Goal: Task Accomplishment & Management: Manage account settings

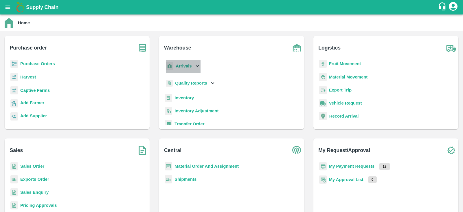
click at [194, 70] on div "Arrivals" at bounding box center [183, 66] width 36 height 13
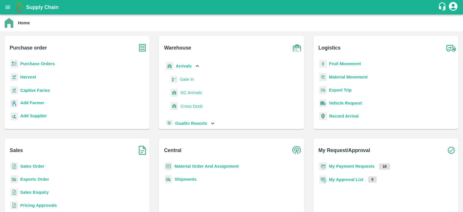
click at [183, 91] on span "DC Arrivals" at bounding box center [190, 92] width 21 height 6
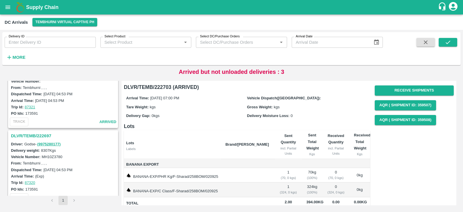
scroll to position [340, 0]
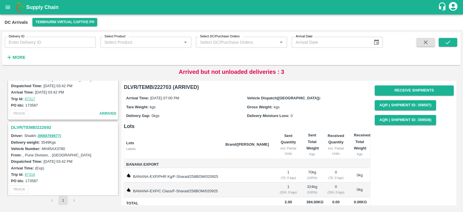
click at [25, 126] on h3 "DLVR/TEMB/222692" at bounding box center [64, 128] width 106 height 8
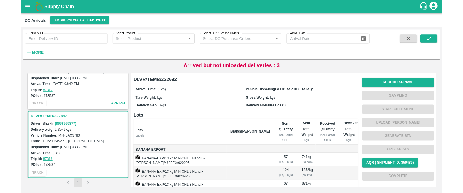
scroll to position [63, 0]
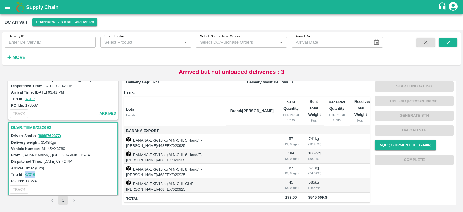
drag, startPoint x: 38, startPoint y: 172, endPoint x: 25, endPoint y: 173, distance: 13.6
click at [25, 173] on div "Trip Id: 87316" at bounding box center [64, 174] width 106 height 6
copy link "87316"
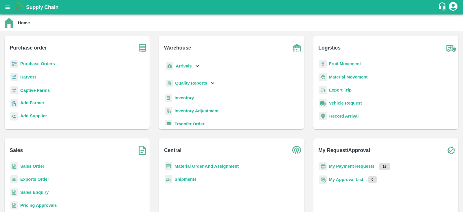
click at [338, 61] on b "Fruit Movement" at bounding box center [345, 63] width 32 height 5
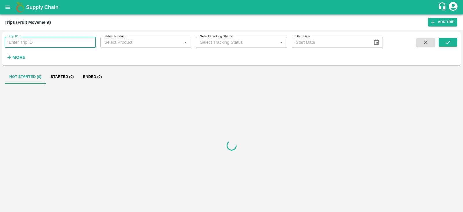
click at [30, 42] on input "Trip ID" at bounding box center [50, 42] width 91 height 11
paste input "87316"
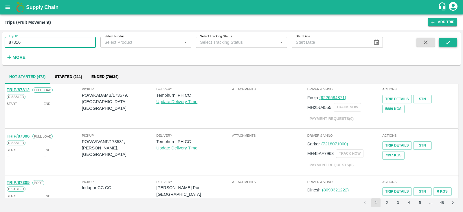
type input "87316"
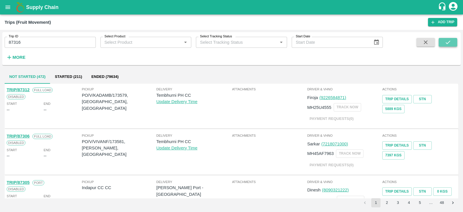
click at [446, 42] on icon "submit" at bounding box center [448, 42] width 6 height 6
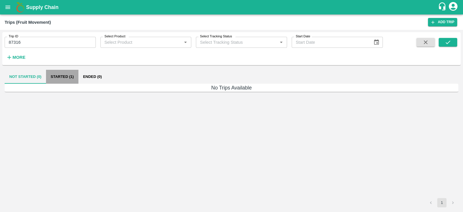
click at [70, 74] on button "Started (1)" at bounding box center [62, 77] width 32 height 14
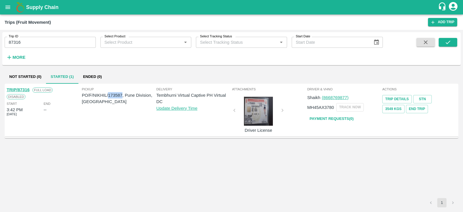
drag, startPoint x: 122, startPoint y: 95, endPoint x: 109, endPoint y: 97, distance: 13.5
click at [109, 97] on p "PO/F/NIKHIL/173587, Pune Division, Maharashtra" at bounding box center [119, 98] width 75 height 13
copy p "173587"
click at [5, 6] on icon "open drawer" at bounding box center [8, 7] width 6 height 6
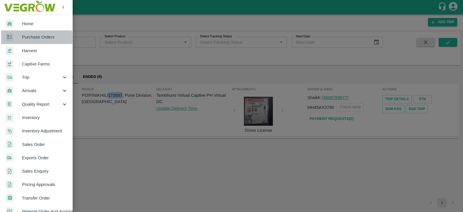
click at [34, 38] on span "Purchase Orders" at bounding box center [45, 37] width 46 height 6
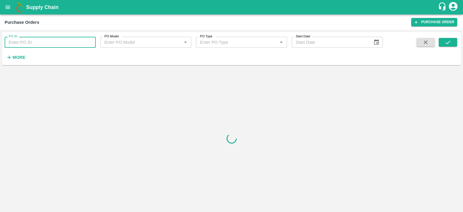
click at [61, 41] on input "PO ID" at bounding box center [50, 42] width 91 height 11
paste input "173587"
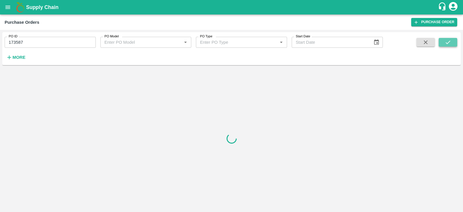
click at [450, 39] on icon "submit" at bounding box center [448, 42] width 6 height 6
click at [457, 40] on button "submit" at bounding box center [448, 42] width 19 height 9
click at [449, 43] on icon "submit" at bounding box center [448, 42] width 6 height 6
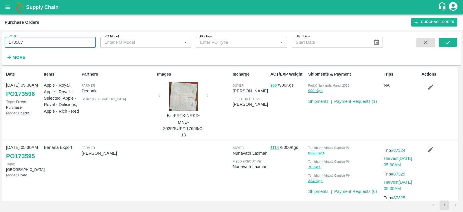
click at [45, 39] on input "173587" at bounding box center [50, 42] width 91 height 11
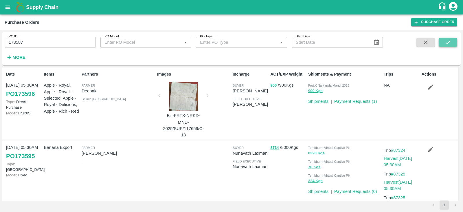
click at [445, 41] on button "submit" at bounding box center [448, 42] width 19 height 9
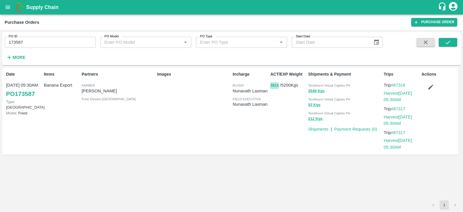
click at [273, 85] on button "3814" at bounding box center [274, 85] width 8 height 7
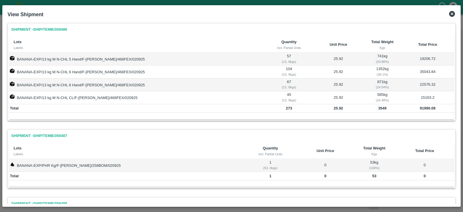
click at [452, 15] on icon at bounding box center [452, 14] width 6 height 6
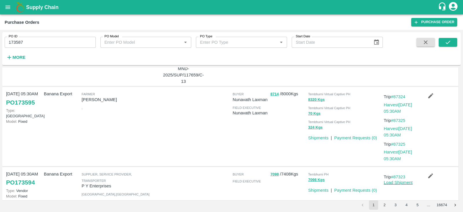
scroll to position [54, 0]
click at [275, 94] on button "8714" at bounding box center [274, 93] width 8 height 7
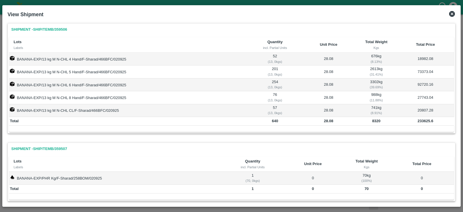
click at [453, 15] on icon at bounding box center [452, 13] width 7 height 7
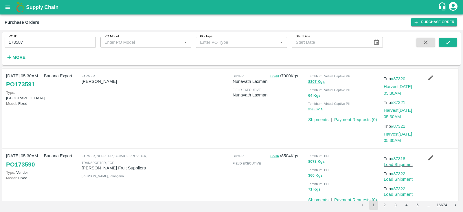
scroll to position [281, 0]
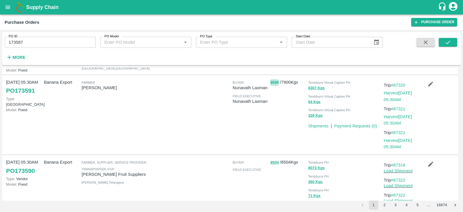
click at [274, 83] on button "8699" at bounding box center [274, 82] width 8 height 7
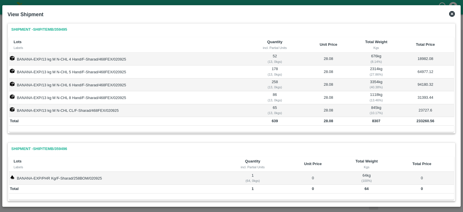
click at [452, 14] on icon at bounding box center [452, 13] width 7 height 7
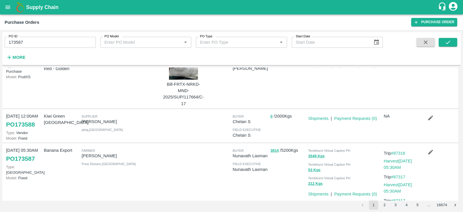
scroll to position [477, 0]
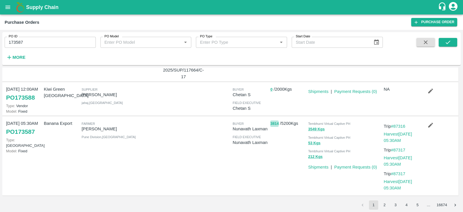
click at [274, 123] on button "3814" at bounding box center [274, 123] width 8 height 7
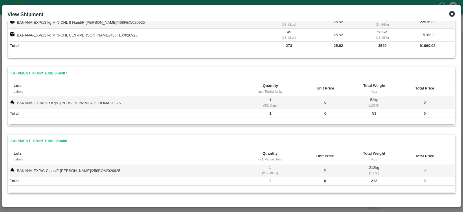
scroll to position [0, 0]
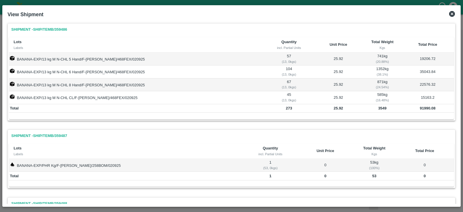
click at [453, 14] on icon at bounding box center [452, 14] width 6 height 6
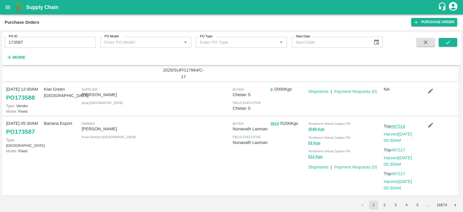
click at [401, 125] on link "#87316" at bounding box center [398, 126] width 14 height 5
click at [274, 120] on button "3814" at bounding box center [274, 123] width 8 height 7
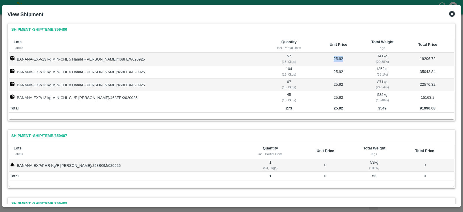
drag, startPoint x: 336, startPoint y: 58, endPoint x: 323, endPoint y: 58, distance: 12.7
click at [323, 58] on td "25.92" at bounding box center [339, 59] width 50 height 13
copy td "25.92"
click at [453, 12] on icon at bounding box center [452, 14] width 6 height 6
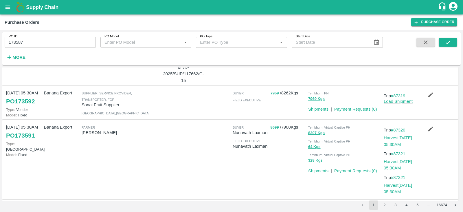
scroll to position [232, 0]
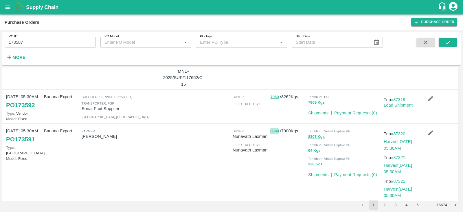
click at [274, 131] on button "8699" at bounding box center [274, 131] width 8 height 7
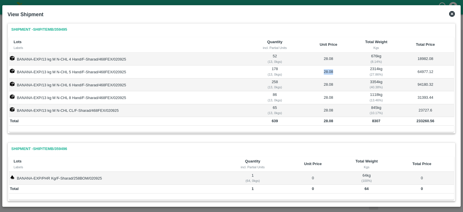
drag, startPoint x: 333, startPoint y: 71, endPoint x: 323, endPoint y: 70, distance: 10.5
click at [323, 70] on td "28.08" at bounding box center [328, 71] width 54 height 13
copy td "28.08"
click at [453, 14] on icon at bounding box center [452, 13] width 7 height 7
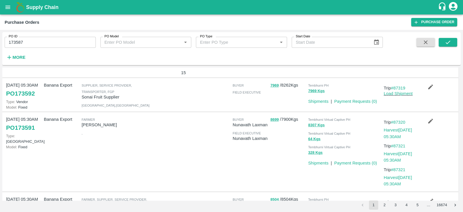
scroll to position [243, 0]
click at [275, 118] on button "8699" at bounding box center [274, 120] width 8 height 7
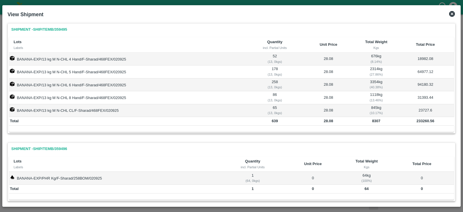
click at [452, 14] on icon at bounding box center [452, 13] width 7 height 7
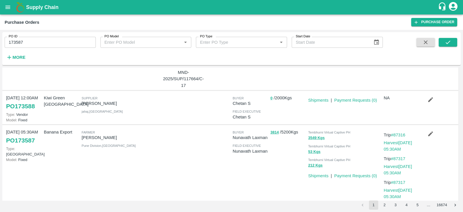
scroll to position [477, 0]
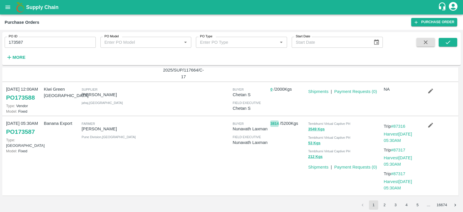
click at [272, 123] on button "3814" at bounding box center [274, 123] width 8 height 7
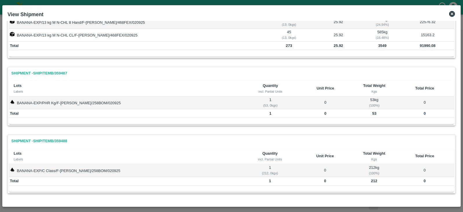
scroll to position [0, 0]
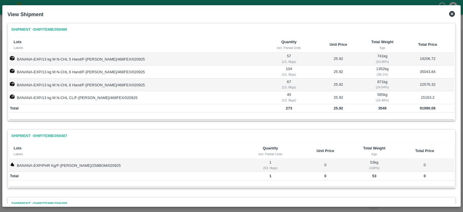
click at [451, 14] on icon at bounding box center [452, 13] width 7 height 7
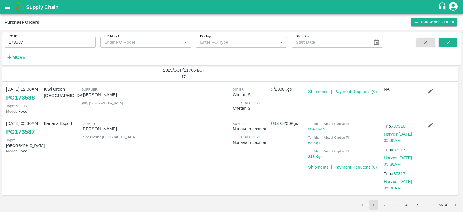
click at [403, 124] on link "#87316" at bounding box center [398, 126] width 14 height 5
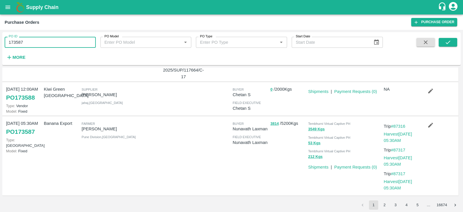
click at [28, 45] on input "173587" at bounding box center [50, 42] width 91 height 11
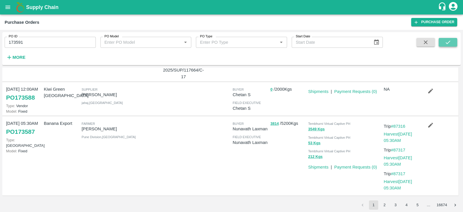
click at [449, 40] on icon "submit" at bounding box center [448, 42] width 6 height 6
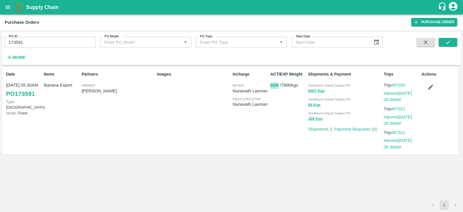
click at [273, 85] on button "8699" at bounding box center [274, 85] width 8 height 7
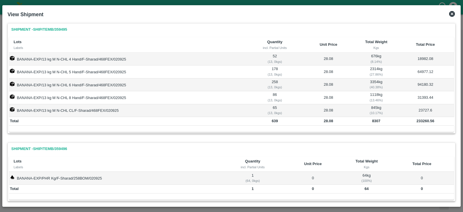
click at [450, 11] on icon at bounding box center [452, 13] width 7 height 7
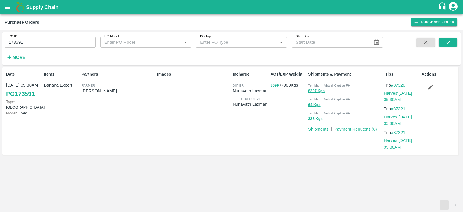
click at [398, 85] on link "#87320" at bounding box center [398, 85] width 14 height 5
click at [25, 41] on input "173591" at bounding box center [50, 42] width 91 height 11
type input "173595"
click at [442, 40] on button "submit" at bounding box center [448, 42] width 19 height 9
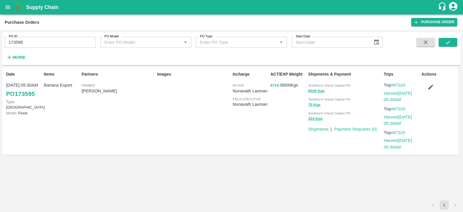
click at [274, 84] on button "8714" at bounding box center [274, 85] width 8 height 7
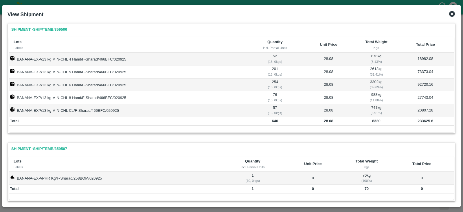
click at [454, 15] on icon at bounding box center [452, 14] width 6 height 6
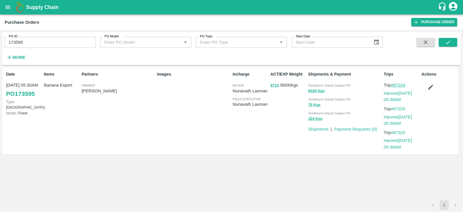
click at [403, 84] on link "#87324" at bounding box center [398, 85] width 14 height 5
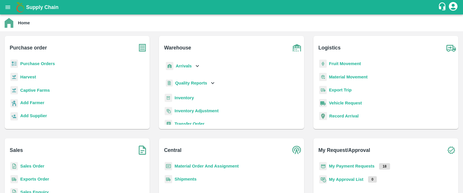
click at [27, 90] on b "Captive Farms" at bounding box center [35, 90] width 30 height 5
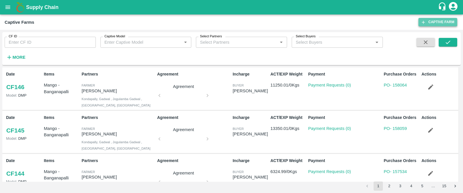
click at [433, 24] on link "Captive Farm" at bounding box center [438, 22] width 39 height 8
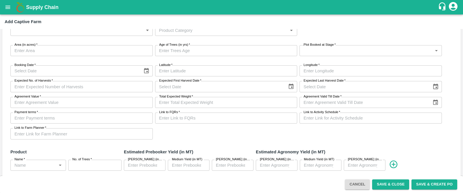
scroll to position [32, 0]
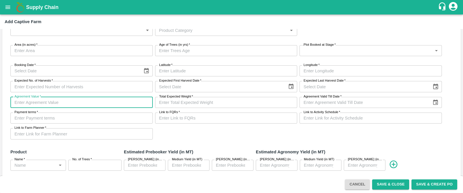
click at [75, 102] on input "Agreement Value   *" at bounding box center [81, 102] width 142 height 11
type input "-1"
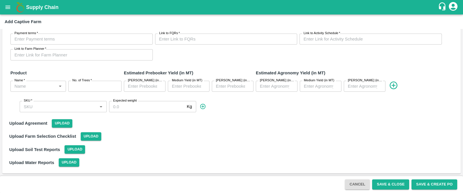
scroll to position [0, 0]
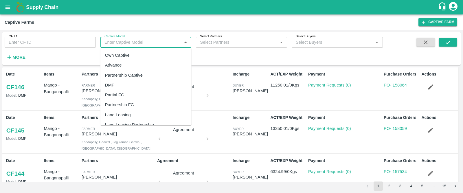
click at [127, 42] on input "Captive Model" at bounding box center [141, 43] width 78 height 8
click at [127, 53] on div "Own Captive" at bounding box center [117, 55] width 25 height 6
type input "Own Captive"
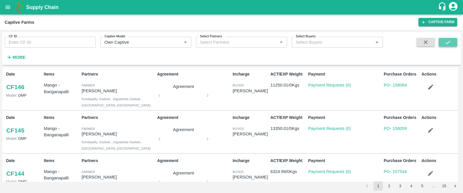
click at [445, 43] on icon "submit" at bounding box center [448, 42] width 6 height 6
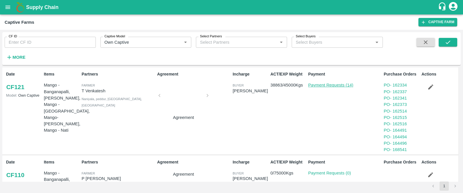
click at [329, 86] on link "Payment Requests (14)" at bounding box center [330, 85] width 45 height 5
click at [22, 90] on link "CF 121" at bounding box center [15, 87] width 19 height 10
click at [326, 86] on link "Payment Requests (14)" at bounding box center [330, 85] width 45 height 5
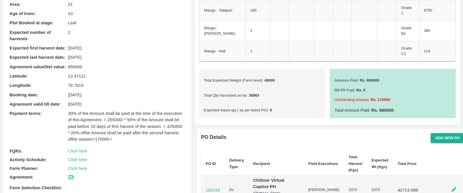
scroll to position [119, 0]
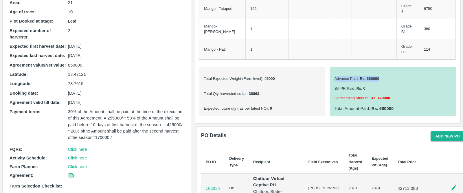
drag, startPoint x: 334, startPoint y: 66, endPoint x: 381, endPoint y: 66, distance: 46.9
click at [381, 76] on p "Advance Paid : Rs. 680000" at bounding box center [393, 79] width 117 height 6
drag, startPoint x: 334, startPoint y: 86, endPoint x: 351, endPoint y: 85, distance: 16.8
click at [351, 96] on p "Outstanding Amount : Rs. 170000" at bounding box center [393, 99] width 117 height 6
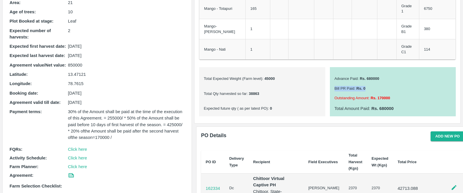
drag, startPoint x: 332, startPoint y: 76, endPoint x: 365, endPoint y: 75, distance: 33.6
click at [365, 75] on div "Advance Paid : Rs. 680000 Bill PR Paid : Rs. 0 Outstanding Amount : Rs. 170000 …" at bounding box center [393, 91] width 126 height 49
click at [365, 86] on p "Bill PR Paid : Rs. 0" at bounding box center [393, 89] width 117 height 6
drag, startPoint x: 378, startPoint y: 96, endPoint x: 395, endPoint y: 96, distance: 16.5
click at [395, 105] on p "Total Amount Paid : Rs. 680000" at bounding box center [393, 108] width 117 height 6
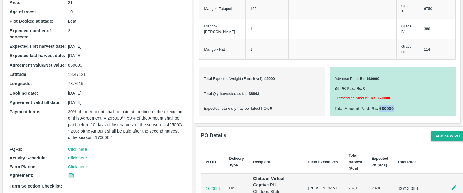
click at [395, 105] on p "Total Amount Paid : Rs. 680000" at bounding box center [393, 108] width 117 height 6
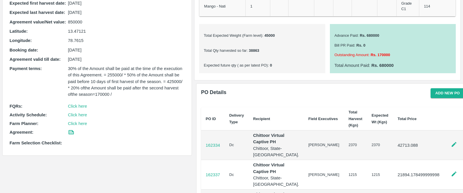
scroll to position [166, 0]
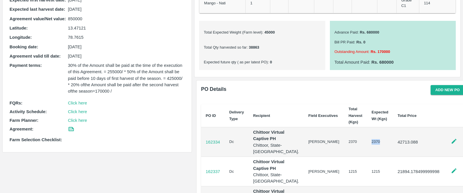
drag, startPoint x: 353, startPoint y: 137, endPoint x: 366, endPoint y: 137, distance: 13.0
click at [367, 137] on td "2370" at bounding box center [380, 142] width 26 height 30
click at [345, 138] on td "2370" at bounding box center [355, 142] width 23 height 30
drag, startPoint x: 354, startPoint y: 137, endPoint x: 368, endPoint y: 137, distance: 13.3
click at [368, 137] on td "2370" at bounding box center [380, 142] width 26 height 30
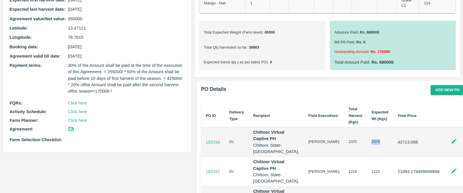
click at [368, 137] on td "2370" at bounding box center [380, 142] width 26 height 30
drag, startPoint x: 379, startPoint y: 20, endPoint x: 366, endPoint y: 21, distance: 12.5
click at [366, 30] on p "Advance Paid : Rs. 680000" at bounding box center [393, 33] width 117 height 6
click at [366, 30] on b "Rs. 680000" at bounding box center [369, 32] width 21 height 4
drag, startPoint x: 322, startPoint y: 138, endPoint x: 411, endPoint y: 134, distance: 88.7
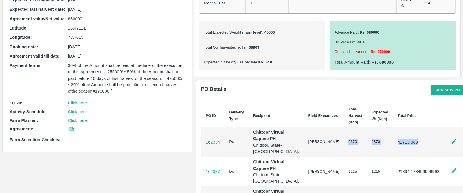
click at [411, 134] on tr "162334 Dc Chittoor Virtual Captive PH Chittoor, State- Andhra Pradesh. Yoda Nag…" at bounding box center [333, 142] width 264 height 30
click at [411, 139] on p "42713.088" at bounding box center [419, 142] width 42 height 6
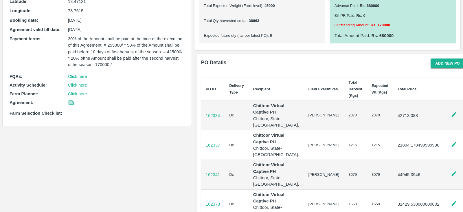
scroll to position [0, 0]
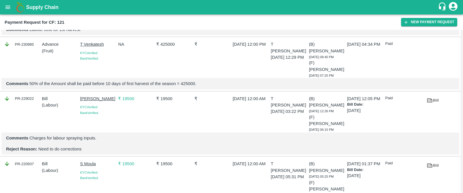
scroll to position [542, 0]
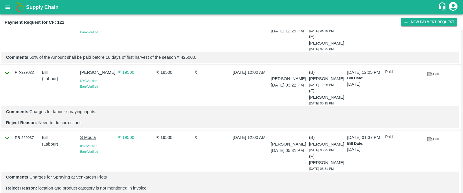
drag, startPoint x: 56, startPoint y: 159, endPoint x: 43, endPoint y: 155, distance: 13.9
drag, startPoint x: 178, startPoint y: 152, endPoint x: 158, endPoint y: 153, distance: 19.4
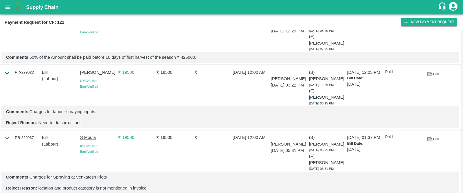
drag, startPoint x: 70, startPoint y: 108, endPoint x: 43, endPoint y: 102, distance: 28.1
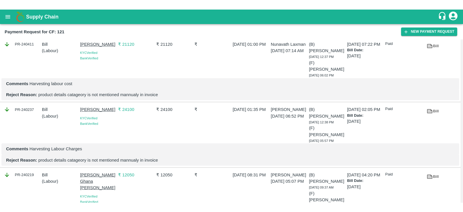
scroll to position [0, 0]
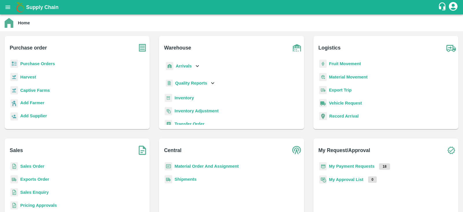
click at [49, 63] on b "Purchase Orders" at bounding box center [37, 63] width 35 height 5
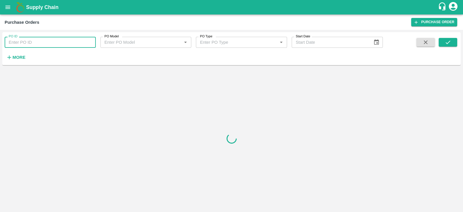
click at [71, 43] on input "PO ID" at bounding box center [50, 42] width 91 height 11
type input "164567"
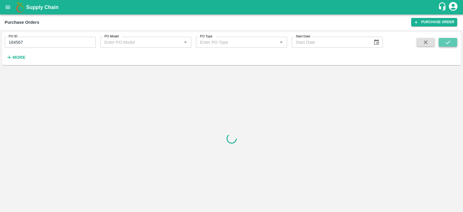
click at [446, 41] on icon "submit" at bounding box center [448, 42] width 6 height 6
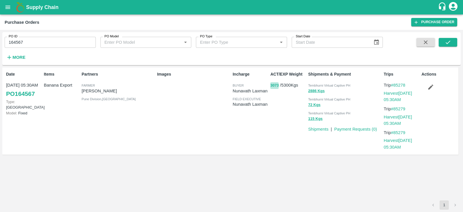
click at [277, 85] on button "3073" at bounding box center [274, 85] width 8 height 7
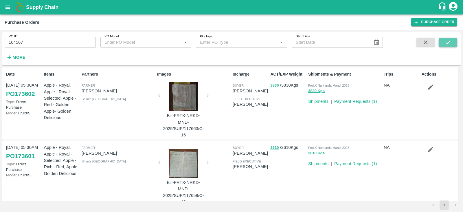
click at [448, 42] on icon "submit" at bounding box center [448, 42] width 6 height 6
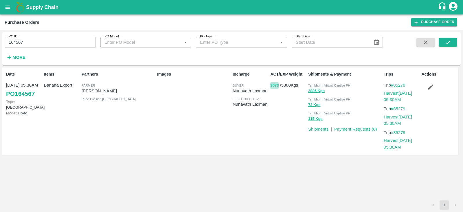
click at [273, 84] on button "3073" at bounding box center [274, 85] width 8 height 7
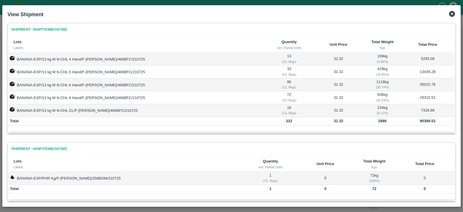
click at [454, 14] on icon at bounding box center [452, 14] width 6 height 6
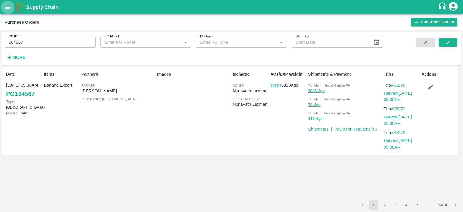
click at [10, 6] on icon "open drawer" at bounding box center [8, 7] width 5 height 3
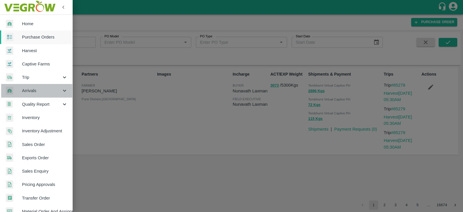
click at [39, 92] on span "Arrivals" at bounding box center [41, 90] width 39 height 6
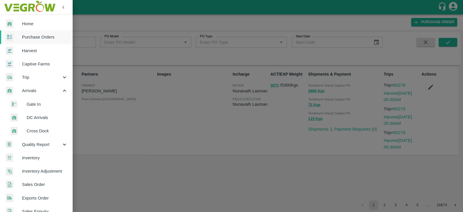
click at [36, 114] on li "DC Arrivals" at bounding box center [39, 117] width 68 height 13
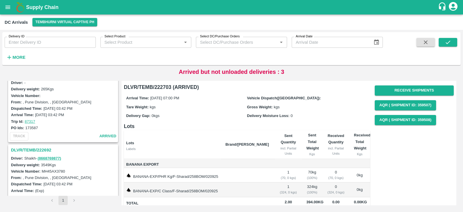
scroll to position [340, 0]
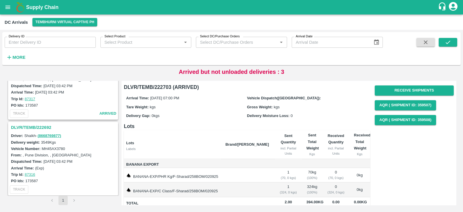
click at [29, 125] on h3 "DLVR/TEMB/222692" at bounding box center [64, 128] width 106 height 8
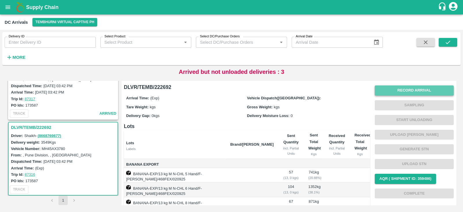
click at [409, 89] on button "Record Arrival" at bounding box center [414, 90] width 79 height 10
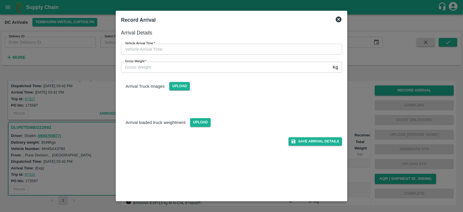
type input "DD/MM/YYYY hh:mm aa"
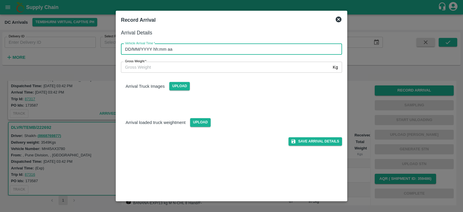
click at [161, 50] on input "DD/MM/YYYY hh:mm aa" at bounding box center [229, 49] width 217 height 11
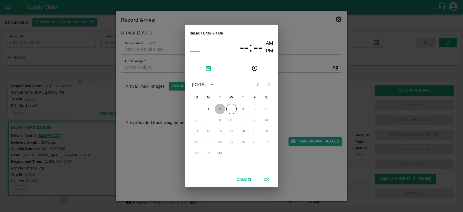
click at [220, 105] on button "2" at bounding box center [220, 109] width 10 height 10
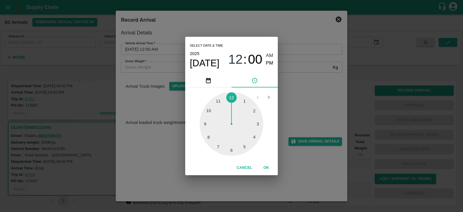
click at [246, 145] on div at bounding box center [232, 124] width 64 height 64
click at [203, 120] on div at bounding box center [232, 124] width 64 height 64
click at [203, 124] on div at bounding box center [232, 124] width 64 height 64
click at [268, 63] on span "PM" at bounding box center [270, 63] width 8 height 8
type input "02/09/2025 05:45 PM"
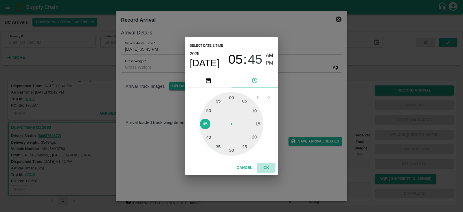
click at [268, 169] on button "OK" at bounding box center [266, 168] width 19 height 10
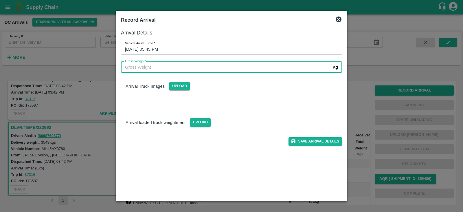
click at [166, 66] on input "Gross Weight   *" at bounding box center [226, 67] width 210 height 11
type input "8000"
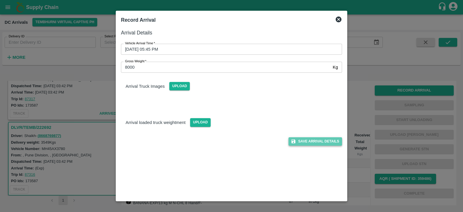
click at [313, 141] on button "Save Arrival Details" at bounding box center [316, 141] width 54 height 8
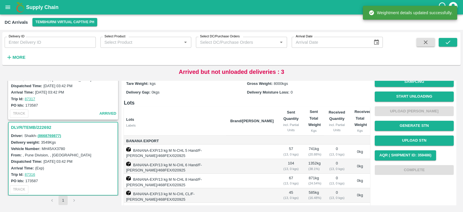
scroll to position [25, 0]
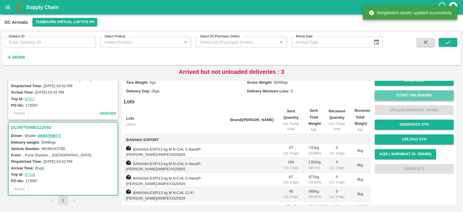
click at [413, 94] on button "Start Unloading" at bounding box center [414, 95] width 79 height 10
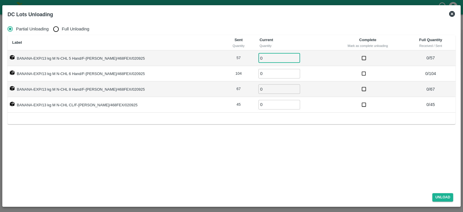
click at [263, 60] on input "0" at bounding box center [280, 58] width 42 height 10
type input "57"
click at [259, 74] on input "0" at bounding box center [280, 74] width 42 height 10
type input "104"
click at [259, 90] on input "0" at bounding box center [280, 89] width 42 height 10
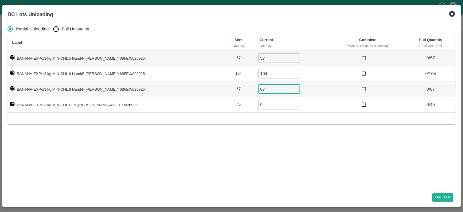
type input "67"
click at [259, 105] on input "0" at bounding box center [280, 105] width 42 height 10
type input "45"
click at [267, 122] on div "Label Sent Quantity Current Quantity Complete Mark as complete unloading Full Q…" at bounding box center [232, 79] width 448 height 89
click at [444, 196] on button "Unload" at bounding box center [443, 197] width 21 height 8
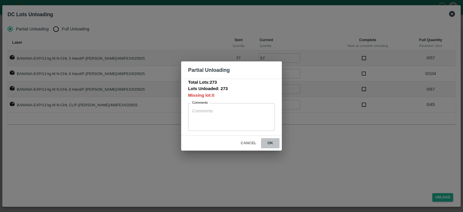
click at [270, 144] on button "ok" at bounding box center [270, 143] width 19 height 10
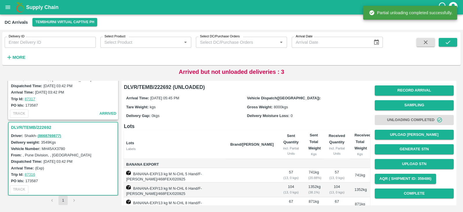
scroll to position [63, 0]
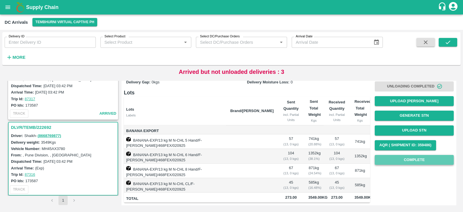
click at [407, 155] on button "Complete" at bounding box center [414, 160] width 79 height 10
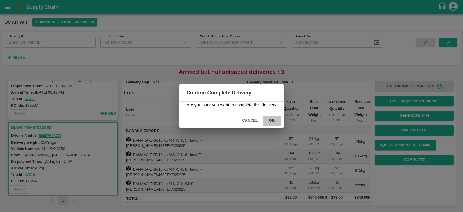
click at [272, 123] on button "ok" at bounding box center [272, 121] width 19 height 10
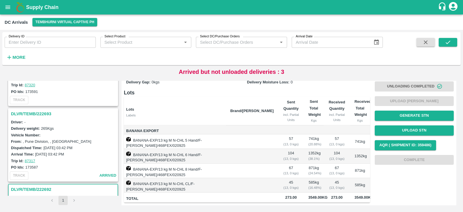
scroll to position [279, 0]
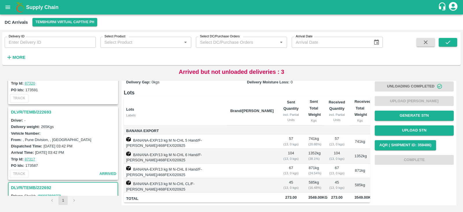
click at [35, 112] on h3 "DLVR/TEMB/222693" at bounding box center [64, 112] width 106 height 8
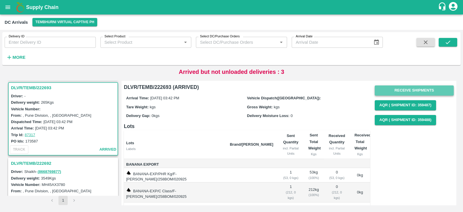
click at [416, 89] on button "Receive Shipments" at bounding box center [414, 90] width 79 height 10
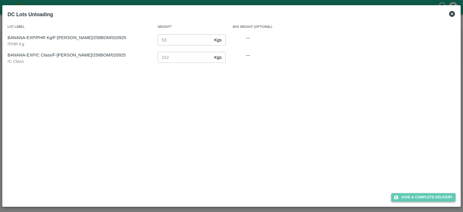
click at [425, 200] on button "Save & Complete Delivery" at bounding box center [424, 197] width 64 height 8
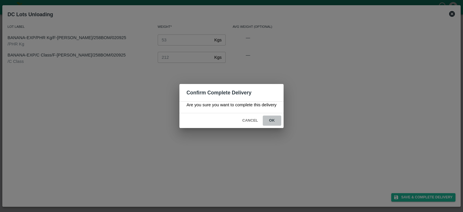
click at [271, 119] on button "ok" at bounding box center [272, 121] width 19 height 10
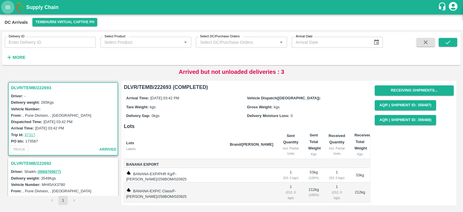
click at [7, 8] on icon "open drawer" at bounding box center [8, 7] width 6 height 6
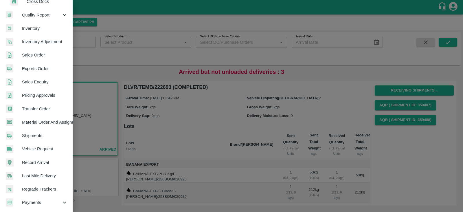
scroll to position [131, 0]
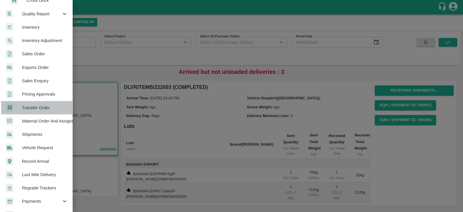
click at [33, 112] on link "Transfer Order" at bounding box center [36, 107] width 72 height 13
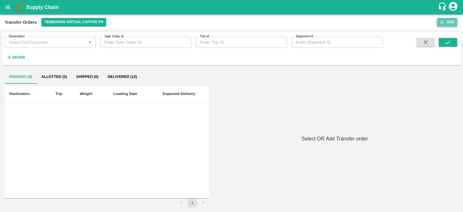
click at [445, 19] on button "Add" at bounding box center [447, 22] width 20 height 8
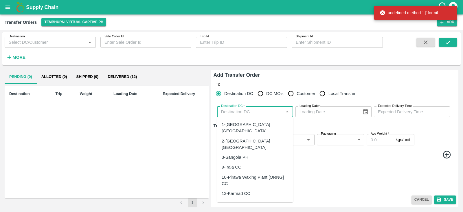
click at [250, 111] on input "Destination DC   *" at bounding box center [250, 112] width 63 height 8
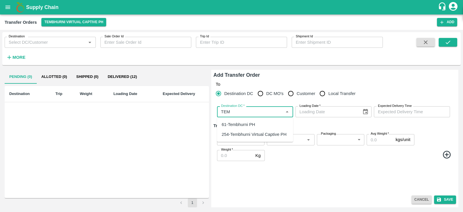
click at [243, 125] on div "61-Tembhurni PH" at bounding box center [239, 124] width 34 height 6
type input "61-Tembhurni PH"
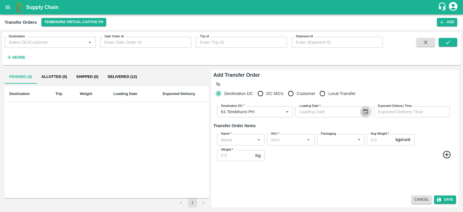
click at [367, 111] on icon "Choose date" at bounding box center [366, 112] width 6 height 6
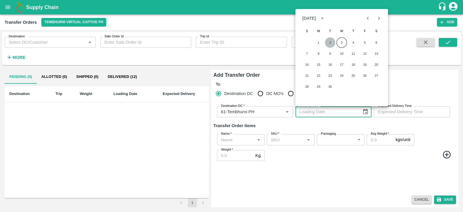
click at [330, 43] on button "2" at bounding box center [330, 42] width 10 height 10
type input "02/09/2025"
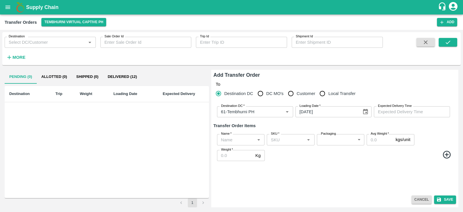
type input "DD/MM/YYYY hh:mm aa"
click at [396, 109] on input "DD/MM/YYYY hh:mm aa" at bounding box center [410, 111] width 72 height 11
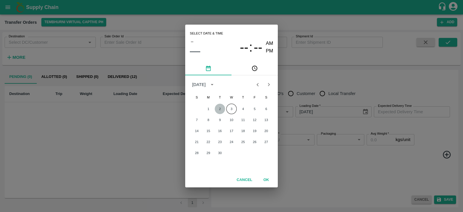
click at [219, 107] on button "2" at bounding box center [220, 109] width 10 height 10
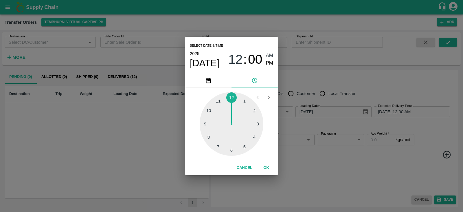
click at [231, 151] on div at bounding box center [232, 124] width 64 height 64
click at [268, 64] on span "PM" at bounding box center [270, 63] width 8 height 8
type input "02/09/2025 06:00 PM"
click at [266, 166] on button "OK" at bounding box center [266, 168] width 19 height 10
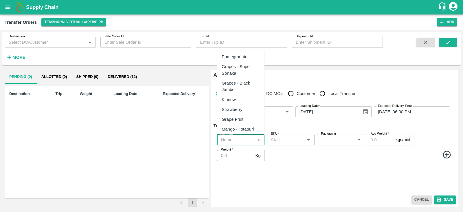
click at [240, 138] on input "Name   *" at bounding box center [236, 140] width 34 height 8
click at [240, 56] on div "Banana Export" at bounding box center [236, 57] width 28 height 6
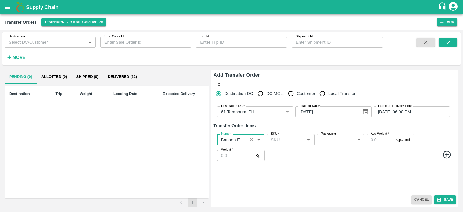
type input "Banana Export"
click at [448, 154] on icon at bounding box center [447, 155] width 10 height 10
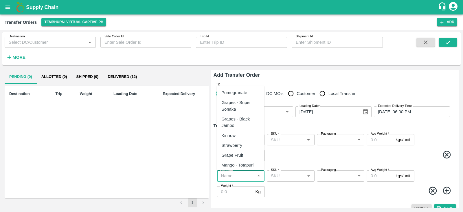
click at [236, 174] on input "Name   *" at bounding box center [236, 176] width 34 height 8
click at [241, 88] on div "Banana Export" at bounding box center [240, 93] width 47 height 10
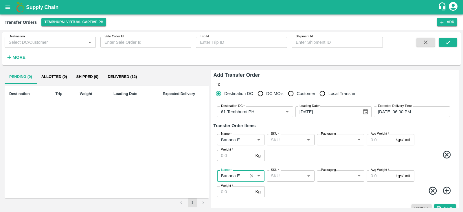
type input "Banana Export"
click at [447, 192] on icon at bounding box center [447, 191] width 10 height 10
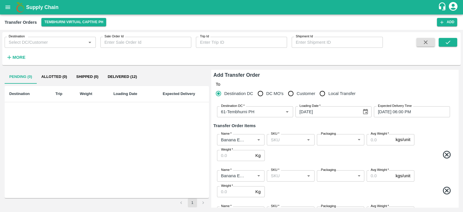
scroll to position [45, 0]
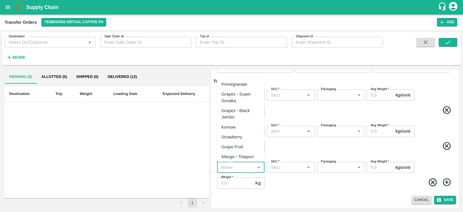
click at [235, 165] on input "Name   *" at bounding box center [236, 168] width 34 height 8
type input "X"
click at [238, 83] on div "Banana Export" at bounding box center [236, 84] width 28 height 6
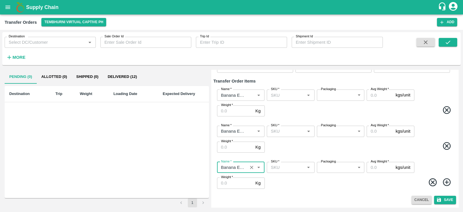
type input "Banana Export"
click at [445, 183] on icon at bounding box center [447, 183] width 10 height 10
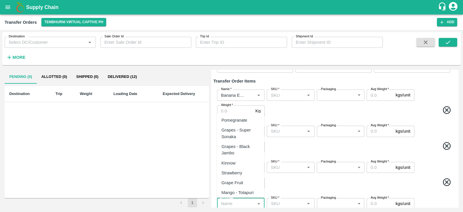
click at [243, 202] on input "Name   *" at bounding box center [236, 204] width 34 height 8
type input "W"
click at [234, 118] on div "Banana Export" at bounding box center [236, 120] width 28 height 6
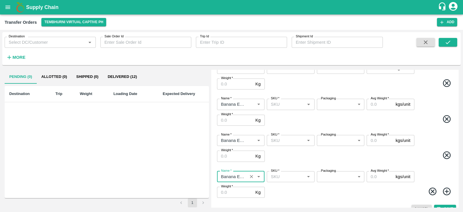
scroll to position [81, 0]
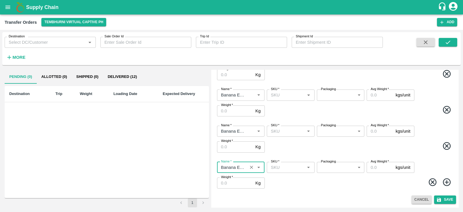
type input "Banana Export"
click at [446, 183] on icon at bounding box center [447, 182] width 8 height 8
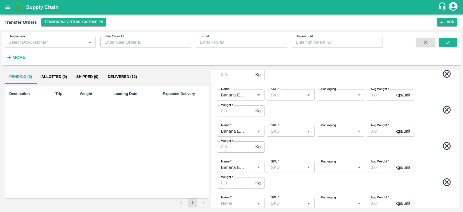
scroll to position [117, 0]
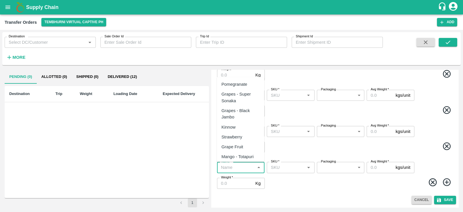
click at [243, 165] on input "Name   *" at bounding box center [236, 168] width 34 height 8
click at [236, 83] on div "Banana Export" at bounding box center [236, 84] width 28 height 6
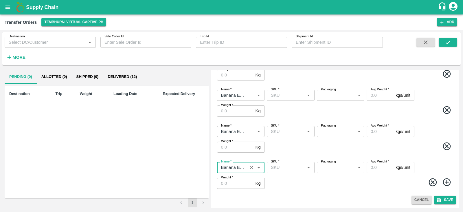
type input "Banana Export"
click at [449, 181] on icon at bounding box center [447, 182] width 8 height 8
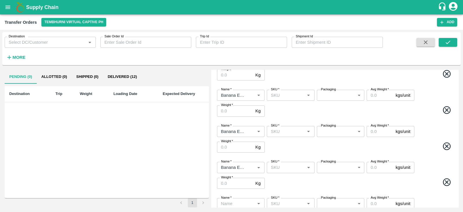
scroll to position [153, 0]
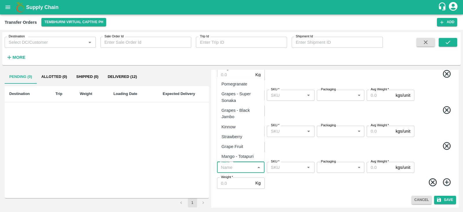
click at [239, 168] on input "Name   *" at bounding box center [236, 168] width 34 height 8
click at [233, 83] on div "Banana Export" at bounding box center [236, 84] width 28 height 6
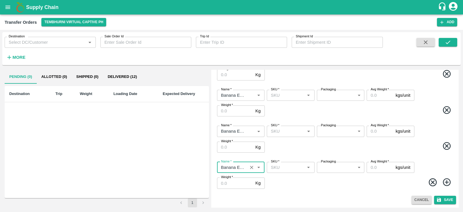
type input "Banana Export"
click at [443, 183] on icon at bounding box center [447, 183] width 10 height 10
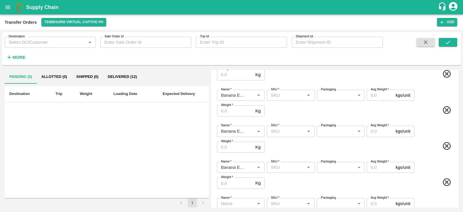
scroll to position [189, 0]
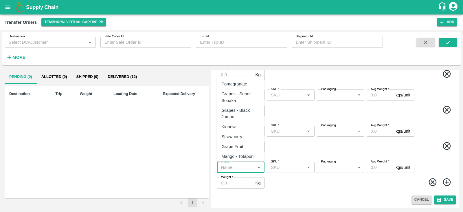
click at [235, 164] on input "Name   *" at bounding box center [236, 168] width 34 height 8
click at [240, 81] on div "Banana Export" at bounding box center [236, 84] width 28 height 6
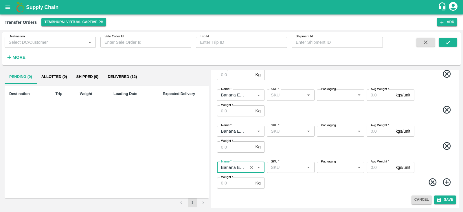
type input "Banana Export"
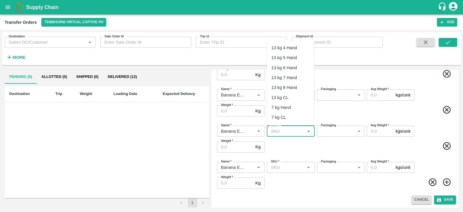
click at [288, 129] on input "SKU   *" at bounding box center [286, 131] width 34 height 8
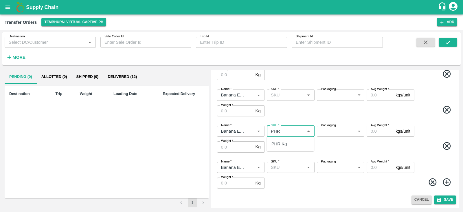
click at [282, 143] on div "PHR Kg" at bounding box center [280, 144] width 16 height 6
type input "PHR Kg"
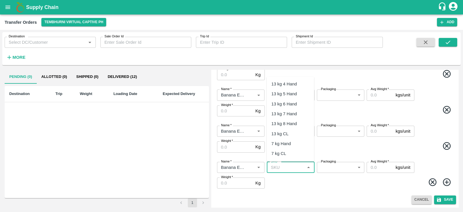
click at [282, 166] on input "SKU   *" at bounding box center [286, 168] width 34 height 8
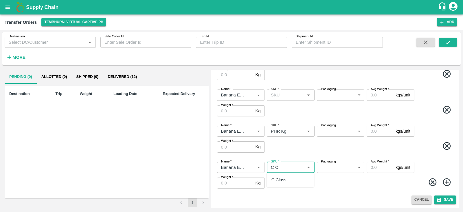
click at [281, 179] on div "C Class" at bounding box center [279, 180] width 15 height 6
type input "C Class"
click at [339, 167] on body "Supply Chain Transfer Orders Tembhurni Virtual Captive PH Add Destination Desti…" at bounding box center [231, 106] width 463 height 212
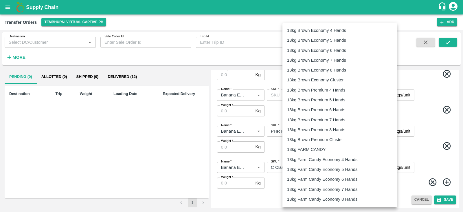
scroll to position [931, 0]
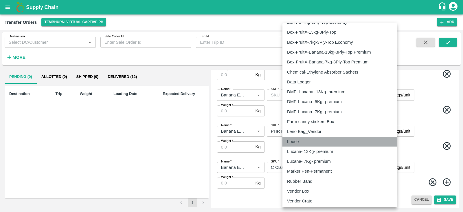
click at [307, 140] on div "Loose" at bounding box center [339, 141] width 105 height 6
type input "258"
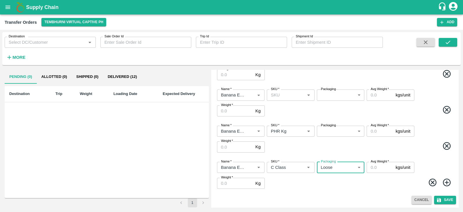
click at [336, 133] on body "Supply Chain Transfer Orders Tembhurni Virtual Captive PH Add Destination Desti…" at bounding box center [231, 106] width 463 height 212
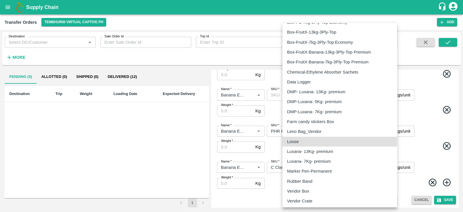
click at [321, 139] on div "Loose" at bounding box center [339, 141] width 105 height 6
type input "258"
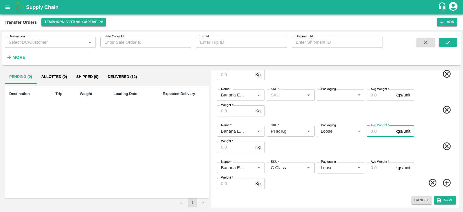
click at [380, 132] on input "Avg Weight   *" at bounding box center [380, 131] width 27 height 11
type input "53"
click at [240, 145] on input "Weight   *" at bounding box center [235, 147] width 36 height 11
type input "53"
click at [232, 182] on input "Weight   *" at bounding box center [235, 183] width 36 height 11
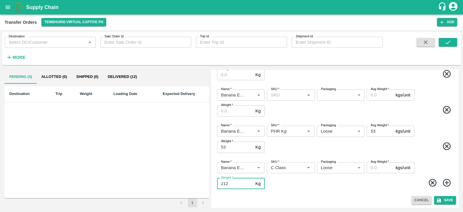
type input "212"
click at [379, 168] on input "Avg Weight   *" at bounding box center [380, 167] width 27 height 11
type input "212"
click at [330, 144] on span at bounding box center [360, 147] width 188 height 11
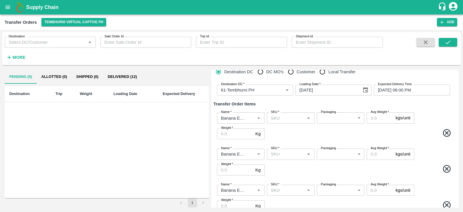
scroll to position [14, 0]
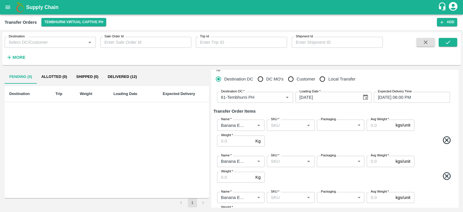
click at [290, 125] on input "SKU   *" at bounding box center [286, 125] width 34 height 8
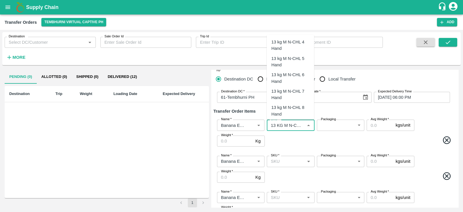
scroll to position [0, 0]
click at [289, 44] on div "13 kg M N-CHL 4 Hand" at bounding box center [291, 45] width 38 height 13
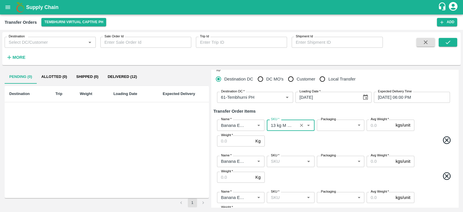
type input "13 kg M N-CHL 4 Hand"
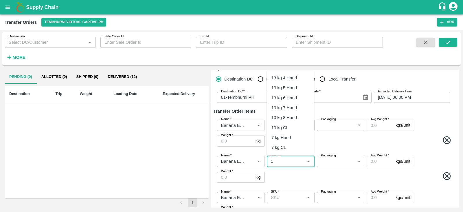
click at [275, 160] on input "SKU   *" at bounding box center [286, 162] width 34 height 8
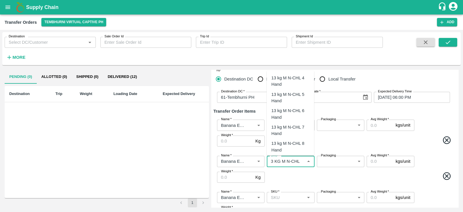
click at [292, 96] on div "13 kg M N-CHL 5 Hand" at bounding box center [291, 97] width 38 height 13
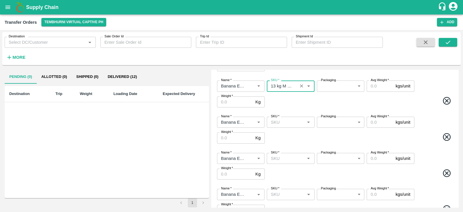
scroll to position [90, 0]
type input "13 kg M N-CHL 5 Hand"
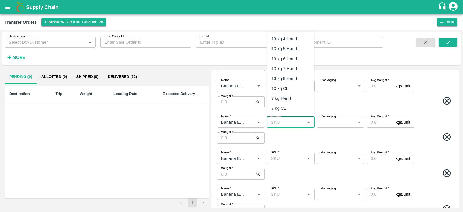
click at [286, 122] on input "SKU   *" at bounding box center [286, 122] width 34 height 8
click at [289, 71] on div "13 kg M N-CHL 6 Hand" at bounding box center [291, 74] width 38 height 13
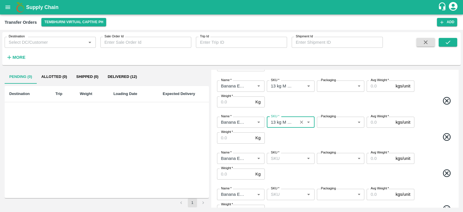
type input "13 kg M N-CHL 6 Hand"
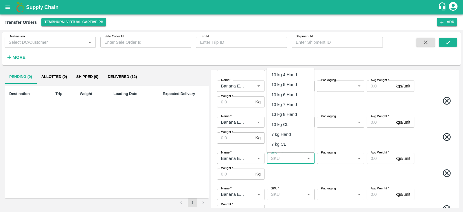
click at [288, 156] on input "SKU   *" at bounding box center [286, 159] width 34 height 8
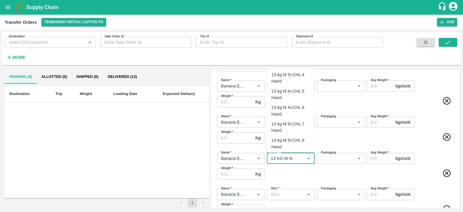
scroll to position [28, 0]
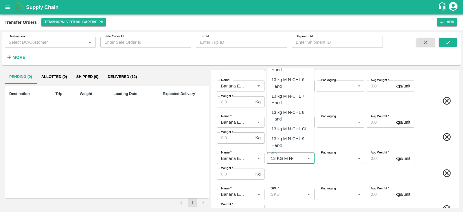
click at [288, 111] on div "13 kg M N-CHL 8 Hand" at bounding box center [291, 115] width 38 height 13
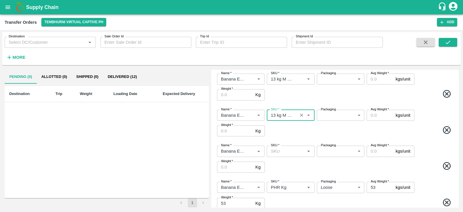
scroll to position [190, 0]
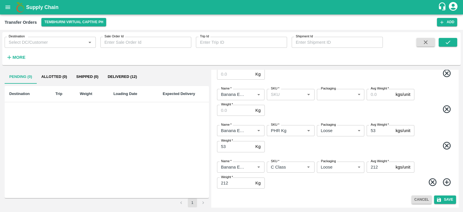
type input "13 kg M N-CHL 8 Hand"
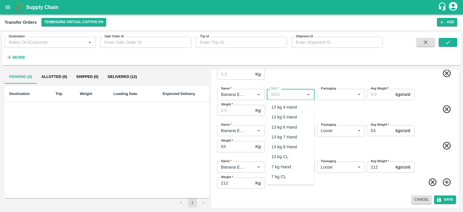
click at [281, 93] on input "SKU   *" at bounding box center [286, 95] width 34 height 8
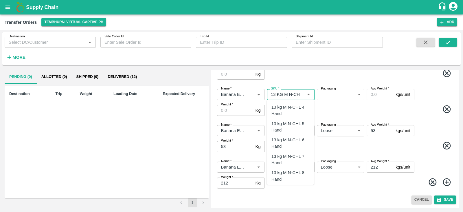
scroll to position [28, 0]
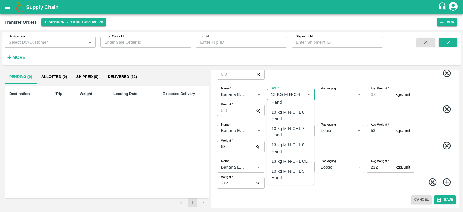
click at [300, 160] on div "13 kg M N-CHL CL" at bounding box center [290, 161] width 36 height 6
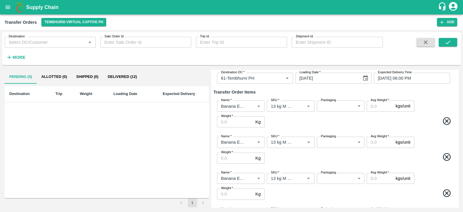
scroll to position [33, 0]
type input "13 kg M N-CHL CL"
click at [332, 109] on body "Supply Chain Transfer Orders Tembhurni Virtual Captive PH Add Destination Desti…" at bounding box center [231, 106] width 463 height 212
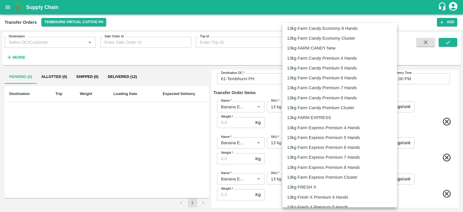
scroll to position [171, 0]
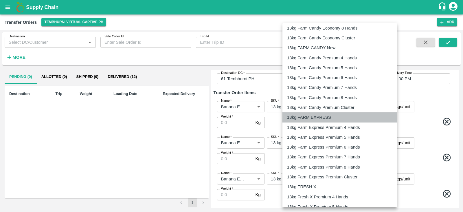
click at [323, 115] on p "13kg FARM EXPRESS" at bounding box center [309, 117] width 44 height 6
type input "468"
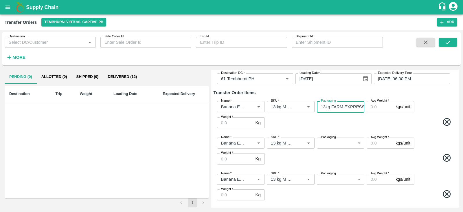
click at [346, 143] on body "Supply Chain Transfer Orders Tembhurni Virtual Captive PH Add Destination Desti…" at bounding box center [231, 106] width 463 height 212
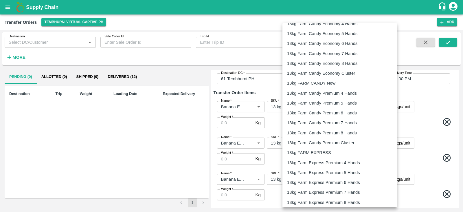
scroll to position [139, 0]
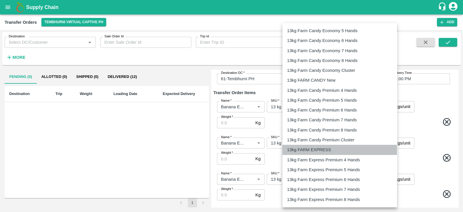
click at [313, 146] on li "13kg FARM EXPRESS" at bounding box center [340, 150] width 115 height 10
type input "468"
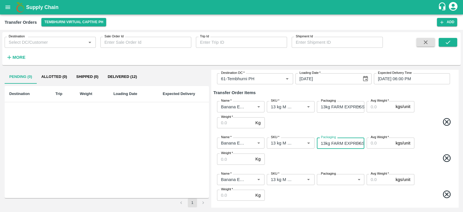
click at [339, 177] on body "Supply Chain Transfer Orders Tembhurni Virtual Captive PH Add Destination Desti…" at bounding box center [231, 106] width 463 height 212
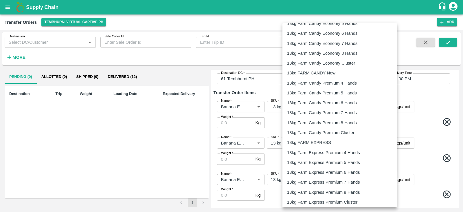
scroll to position [147, 0]
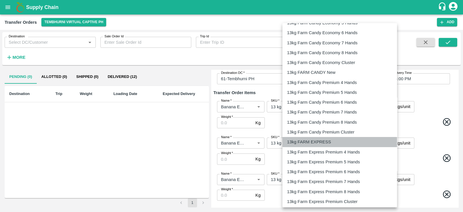
click at [313, 139] on p "13kg FARM EXPRESS" at bounding box center [309, 142] width 44 height 6
type input "468"
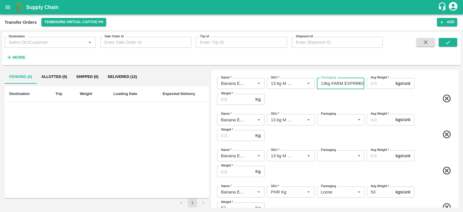
scroll to position [129, 0]
click at [335, 117] on body "Supply Chain Transfer Orders Tembhurni Virtual Captive PH Add Destination Desti…" at bounding box center [231, 106] width 463 height 212
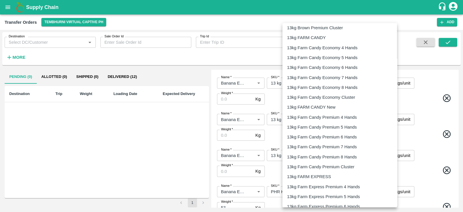
scroll to position [113, 0]
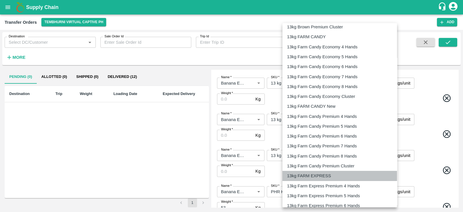
click at [315, 176] on p "13kg FARM EXPRESS" at bounding box center [309, 176] width 44 height 6
type input "468"
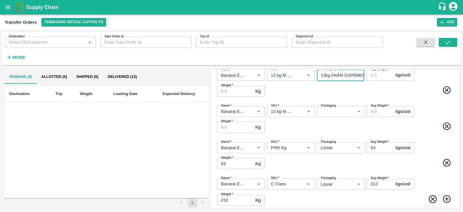
scroll to position [175, 0]
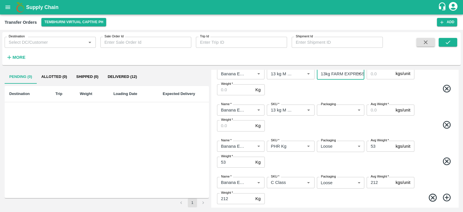
click at [334, 109] on body "Supply Chain Transfer Orders Tembhurni Virtual Captive PH Add Destination Desti…" at bounding box center [231, 106] width 463 height 212
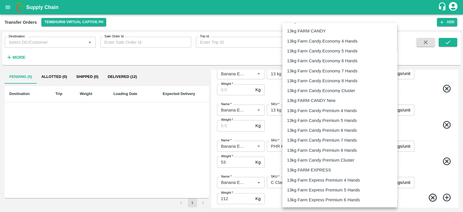
scroll to position [119, 0]
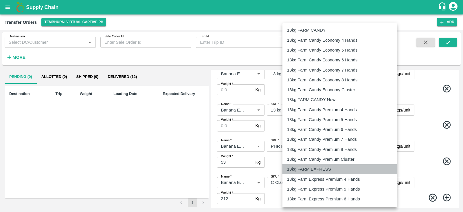
click at [320, 168] on p "13kg FARM EXPRESS" at bounding box center [309, 169] width 44 height 6
type input "468"
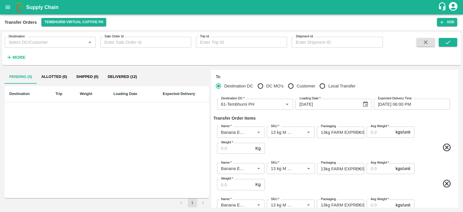
scroll to position [0, 0]
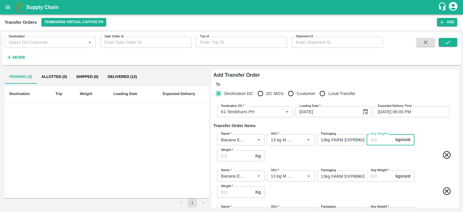
click at [377, 138] on input "Avg Weight   *" at bounding box center [380, 139] width 27 height 11
type input "13"
click at [377, 176] on input "Avg Weight   *" at bounding box center [380, 176] width 27 height 11
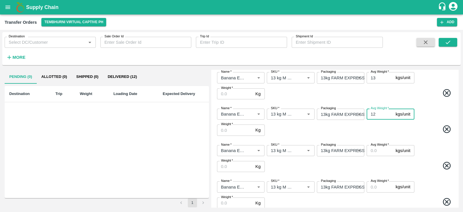
scroll to position [62, 0]
type input "13"
click at [373, 150] on input "Avg Weight   *" at bounding box center [380, 150] width 27 height 11
type input "13"
click at [374, 186] on input "Avg Weight   *" at bounding box center [380, 186] width 27 height 11
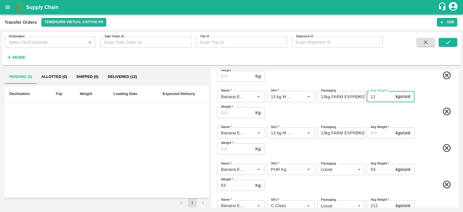
scroll to position [153, 0]
type input "13"
click at [374, 132] on input "Avg Weight   *" at bounding box center [380, 132] width 27 height 11
type input "13"
click at [356, 148] on span at bounding box center [360, 148] width 188 height 11
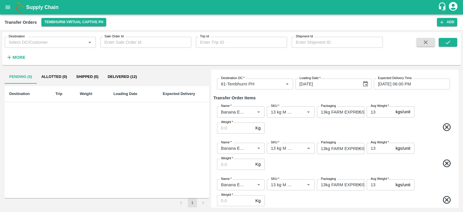
scroll to position [28, 0]
click at [226, 128] on input "Weight   *" at bounding box center [235, 128] width 36 height 11
type input "741"
click at [229, 167] on input "Weight   *" at bounding box center [235, 164] width 36 height 11
type input "1352"
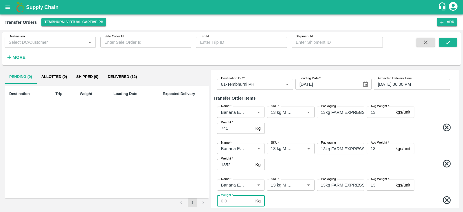
click at [230, 201] on input "Weight   *" at bounding box center [235, 200] width 36 height 11
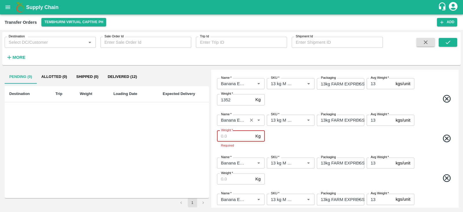
scroll to position [98, 0]
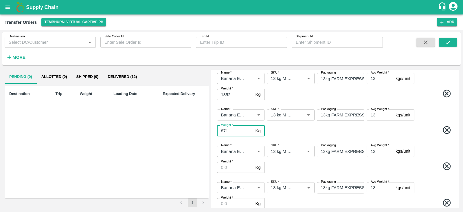
type input "871"
click at [233, 168] on input "Weight   *" at bounding box center [235, 167] width 36 height 11
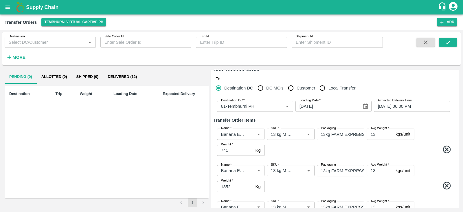
scroll to position [0, 0]
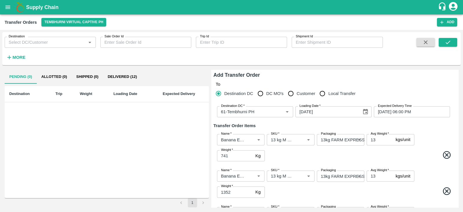
click at [445, 154] on icon at bounding box center [447, 155] width 8 height 8
type input "13 kg M N-CHL 5 Hand"
type input "1352"
type input "13 kg M N-CHL 6 Hand"
type input "871"
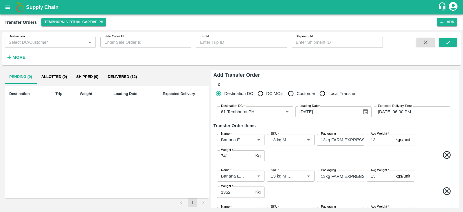
type input "13 kg M N-CHL 8 Hand"
type input "13 kg M N-CHL CL"
type input "PHR Kg"
type input "258"
type input "53"
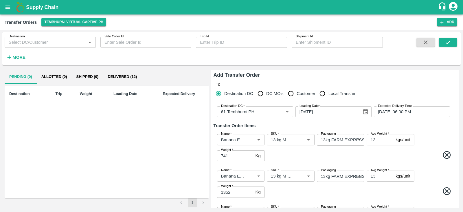
type input "53"
type input "C Class"
type input "212"
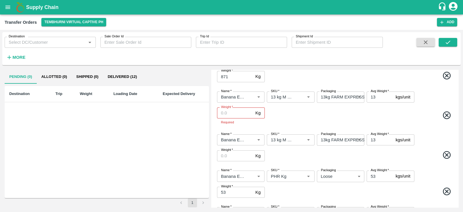
scroll to position [116, 0]
click at [231, 156] on input "Weight   *" at bounding box center [235, 155] width 36 height 11
type input "585"
click at [236, 111] on input "Weight   *" at bounding box center [235, 112] width 36 height 11
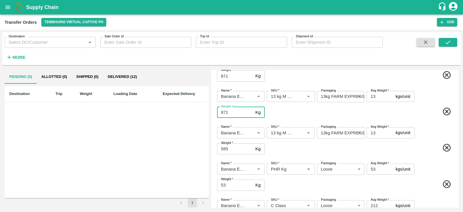
type input "871"
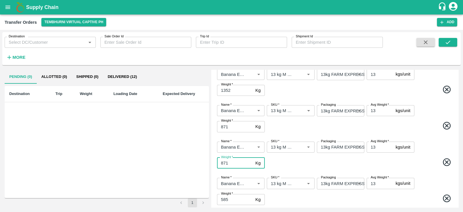
scroll to position [58, 0]
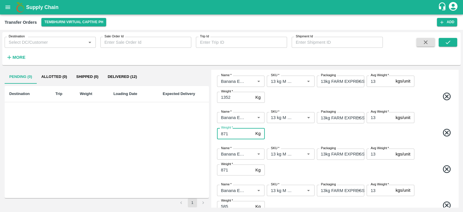
click at [231, 134] on input "871" at bounding box center [235, 133] width 36 height 11
type input "8"
type input "1352"
click at [232, 97] on input "1352" at bounding box center [235, 97] width 36 height 11
type input "1"
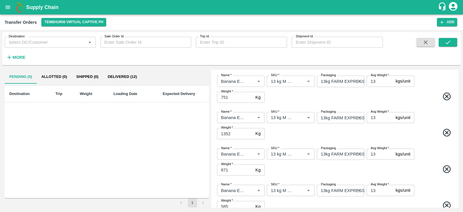
click at [283, 97] on span at bounding box center [360, 97] width 188 height 11
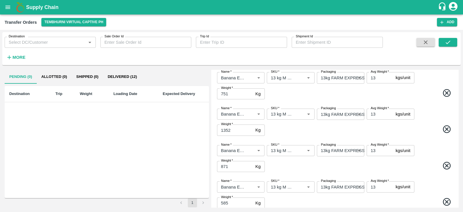
scroll to position [72, 0]
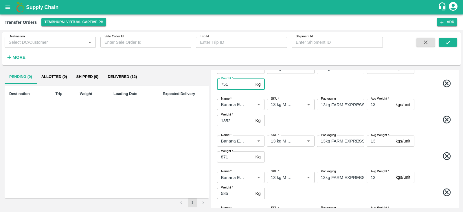
click at [226, 87] on input "751" at bounding box center [235, 84] width 36 height 11
type input "741"
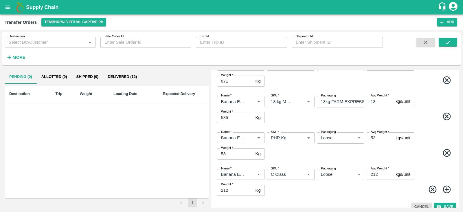
scroll to position [155, 0]
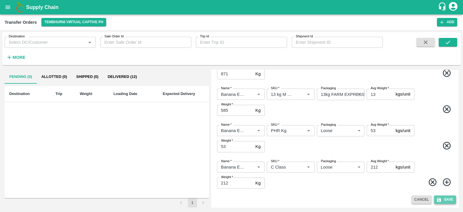
click at [442, 199] on button "Save" at bounding box center [445, 199] width 22 height 8
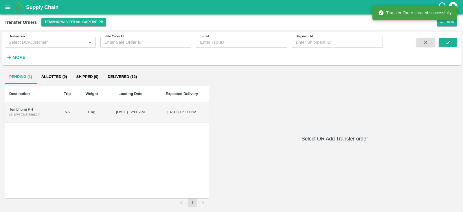
click at [20, 108] on div "Tembhurni PH" at bounding box center [30, 110] width 43 height 6
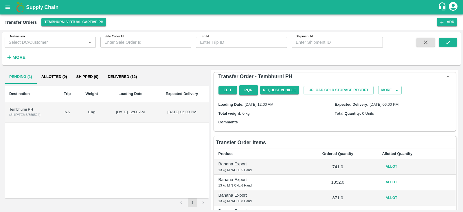
scroll to position [34, 0]
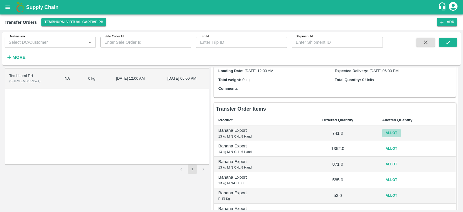
click at [387, 131] on button "Allot" at bounding box center [392, 133] width 19 height 8
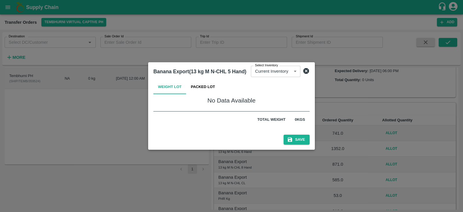
click at [213, 89] on button "Packed Lot" at bounding box center [203, 87] width 34 height 14
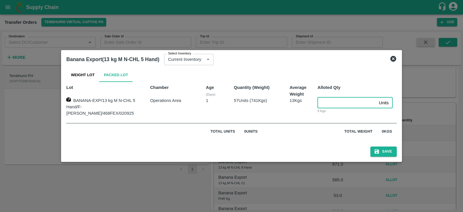
click at [331, 103] on input "number" at bounding box center [347, 102] width 59 height 11
type input "57"
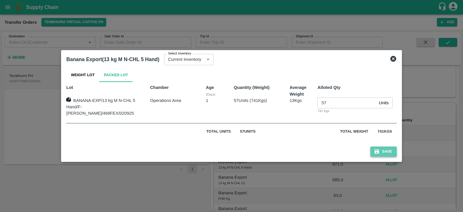
click at [381, 151] on button "Save" at bounding box center [384, 152] width 26 height 10
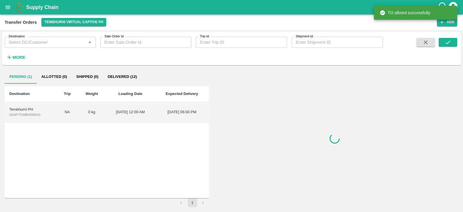
scroll to position [0, 0]
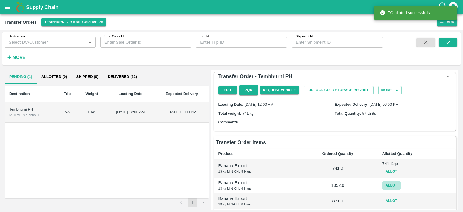
click at [394, 185] on button "Allot" at bounding box center [392, 185] width 19 height 8
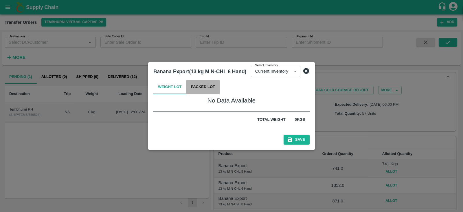
click at [202, 89] on button "Packed Lot" at bounding box center [203, 87] width 34 height 14
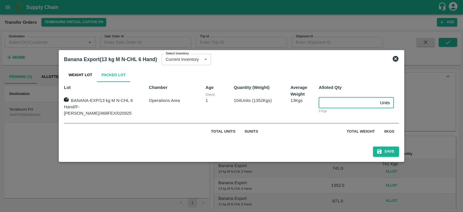
click at [324, 105] on input "number" at bounding box center [348, 102] width 59 height 11
type input "104"
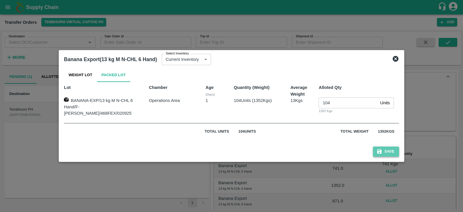
click at [384, 151] on button "Save" at bounding box center [386, 152] width 26 height 10
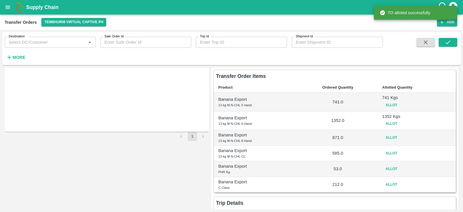
scroll to position [66, 0]
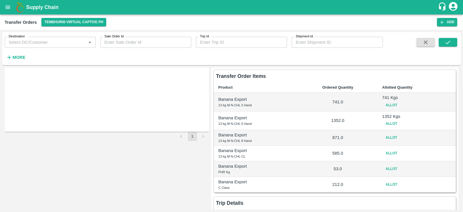
click at [391, 136] on button "Allot" at bounding box center [392, 137] width 19 height 8
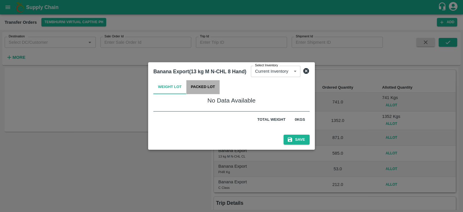
click at [203, 85] on button "Packed Lot" at bounding box center [203, 87] width 34 height 14
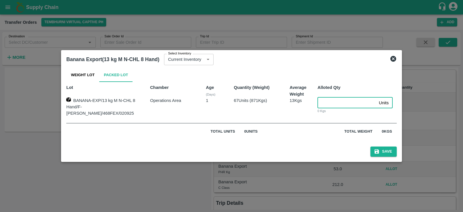
click at [327, 105] on input "number" at bounding box center [347, 102] width 59 height 11
type input "67"
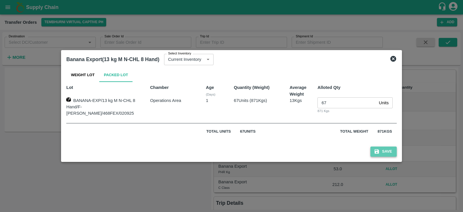
click at [374, 151] on button "Save" at bounding box center [384, 152] width 26 height 10
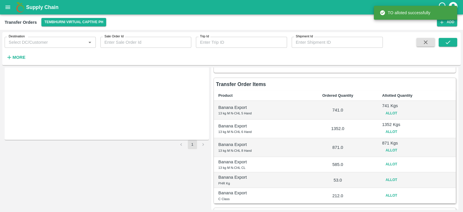
scroll to position [58, 0]
click at [394, 161] on button "Allot" at bounding box center [392, 164] width 19 height 8
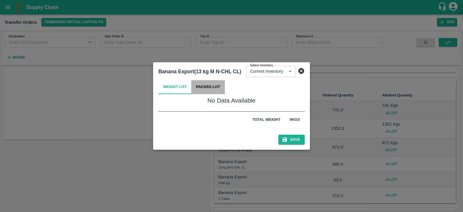
click at [208, 87] on button "Packed Lot" at bounding box center [208, 87] width 34 height 14
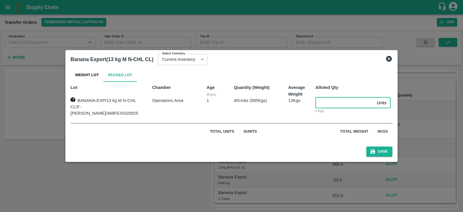
click at [324, 103] on input "number" at bounding box center [345, 102] width 59 height 11
type input "45"
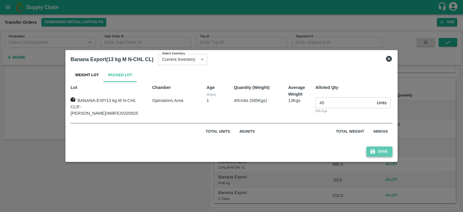
click at [375, 152] on button "Save" at bounding box center [380, 152] width 26 height 10
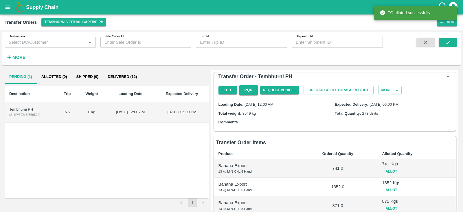
scroll to position [98, 0]
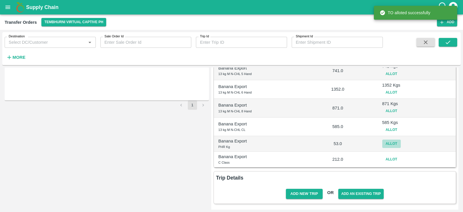
click at [389, 141] on button "Allot" at bounding box center [392, 144] width 19 height 8
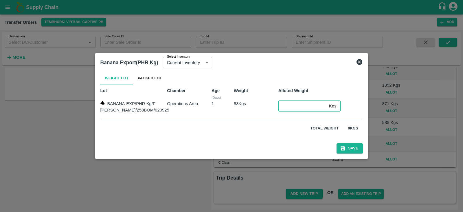
click at [284, 103] on input "number" at bounding box center [303, 105] width 48 height 11
type input "53"
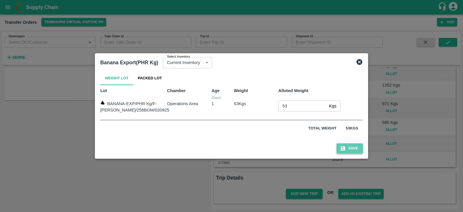
click at [338, 147] on button "Save" at bounding box center [350, 148] width 26 height 10
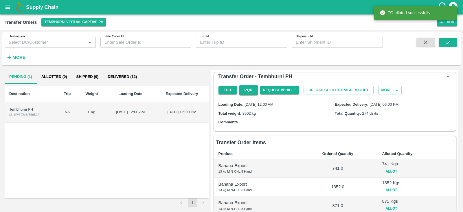
scroll to position [100, 0]
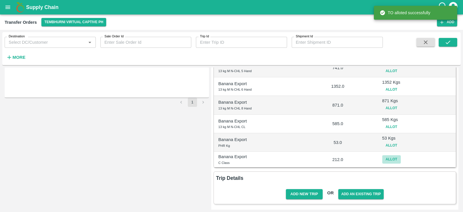
click at [391, 157] on button "Allot" at bounding box center [392, 159] width 19 height 8
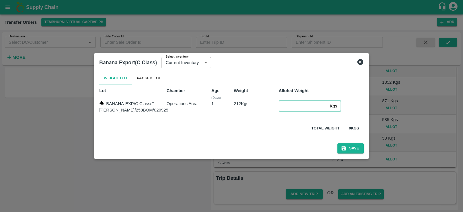
click at [287, 104] on input "number" at bounding box center [303, 105] width 49 height 11
type input "212"
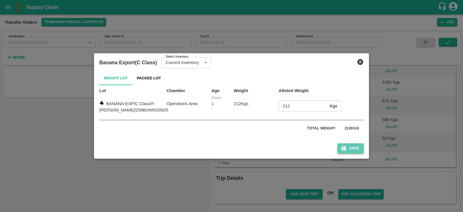
click at [338, 147] on button "Save" at bounding box center [351, 148] width 26 height 10
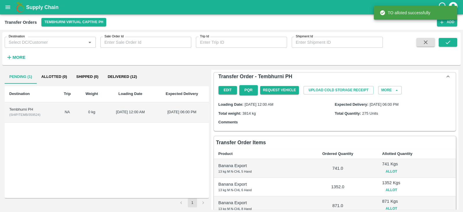
scroll to position [103, 0]
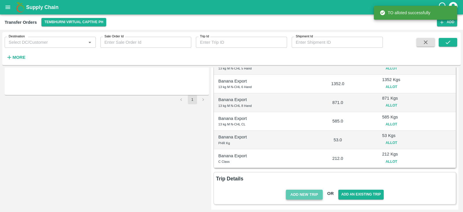
click at [301, 192] on button "Add New Trip" at bounding box center [304, 195] width 37 height 10
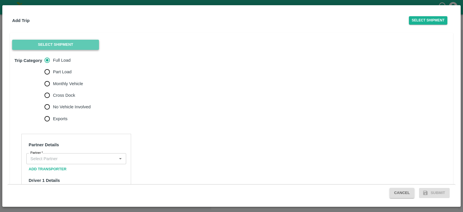
click at [73, 42] on button "Select Shipment" at bounding box center [55, 45] width 87 height 10
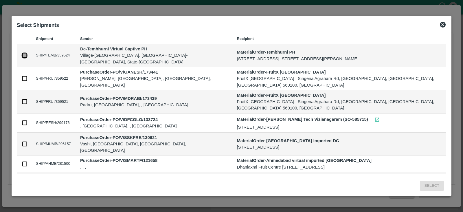
click at [22, 56] on input "checkbox" at bounding box center [24, 55] width 6 height 6
checkbox input "true"
click at [434, 183] on button "Select" at bounding box center [432, 186] width 24 height 10
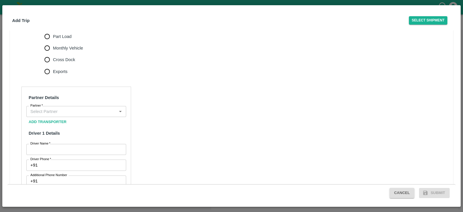
click at [64, 51] on span "Monthly Vehicle" at bounding box center [68, 48] width 30 height 6
click at [53, 53] on input "Monthly Vehicle" at bounding box center [47, 48] width 12 height 12
radio input "true"
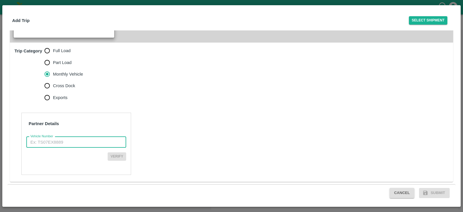
click at [75, 140] on input "Vehicle Number" at bounding box center [76, 142] width 100 height 11
paste input "MH45AX3780"
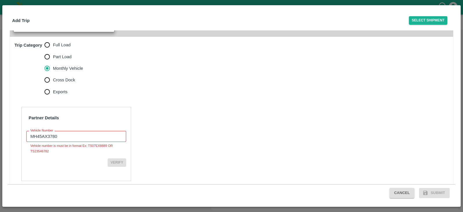
click at [116, 153] on div "Partner Details Vehicle Number MH45AX3780 Vehicle Number Vehicle number is must…" at bounding box center [76, 144] width 110 height 74
click at [32, 142] on input "MH45AX3780" at bounding box center [76, 136] width 100 height 11
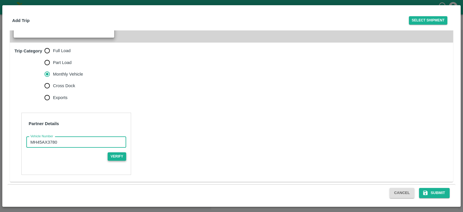
type input "MH45AX3780"
click at [120, 155] on button "Verify" at bounding box center [117, 156] width 19 height 8
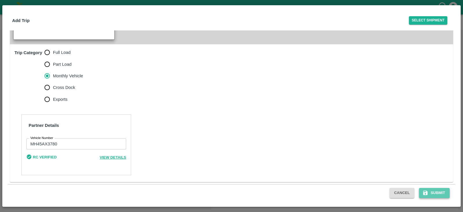
click at [431, 191] on button "Submit" at bounding box center [434, 193] width 31 height 10
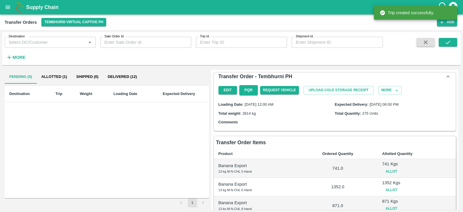
scroll to position [133, 0]
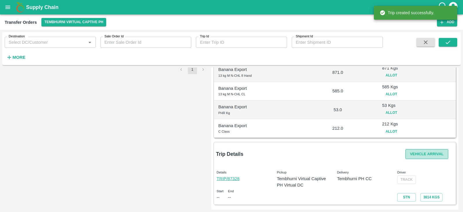
click at [423, 152] on button "Vehicle Arrival" at bounding box center [427, 154] width 43 height 10
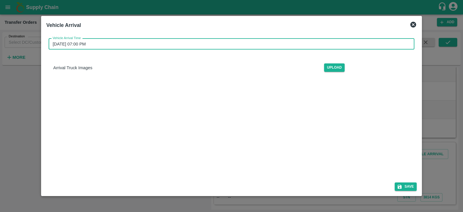
click at [299, 44] on input "03/09/2025 07:00 PM" at bounding box center [230, 44] width 362 height 11
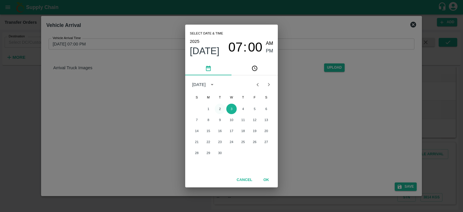
click at [219, 109] on button "2" at bounding box center [220, 109] width 10 height 10
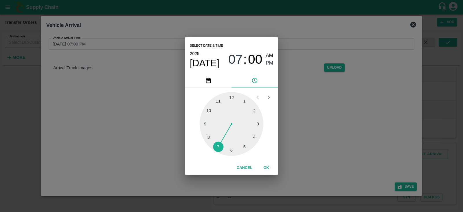
click at [244, 145] on div at bounding box center [232, 124] width 64 height 64
click at [205, 122] on div at bounding box center [232, 124] width 64 height 64
click at [205, 124] on div at bounding box center [232, 124] width 64 height 64
type input "02/09/2025 05:45 PM"
click at [270, 62] on span "PM" at bounding box center [270, 63] width 8 height 8
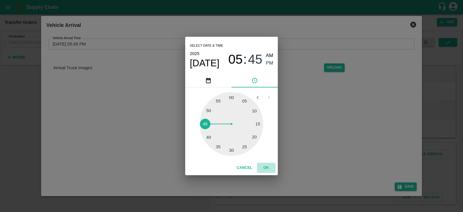
click at [268, 166] on button "OK" at bounding box center [266, 168] width 19 height 10
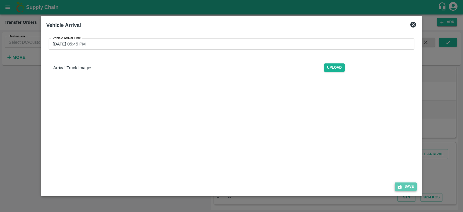
click at [407, 187] on button "Save" at bounding box center [406, 186] width 22 height 8
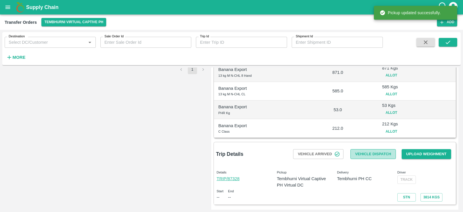
click at [368, 154] on button "Vehicle Dispatch" at bounding box center [373, 154] width 45 height 10
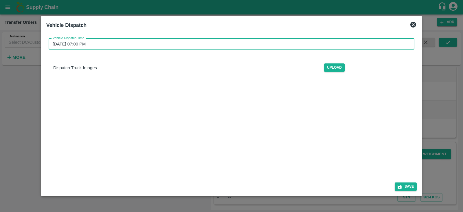
click at [215, 43] on input "03/09/2025 07:00 PM" at bounding box center [230, 44] width 362 height 11
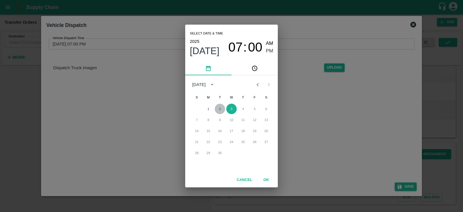
click at [221, 108] on button "2" at bounding box center [220, 109] width 10 height 10
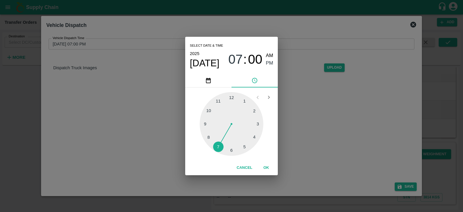
click at [245, 147] on div at bounding box center [232, 124] width 64 height 64
click at [204, 122] on div at bounding box center [232, 124] width 64 height 64
click at [269, 64] on span "PM" at bounding box center [270, 63] width 8 height 8
click at [204, 123] on div at bounding box center [232, 124] width 64 height 64
type input "02/09/2025 05:45 PM"
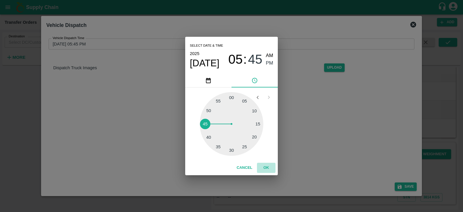
click at [268, 168] on button "OK" at bounding box center [266, 168] width 19 height 10
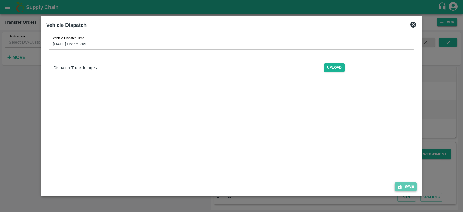
click at [404, 188] on button "Save" at bounding box center [406, 186] width 22 height 8
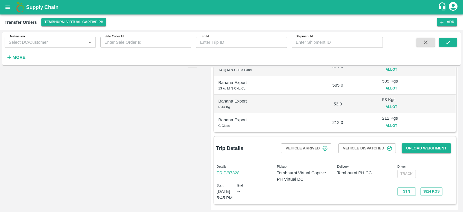
scroll to position [0, 0]
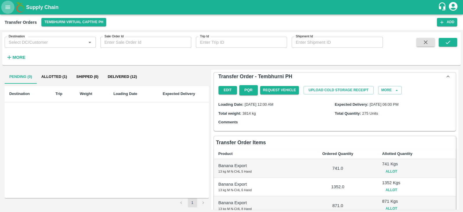
click at [6, 9] on icon "open drawer" at bounding box center [8, 7] width 5 height 3
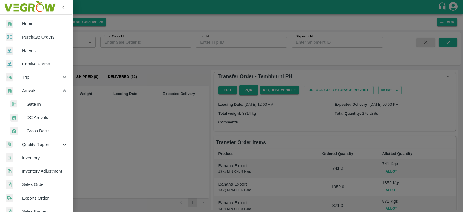
click at [34, 116] on span "DC Arrivals" at bounding box center [47, 117] width 41 height 6
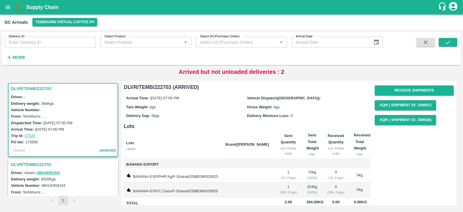
scroll to position [189, 0]
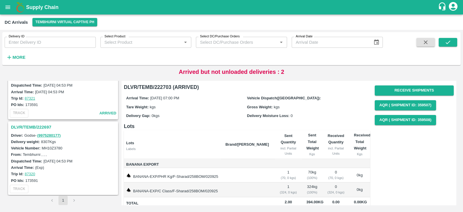
click at [28, 124] on h3 "DLVR/TEMB/222697" at bounding box center [64, 127] width 106 height 8
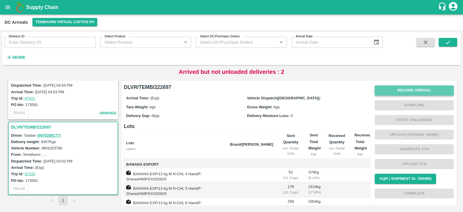
click at [410, 89] on button "Record Arrival" at bounding box center [414, 90] width 79 height 10
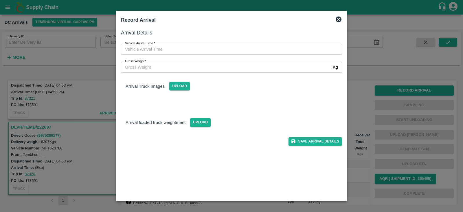
type input "DD/MM/YYYY hh:mm aa"
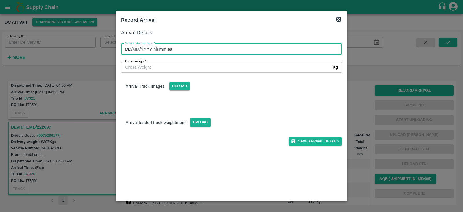
click at [186, 48] on input "DD/MM/YYYY hh:mm aa" at bounding box center [229, 49] width 217 height 11
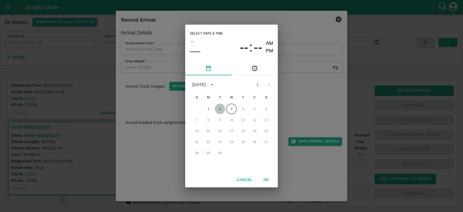
click at [218, 109] on button "2" at bounding box center [220, 109] width 10 height 10
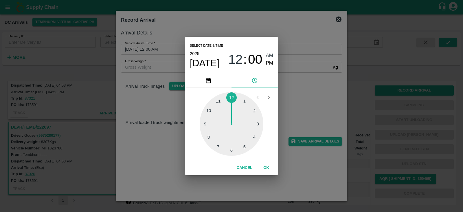
click at [246, 147] on div at bounding box center [232, 124] width 64 height 64
click at [203, 124] on div at bounding box center [232, 124] width 64 height 64
click at [270, 63] on span "PM" at bounding box center [270, 63] width 8 height 8
type input "02/09/2025 05:45 PM"
click at [266, 171] on button "OK" at bounding box center [266, 168] width 19 height 10
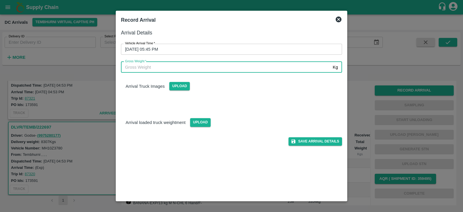
click at [196, 66] on input "Gross Weight   *" at bounding box center [226, 67] width 210 height 11
type input "8000"
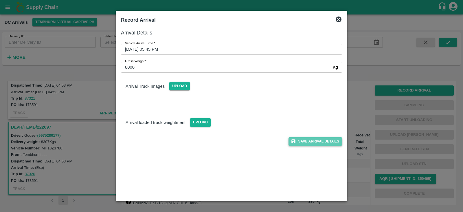
click at [311, 139] on button "Save Arrival Details" at bounding box center [316, 141] width 54 height 8
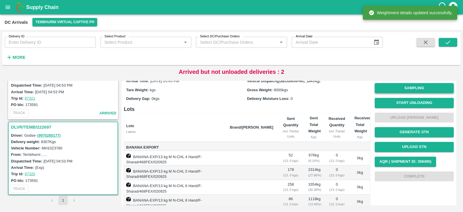
scroll to position [17, 0]
click at [413, 101] on button "Start Unloading" at bounding box center [414, 103] width 79 height 10
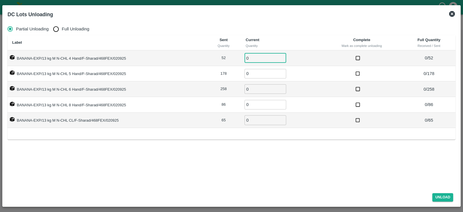
click at [250, 56] on input "0" at bounding box center [266, 58] width 42 height 10
type input "52"
click at [252, 74] on input "0" at bounding box center [266, 74] width 42 height 10
type input "178"
click at [254, 91] on input "0" at bounding box center [266, 89] width 42 height 10
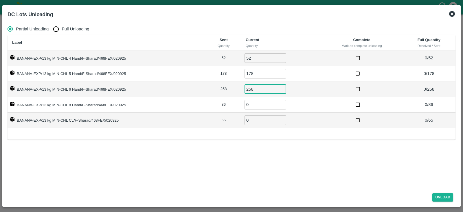
type input "258"
click at [253, 102] on input "0" at bounding box center [266, 105] width 42 height 10
type input "86"
click at [252, 119] on input "0" at bounding box center [266, 120] width 42 height 10
type input "65"
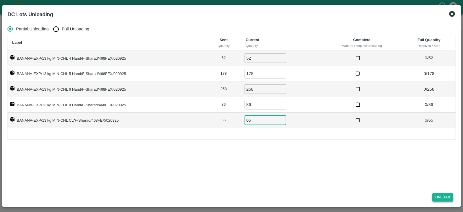
click at [442, 195] on button "Unload" at bounding box center [443, 197] width 21 height 8
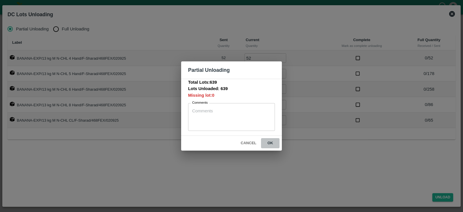
click at [272, 141] on button "ok" at bounding box center [270, 143] width 19 height 10
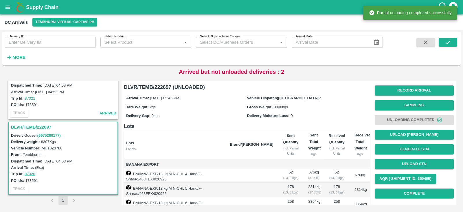
scroll to position [83, 0]
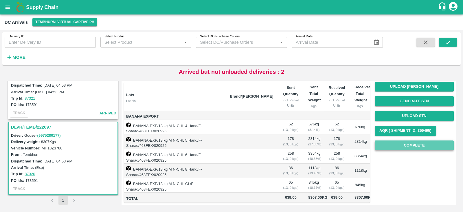
click at [418, 140] on button "Complete" at bounding box center [414, 145] width 79 height 10
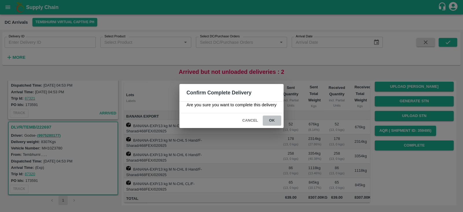
click at [272, 119] on button "ok" at bounding box center [272, 121] width 19 height 10
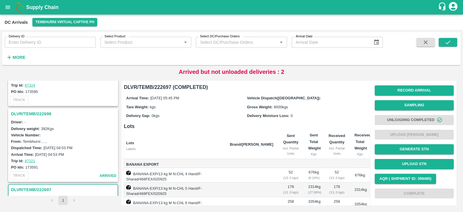
scroll to position [126, 0]
click at [35, 111] on h3 "DLVR/TEMB/222698" at bounding box center [64, 115] width 106 height 8
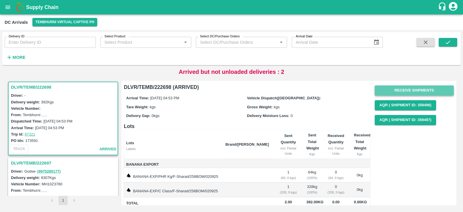
click at [414, 90] on button "Receive Shipments" at bounding box center [414, 90] width 79 height 10
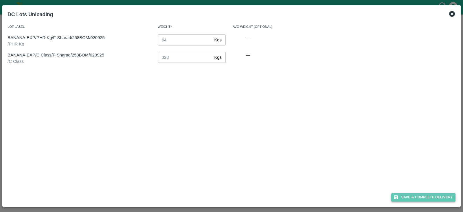
click at [426, 199] on button "Save & Complete Delivery" at bounding box center [424, 197] width 64 height 8
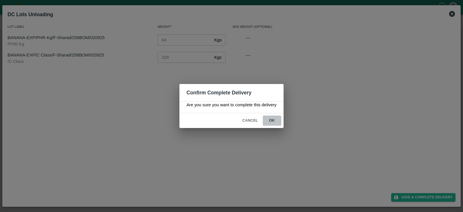
click at [274, 117] on button "ok" at bounding box center [272, 121] width 19 height 10
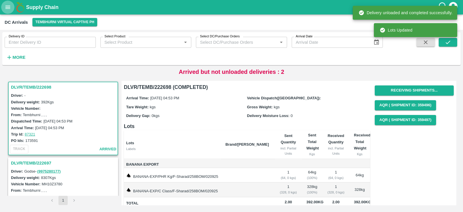
click at [6, 6] on icon "open drawer" at bounding box center [8, 7] width 5 height 3
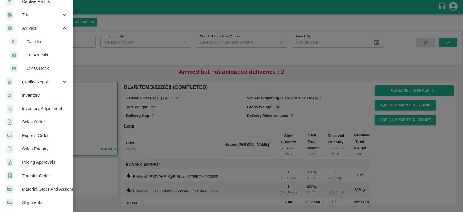
scroll to position [63, 0]
click at [30, 173] on span "Transfer Order" at bounding box center [45, 175] width 46 height 6
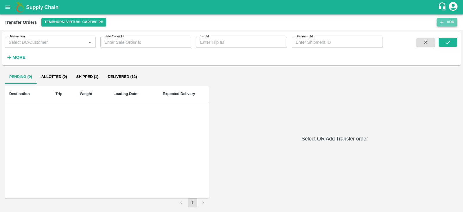
click at [447, 22] on button "Add" at bounding box center [447, 22] width 20 height 8
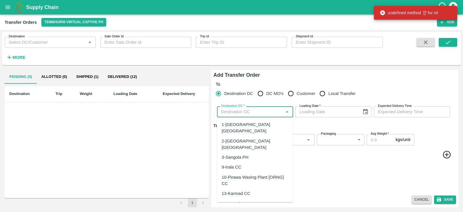
click at [239, 113] on input "Destination DC   *" at bounding box center [250, 112] width 63 height 8
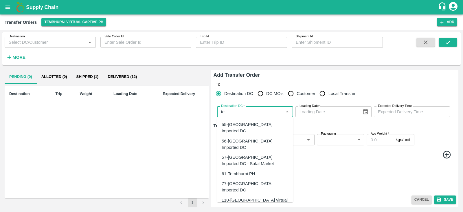
click at [239, 171] on div "61-Tembhurni PH" at bounding box center [239, 174] width 34 height 6
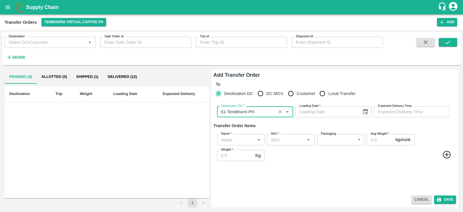
type input "61-Tembhurni PH"
click at [365, 110] on icon "Choose date" at bounding box center [365, 112] width 5 height 6
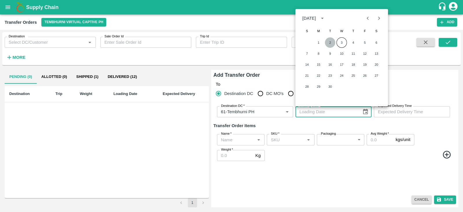
click at [329, 42] on button "2" at bounding box center [330, 42] width 10 height 10
type input "02/09/2025"
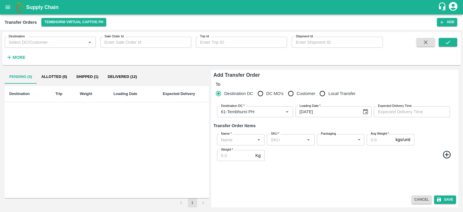
type input "DD/MM/YYYY hh:mm aa"
click at [389, 109] on input "DD/MM/YYYY hh:mm aa" at bounding box center [410, 111] width 72 height 11
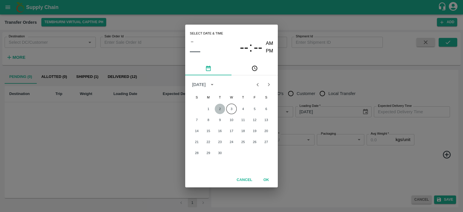
click at [222, 107] on button "2" at bounding box center [220, 109] width 10 height 10
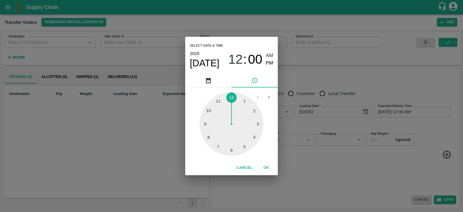
click at [232, 150] on div at bounding box center [232, 124] width 64 height 64
drag, startPoint x: 270, startPoint y: 63, endPoint x: 275, endPoint y: 54, distance: 9.6
click at [275, 54] on div "Select date & time 2025 Sep 2 06 : 18 AM PM" at bounding box center [231, 55] width 93 height 37
click at [232, 98] on div at bounding box center [232, 124] width 64 height 64
click at [268, 62] on span "PM" at bounding box center [270, 63] width 8 height 8
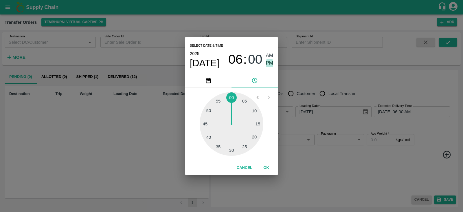
type input "02/09/2025 06:00 PM"
click at [267, 167] on button "OK" at bounding box center [266, 168] width 19 height 10
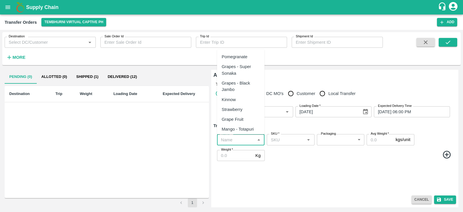
click at [239, 137] on input "Name   *" at bounding box center [236, 140] width 34 height 8
click at [241, 61] on div "Banana Export" at bounding box center [240, 57] width 47 height 10
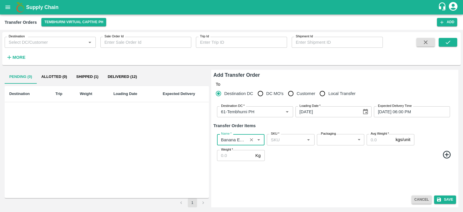
type input "Banana Export"
click at [449, 154] on icon at bounding box center [447, 155] width 10 height 10
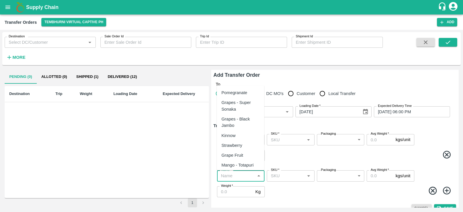
click at [239, 173] on input "Name   *" at bounding box center [236, 176] width 34 height 8
click at [239, 92] on div "Banana Export" at bounding box center [236, 92] width 28 height 6
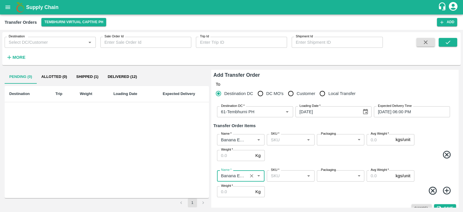
scroll to position [8, 0]
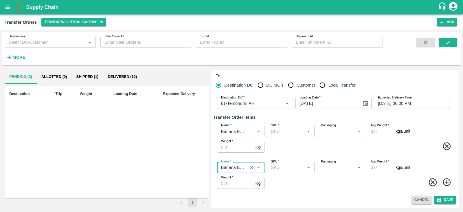
type input "Banana Export"
click at [447, 182] on icon at bounding box center [447, 183] width 10 height 10
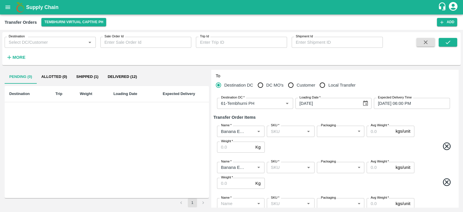
scroll to position [45, 0]
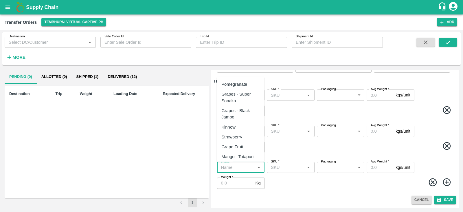
click at [240, 164] on input "Name   *" at bounding box center [236, 168] width 34 height 8
click at [236, 79] on div "Banana Export" at bounding box center [240, 84] width 47 height 10
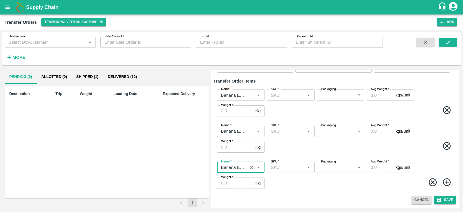
type input "Banana Export"
click at [446, 182] on icon at bounding box center [447, 182] width 8 height 8
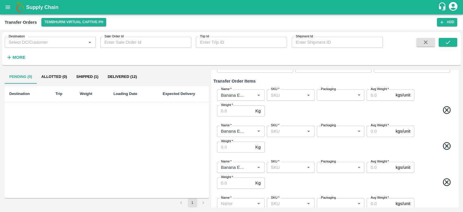
scroll to position [81, 0]
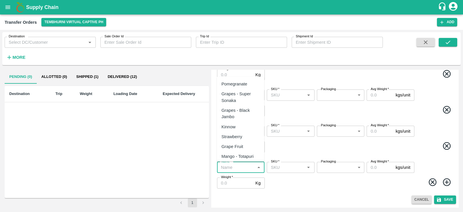
click at [244, 167] on input "Name   *" at bounding box center [236, 168] width 34 height 8
click at [246, 83] on div "Banana Export" at bounding box center [236, 84] width 28 height 6
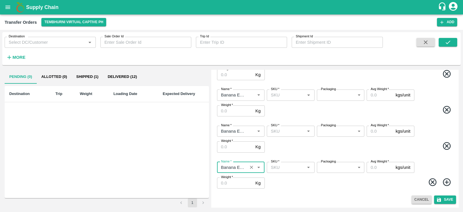
type input "Banana Export"
click at [445, 181] on icon at bounding box center [447, 183] width 10 height 10
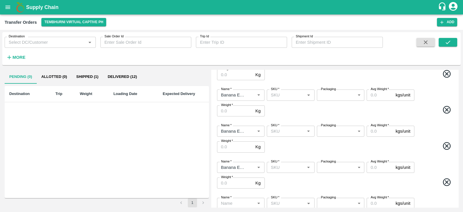
scroll to position [117, 0]
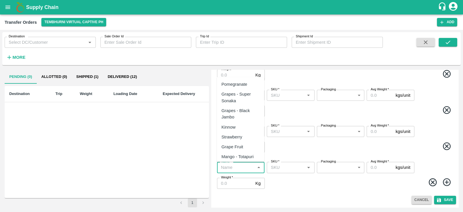
click at [239, 167] on input "Name   *" at bounding box center [236, 168] width 34 height 8
click at [243, 84] on div "Banana Export" at bounding box center [236, 84] width 28 height 6
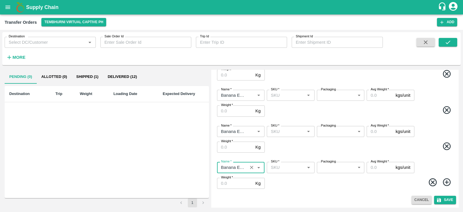
type input "Banana Export"
click at [445, 179] on icon at bounding box center [447, 182] width 8 height 8
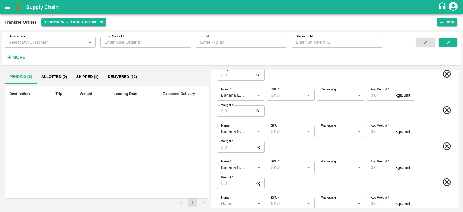
scroll to position [153, 0]
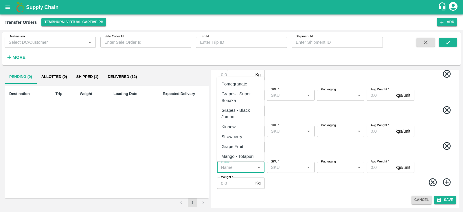
click at [233, 165] on input "Name   *" at bounding box center [236, 168] width 34 height 8
click at [238, 81] on div "Banana Export" at bounding box center [236, 84] width 28 height 6
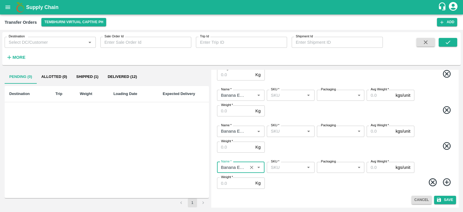
type input "Banana Export"
click at [444, 184] on icon at bounding box center [447, 183] width 10 height 10
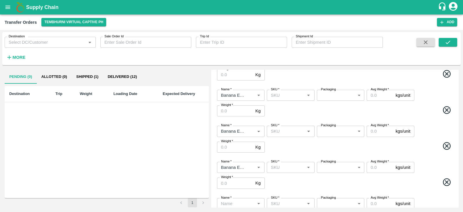
scroll to position [189, 0]
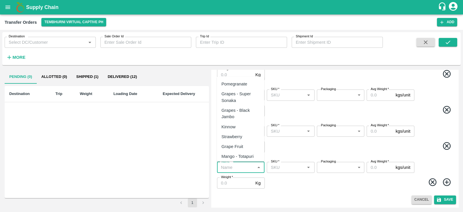
click at [235, 164] on input "Name   *" at bounding box center [236, 168] width 34 height 8
click at [239, 84] on div "Banana Export" at bounding box center [236, 84] width 28 height 6
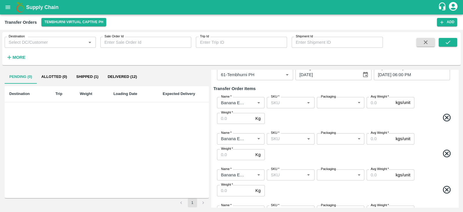
scroll to position [0, 0]
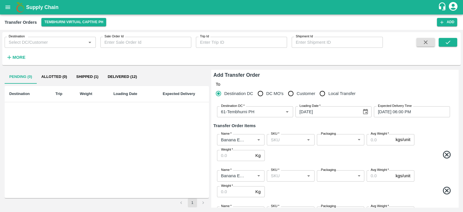
type input "Banana Export"
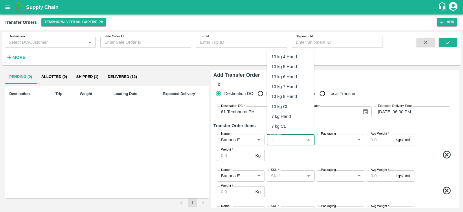
click at [282, 137] on input "SKU   *" at bounding box center [286, 140] width 34 height 8
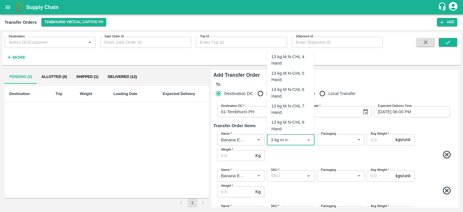
click at [292, 60] on div "13 kg M N-CHL 4 Hand" at bounding box center [291, 60] width 38 height 13
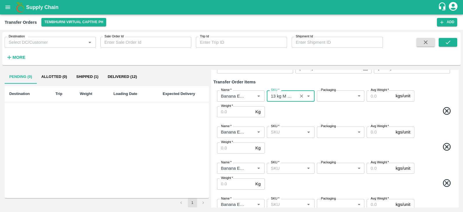
scroll to position [45, 0]
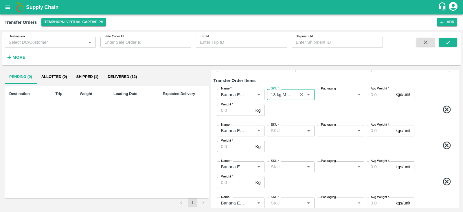
type input "13 kg M N-CHL 4 Hand"
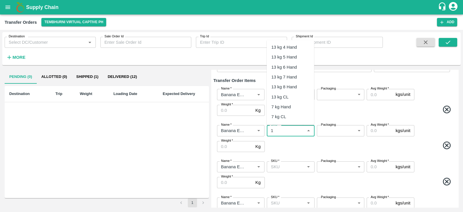
click at [288, 129] on input "SKU   *" at bounding box center [286, 131] width 34 height 8
click at [296, 64] on div "13 kg M N-CHL 5 Hand" at bounding box center [291, 67] width 38 height 13
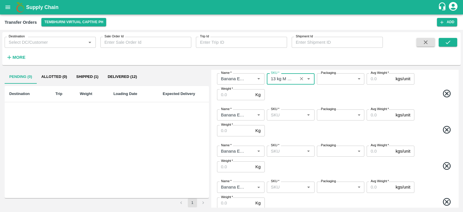
scroll to position [97, 0]
type input "13 kg M N-CHL 5 Hand"
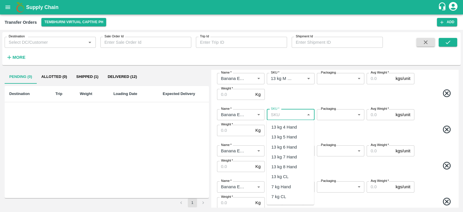
click at [287, 112] on input "SKU   *" at bounding box center [286, 115] width 34 height 8
click at [281, 114] on input "SKU   *" at bounding box center [286, 115] width 34 height 8
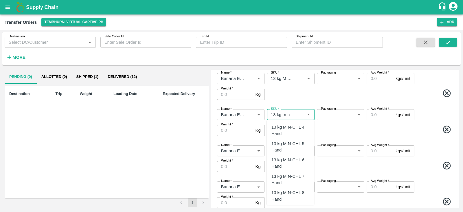
click at [296, 114] on input "SKU   *" at bounding box center [286, 115] width 34 height 8
click at [295, 159] on div "13 kg M N-CHL 6 Hand" at bounding box center [291, 163] width 38 height 13
type input "13 kg M N-CHL 6 Hand"
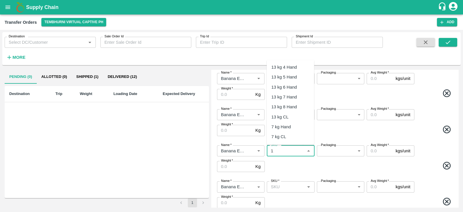
click at [284, 151] on input "SKU   *" at bounding box center [286, 151] width 34 height 8
click at [290, 137] on div "13 kg M N-CHL 8 Hand" at bounding box center [291, 136] width 38 height 13
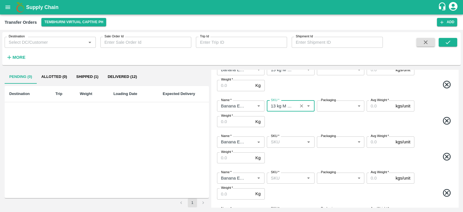
scroll to position [143, 0]
type input "13 kg M N-CHL 8 Hand"
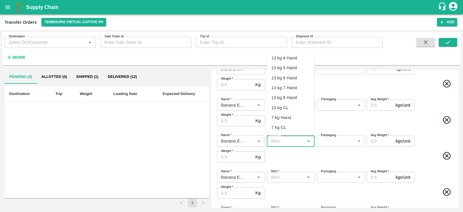
click at [278, 142] on input "SKU   *" at bounding box center [286, 141] width 34 height 8
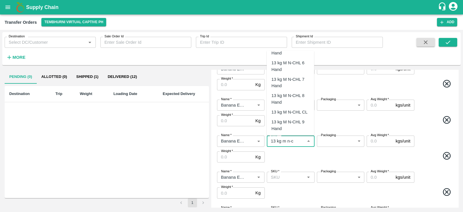
click at [286, 111] on div "13 kg M N-CHL CL" at bounding box center [290, 112] width 36 height 6
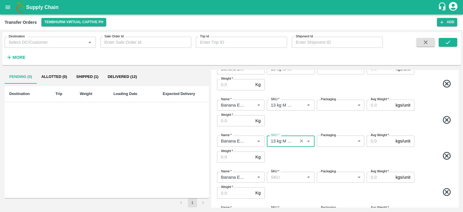
scroll to position [189, 0]
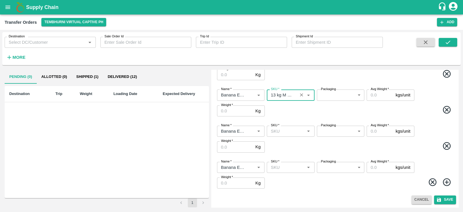
type input "13 kg M N-CHL CL"
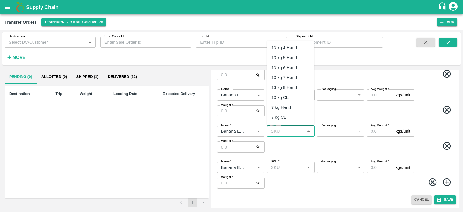
click at [286, 130] on input "SKU   *" at bounding box center [286, 131] width 34 height 8
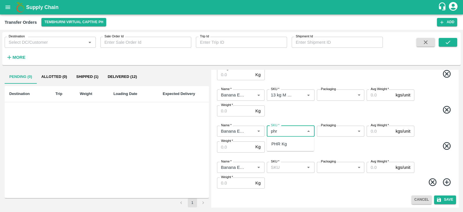
click at [280, 144] on div "PHR Kg" at bounding box center [280, 144] width 16 height 6
type input "PHR Kg"
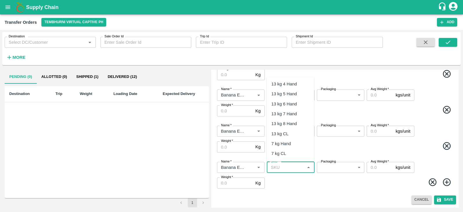
click at [285, 166] on input "SKU   *" at bounding box center [286, 168] width 34 height 8
click at [279, 180] on div "C Class" at bounding box center [279, 180] width 15 height 6
type input "C Class"
click at [333, 130] on body "Supply Chain Transfer Orders Tembhurni Virtual Captive PH Add Destination Desti…" at bounding box center [231, 106] width 463 height 212
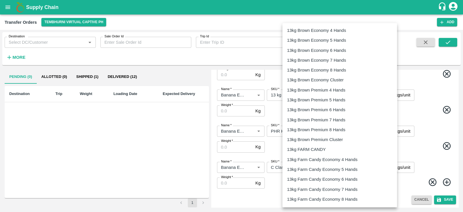
scroll to position [931, 0]
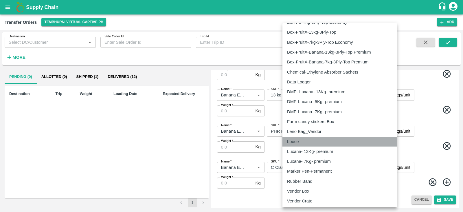
click at [318, 141] on div "Loose" at bounding box center [339, 141] width 105 height 6
type input "258"
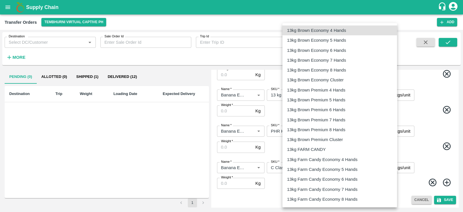
click at [337, 169] on body "Supply Chain Transfer Orders Tembhurni Virtual Captive PH Add Destination Desti…" at bounding box center [231, 106] width 463 height 212
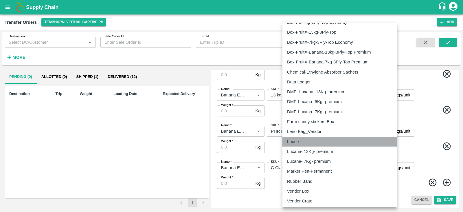
click at [306, 140] on div "Loose" at bounding box center [339, 141] width 105 height 6
type input "258"
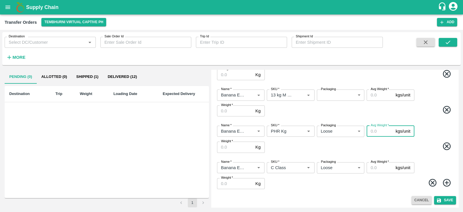
click at [376, 132] on input "Avg Weight   *" at bounding box center [380, 131] width 27 height 11
type input "64"
click at [376, 168] on input "Avg Weight   *" at bounding box center [380, 167] width 27 height 11
type input "328"
click at [231, 183] on input "Weight   *" at bounding box center [235, 183] width 36 height 11
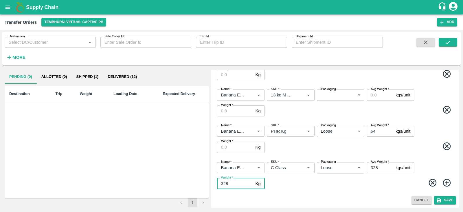
type input "328"
click at [230, 147] on input "Weight   *" at bounding box center [235, 147] width 36 height 11
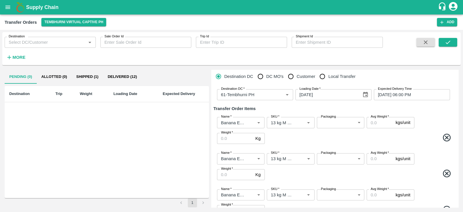
scroll to position [0, 0]
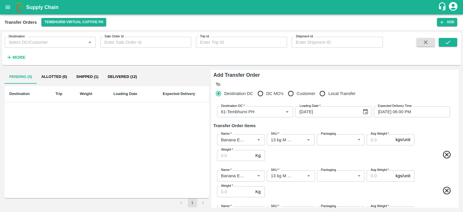
type input "64"
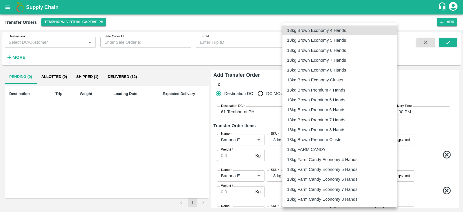
click at [324, 138] on body "Supply Chain Transfer Orders Tembhurni Virtual Captive PH Add Destination Desti…" at bounding box center [231, 106] width 463 height 212
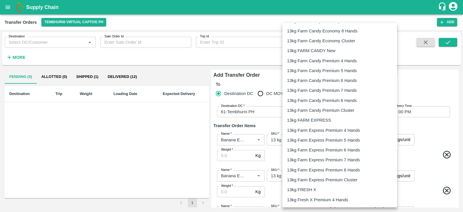
scroll to position [169, 0]
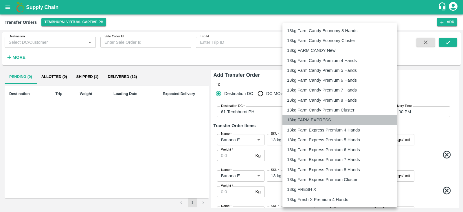
click at [309, 123] on li "13kg FARM EXPRESS" at bounding box center [340, 120] width 115 height 10
type input "468"
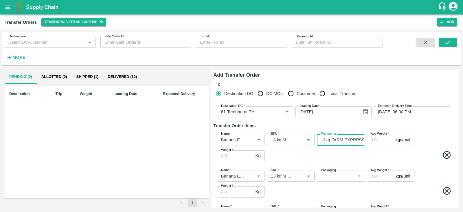
click at [332, 176] on body "Supply Chain Transfer Orders Tembhurni Virtual Captive PH Add Destination Desti…" at bounding box center [231, 106] width 463 height 212
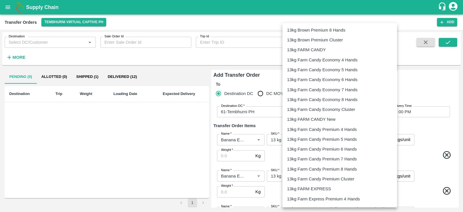
scroll to position [106, 0]
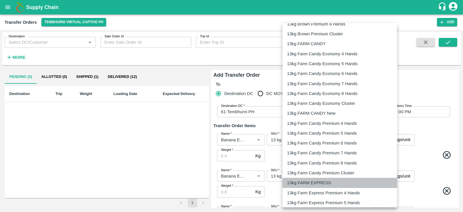
click at [308, 178] on li "13kg FARM EXPRESS" at bounding box center [340, 183] width 115 height 10
type input "468"
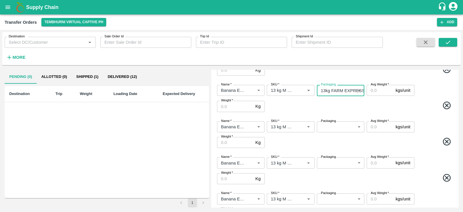
scroll to position [87, 0]
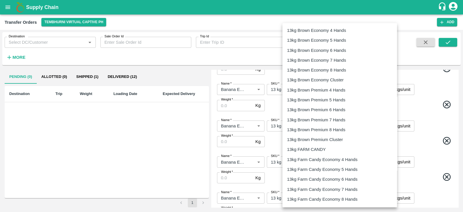
click at [345, 122] on body "Supply Chain Transfer Orders Tembhurni Virtual Captive PH Add Destination Desti…" at bounding box center [231, 106] width 463 height 212
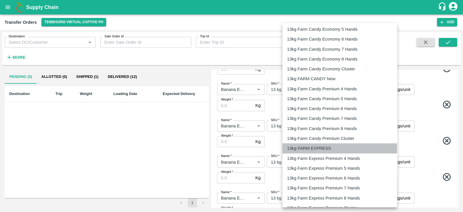
click at [317, 150] on p "13kg FARM EXPRESS" at bounding box center [309, 148] width 44 height 6
type input "468"
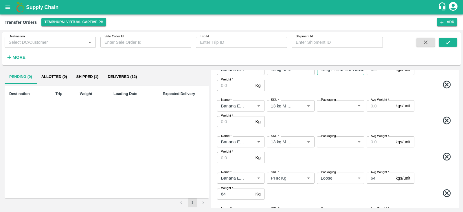
scroll to position [144, 0]
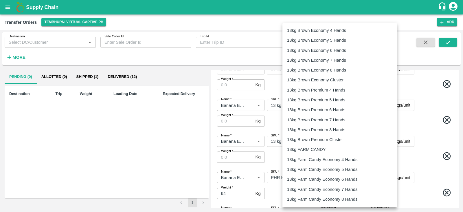
click at [340, 102] on body "Supply Chain Transfer Orders Tembhurni Virtual Captive PH Add Destination Desti…" at bounding box center [231, 106] width 463 height 212
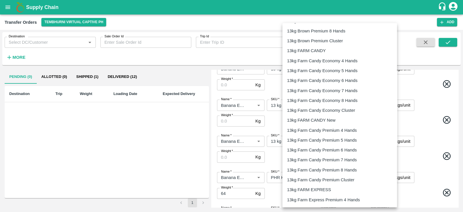
scroll to position [107, 0]
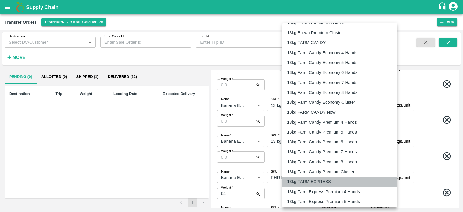
click at [305, 182] on p "13kg FARM EXPRESS" at bounding box center [309, 181] width 44 height 6
type input "468"
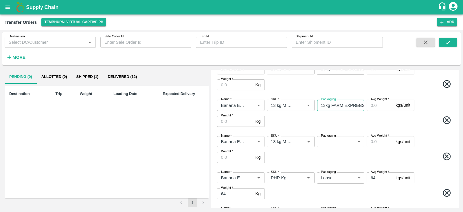
scroll to position [191, 0]
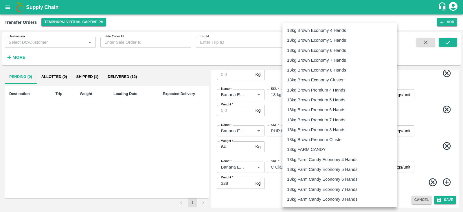
click at [341, 94] on body "Supply Chain Transfer Orders Tembhurni Virtual Captive PH Add Destination Desti…" at bounding box center [231, 106] width 463 height 212
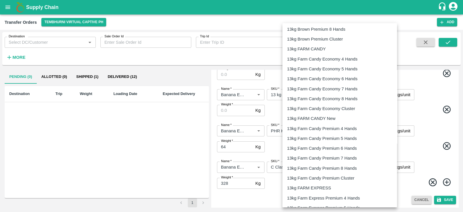
scroll to position [102, 0]
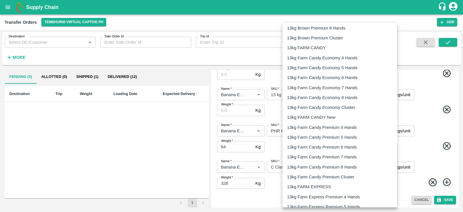
click at [316, 186] on p "13kg FARM EXPRESS" at bounding box center [309, 187] width 44 height 6
type input "468"
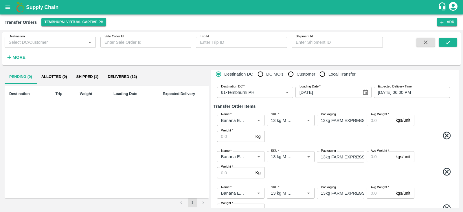
scroll to position [0, 0]
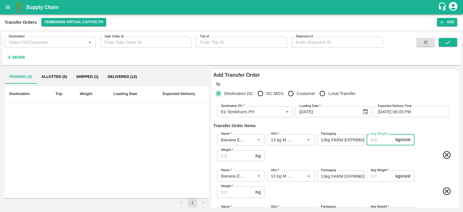
click at [375, 139] on input "Avg Weight   *" at bounding box center [380, 139] width 27 height 11
type input "13"
click at [376, 175] on input "Avg Weight   *" at bounding box center [380, 176] width 27 height 11
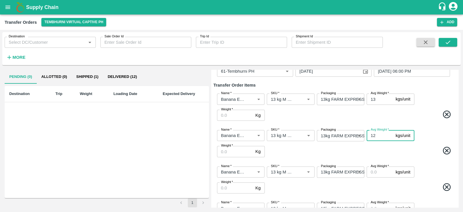
scroll to position [43, 0]
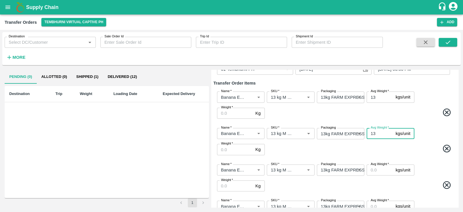
type input "13"
click at [369, 171] on input "Avg Weight   *" at bounding box center [380, 169] width 27 height 11
type input "13"
click at [356, 185] on span at bounding box center [360, 185] width 188 height 11
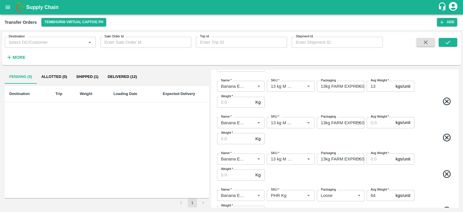
scroll to position [127, 0]
click at [377, 123] on input "Avg Weight   *" at bounding box center [380, 122] width 27 height 11
type input "13"
click at [370, 133] on span at bounding box center [360, 138] width 188 height 11
click at [379, 156] on input "Avg Weight   *" at bounding box center [380, 158] width 27 height 11
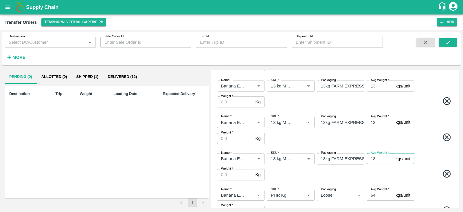
type input "13"
click at [362, 170] on span at bounding box center [360, 174] width 188 height 11
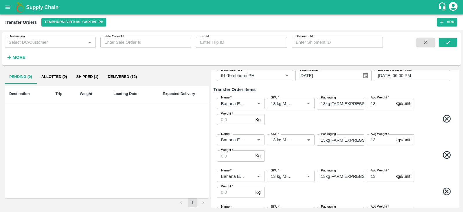
scroll to position [35, 0]
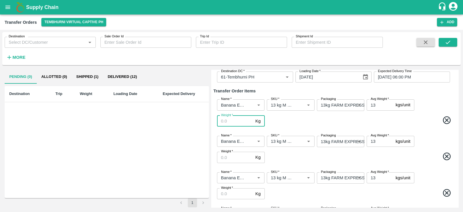
click at [234, 122] on input "Weight   *" at bounding box center [235, 121] width 36 height 11
type input "676"
click at [227, 159] on input "Weight   *" at bounding box center [235, 157] width 36 height 11
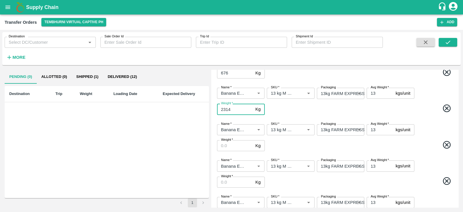
scroll to position [87, 0]
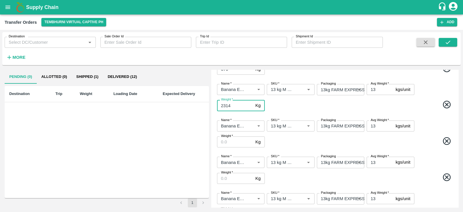
type input "2314"
click at [232, 141] on input "Weight   *" at bounding box center [235, 141] width 36 height 11
type input "3354"
click at [289, 142] on span at bounding box center [360, 141] width 188 height 11
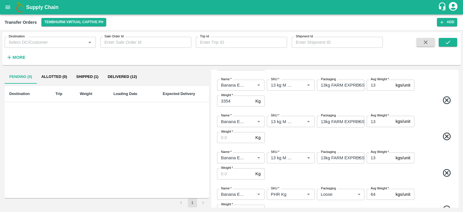
scroll to position [128, 0]
click at [239, 136] on input "Weight   *" at bounding box center [235, 137] width 36 height 11
type input "1118"
click at [298, 141] on span at bounding box center [360, 136] width 188 height 11
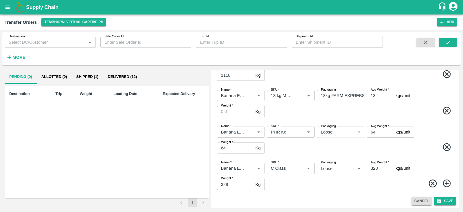
scroll to position [190, 0]
click at [233, 110] on input "Weight   *" at bounding box center [235, 111] width 36 height 11
type input "845"
click at [301, 111] on span at bounding box center [360, 111] width 188 height 11
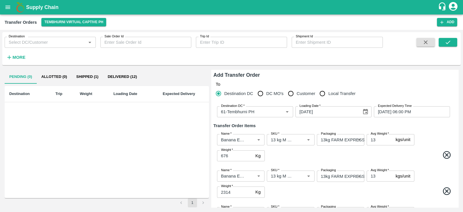
scroll to position [191, 0]
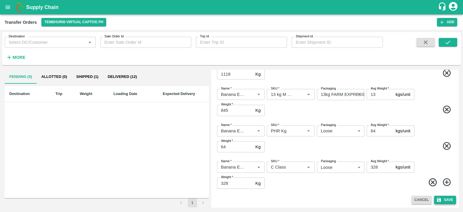
click at [442, 202] on button "Save" at bounding box center [445, 200] width 22 height 8
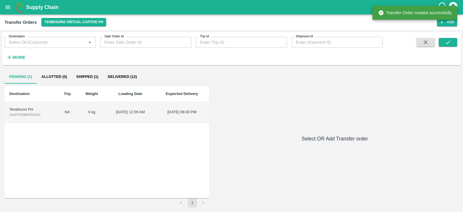
click at [10, 108] on div "Tembhurni PH" at bounding box center [30, 110] width 43 height 6
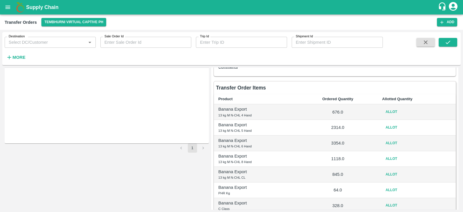
scroll to position [55, 0]
click at [392, 111] on button "Allot" at bounding box center [392, 111] width 19 height 8
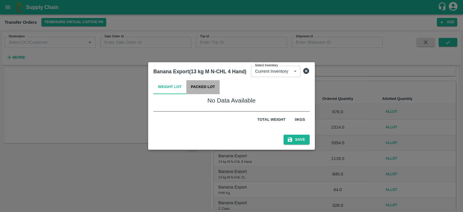
click at [187, 87] on button "Packed Lot" at bounding box center [203, 87] width 34 height 14
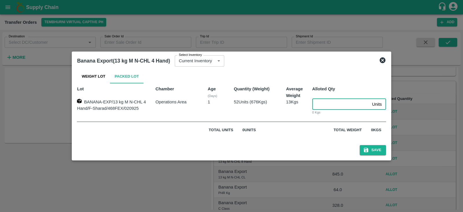
click at [333, 104] on input "number" at bounding box center [341, 104] width 58 height 11
type input "52"
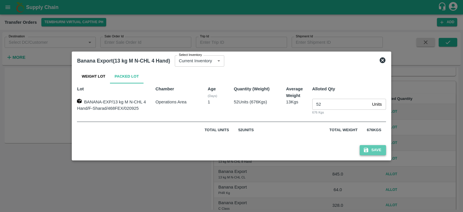
click at [378, 152] on button "Save" at bounding box center [373, 150] width 26 height 10
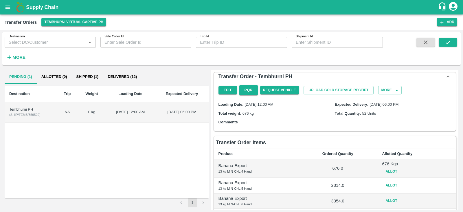
scroll to position [23, 0]
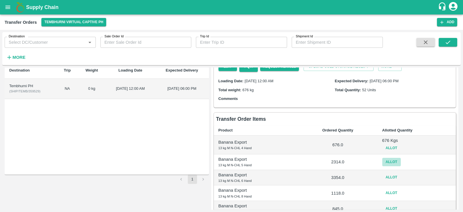
click at [389, 162] on button "Allot" at bounding box center [392, 162] width 19 height 8
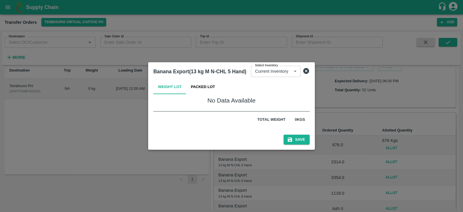
click at [198, 97] on div "No Data Available" at bounding box center [231, 101] width 156 height 10
click at [199, 87] on button "Packed Lot" at bounding box center [203, 87] width 34 height 14
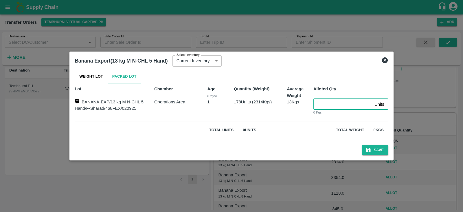
click at [327, 105] on input "number" at bounding box center [343, 104] width 59 height 11
type input "178"
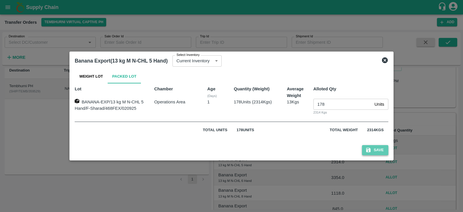
click at [372, 148] on button "Save" at bounding box center [375, 150] width 26 height 10
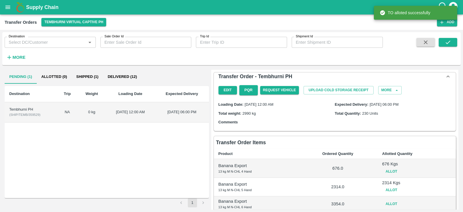
scroll to position [71, 0]
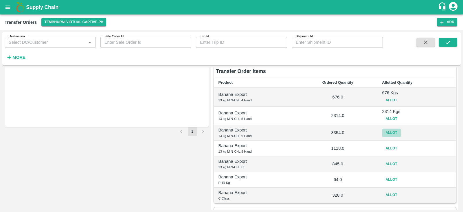
click at [388, 131] on button "Allot" at bounding box center [392, 133] width 19 height 8
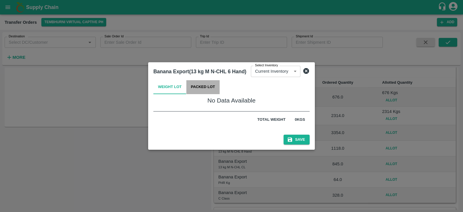
click at [203, 84] on button "Packed Lot" at bounding box center [203, 87] width 34 height 14
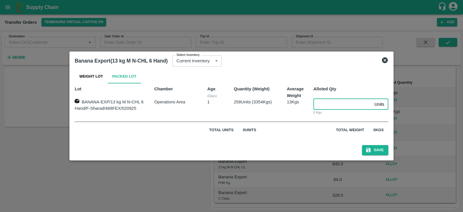
click at [327, 104] on input "number" at bounding box center [343, 104] width 59 height 11
type input "258"
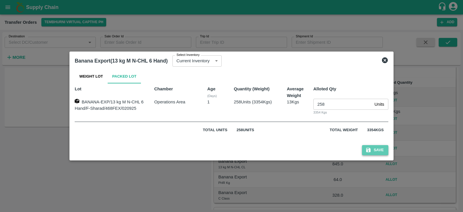
click at [376, 152] on button "Save" at bounding box center [375, 150] width 26 height 10
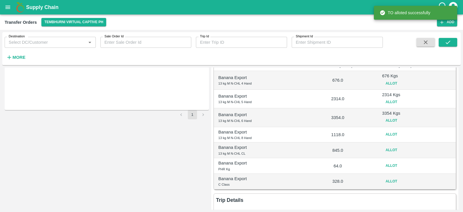
scroll to position [90, 0]
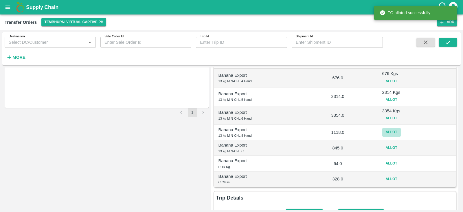
click at [389, 131] on button "Allot" at bounding box center [392, 132] width 19 height 8
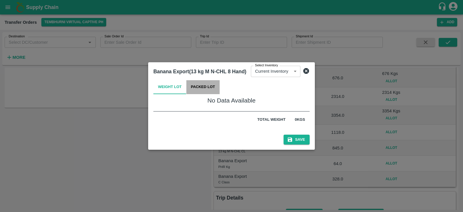
click at [205, 85] on button "Packed Lot" at bounding box center [203, 87] width 34 height 14
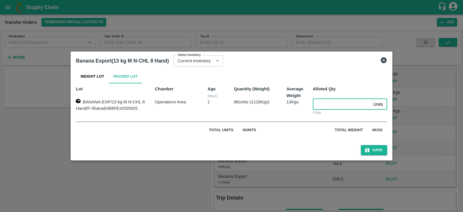
click at [329, 105] on input "number" at bounding box center [342, 104] width 58 height 11
type input "86"
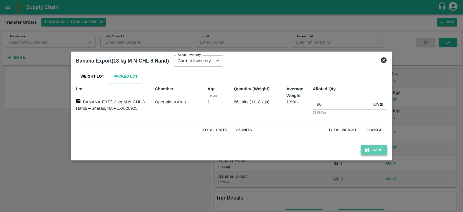
click at [380, 150] on button "Save" at bounding box center [374, 150] width 26 height 10
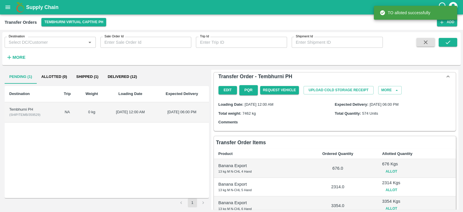
scroll to position [113, 0]
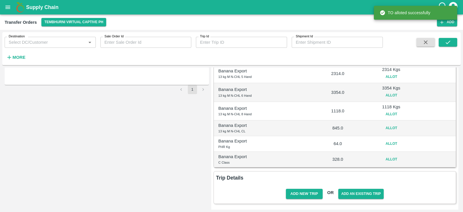
click at [391, 126] on button "Allot" at bounding box center [392, 128] width 19 height 8
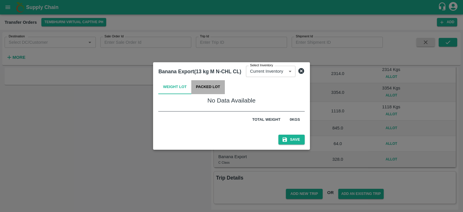
click at [210, 93] on button "Packed Lot" at bounding box center [208, 87] width 34 height 14
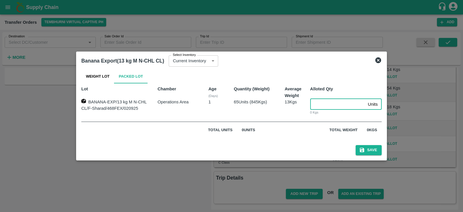
click at [320, 104] on input "number" at bounding box center [338, 104] width 56 height 11
type input "65"
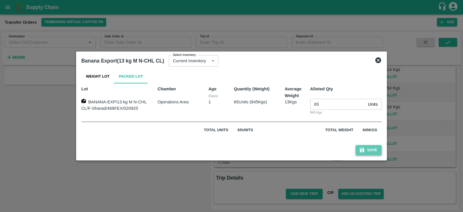
click at [370, 152] on button "Save" at bounding box center [369, 150] width 26 height 10
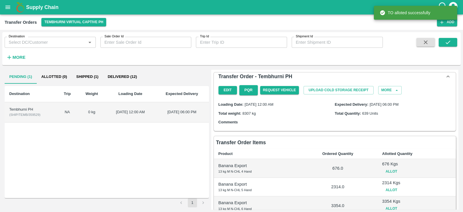
scroll to position [116, 0]
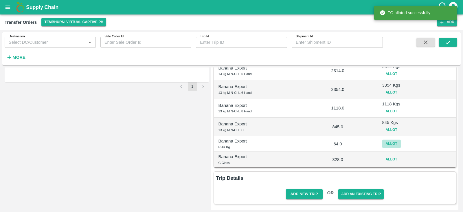
click at [387, 144] on button "Allot" at bounding box center [392, 144] width 19 height 8
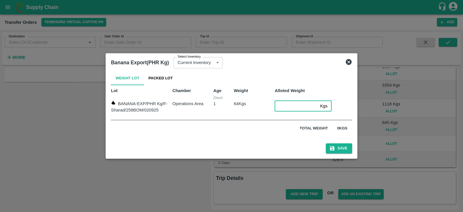
click at [290, 102] on input "number" at bounding box center [296, 105] width 43 height 11
type input "64"
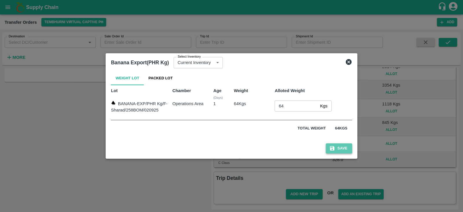
click at [343, 151] on button "Save" at bounding box center [339, 148] width 26 height 10
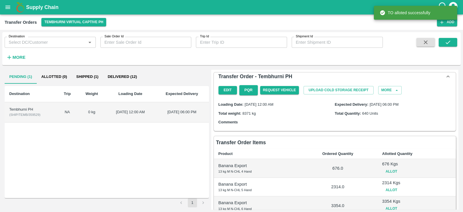
scroll to position [119, 0]
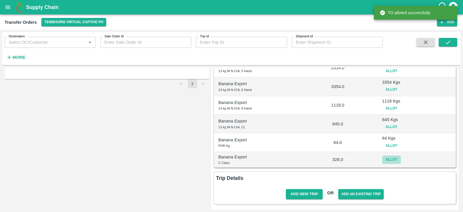
click at [391, 157] on button "Allot" at bounding box center [392, 160] width 19 height 8
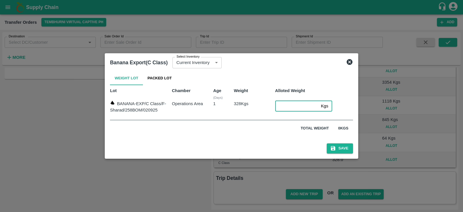
click at [281, 104] on input "number" at bounding box center [296, 105] width 43 height 11
type input "328"
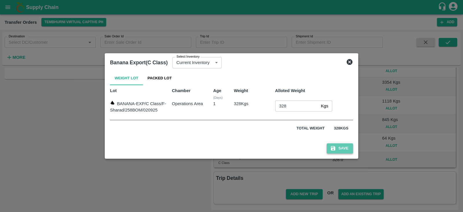
click at [343, 149] on button "Save" at bounding box center [340, 148] width 26 height 10
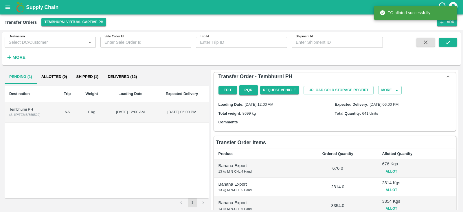
scroll to position [122, 0]
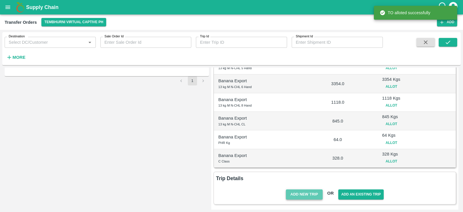
click at [300, 191] on button "Add New Trip" at bounding box center [304, 194] width 37 height 10
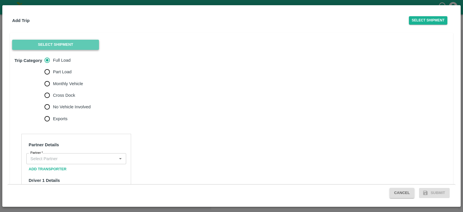
click at [75, 45] on button "Select Shipment" at bounding box center [55, 45] width 87 height 10
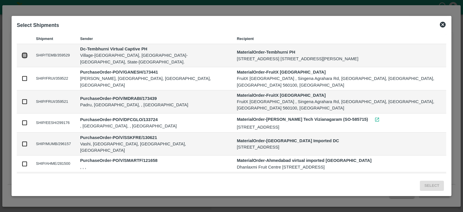
click at [25, 56] on input "checkbox" at bounding box center [24, 55] width 6 height 6
checkbox input "true"
click at [433, 185] on button "Select" at bounding box center [432, 186] width 24 height 10
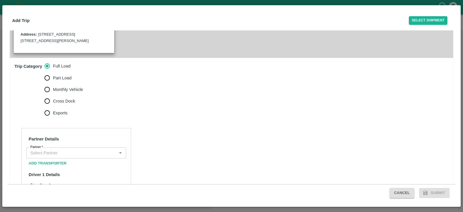
scroll to position [168, 0]
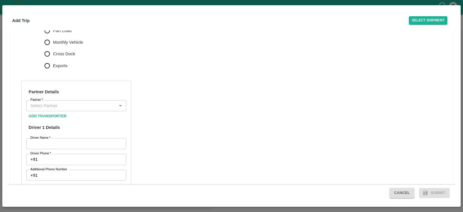
click at [71, 45] on span "Monthly Vehicle" at bounding box center [68, 42] width 30 height 6
click at [53, 47] on input "Monthly Vehicle" at bounding box center [47, 42] width 12 height 12
radio input "true"
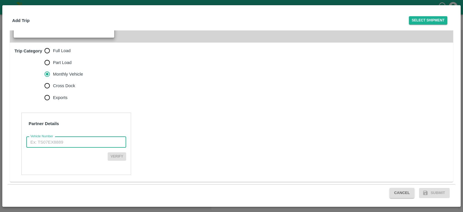
click at [55, 142] on input "Vehicle Number" at bounding box center [76, 142] width 100 height 11
paste input "MH10Z3780"
click at [32, 142] on input "MH10Z3780" at bounding box center [76, 142] width 100 height 11
type input "MH10Z3780"
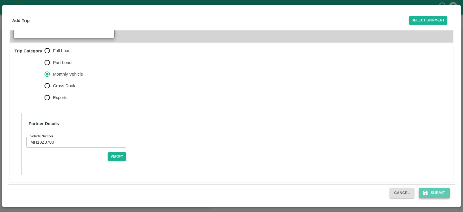
click at [442, 195] on button "Submit" at bounding box center [434, 193] width 31 height 10
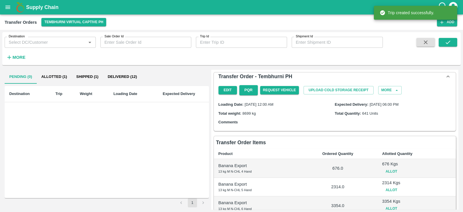
scroll to position [152, 0]
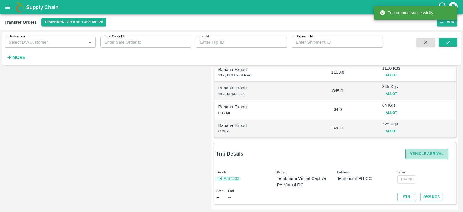
click at [430, 152] on button "Vehicle Arrival" at bounding box center [427, 154] width 43 height 10
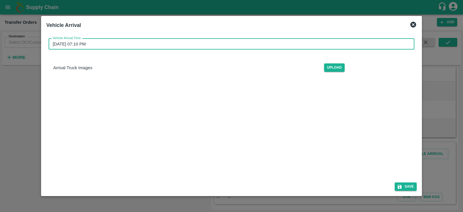
click at [186, 41] on input "03/09/2025 07:10 PM" at bounding box center [230, 44] width 362 height 11
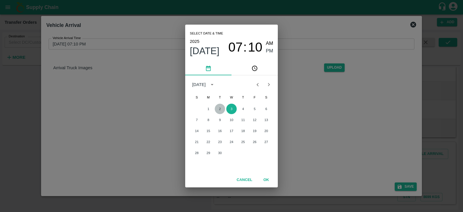
click at [220, 108] on button "2" at bounding box center [220, 109] width 10 height 10
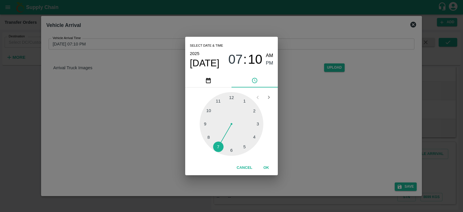
click at [244, 147] on div at bounding box center [232, 124] width 64 height 64
click at [206, 125] on div at bounding box center [232, 124] width 64 height 64
click at [206, 124] on div at bounding box center [232, 124] width 64 height 64
type input "02/09/2025 05:45 PM"
click at [269, 64] on span "PM" at bounding box center [270, 63] width 8 height 8
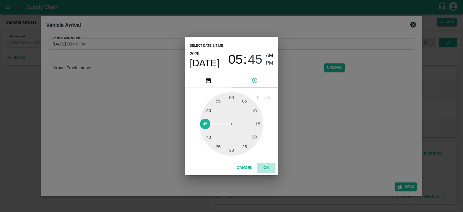
click at [267, 166] on button "OK" at bounding box center [266, 168] width 19 height 10
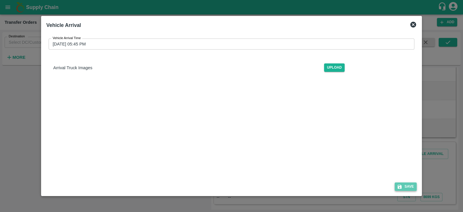
click at [405, 189] on button "Save" at bounding box center [406, 186] width 22 height 8
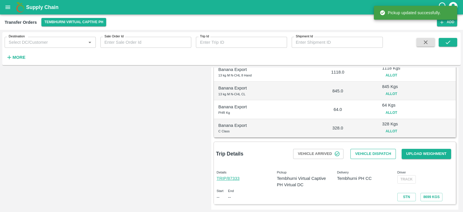
click at [374, 154] on button "Vehicle Dispatch" at bounding box center [373, 154] width 45 height 10
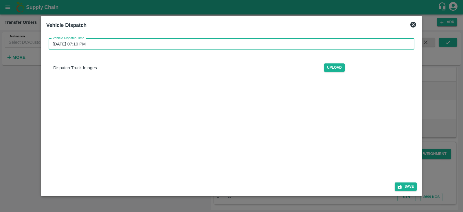
click at [125, 42] on input "03/09/2025 07:10 PM" at bounding box center [230, 44] width 362 height 11
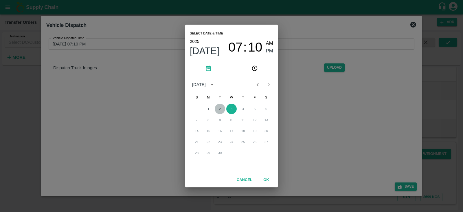
click at [222, 108] on button "2" at bounding box center [220, 109] width 10 height 10
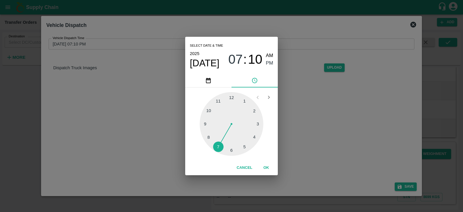
click at [243, 147] on div at bounding box center [232, 124] width 64 height 64
click at [204, 124] on div at bounding box center [232, 124] width 64 height 64
type input "02/09/2025 05:45 PM"
click at [268, 65] on span "PM" at bounding box center [270, 63] width 8 height 8
click at [267, 167] on button "OK" at bounding box center [266, 168] width 19 height 10
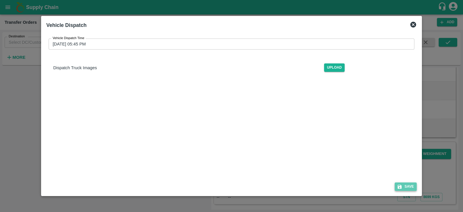
click at [406, 190] on button "Save" at bounding box center [406, 186] width 22 height 8
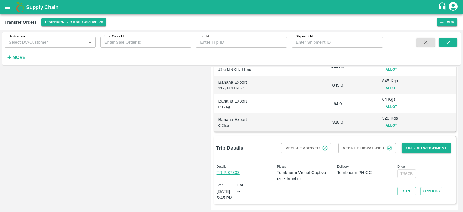
scroll to position [0, 0]
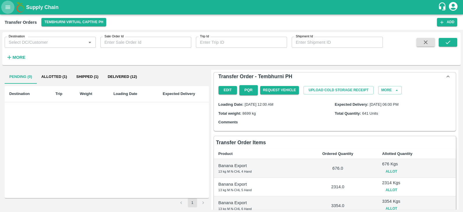
click at [8, 8] on icon "open drawer" at bounding box center [8, 7] width 6 height 6
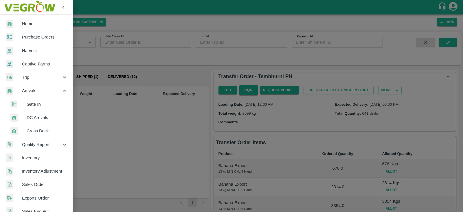
click at [33, 115] on span "DC Arrivals" at bounding box center [47, 117] width 41 height 6
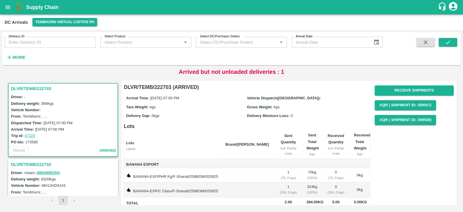
scroll to position [38, 0]
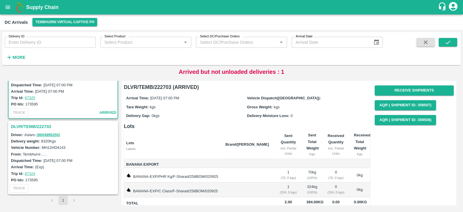
click at [29, 125] on h3 "DLVR/TEMB/222702" at bounding box center [64, 127] width 106 height 8
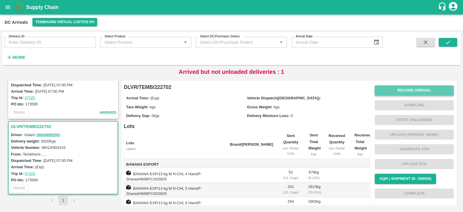
click at [416, 88] on button "Record Arrival" at bounding box center [414, 90] width 79 height 10
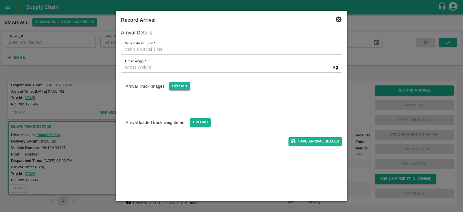
type input "DD/MM/YYYY hh:mm aa"
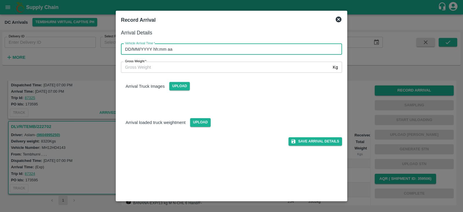
click at [152, 50] on input "DD/MM/YYYY hh:mm aa" at bounding box center [229, 49] width 217 height 11
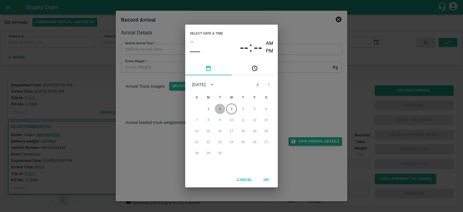
click at [221, 109] on button "2" at bounding box center [220, 109] width 10 height 10
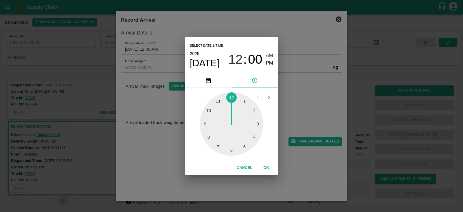
click at [246, 146] on div at bounding box center [232, 124] width 64 height 64
click at [205, 125] on div at bounding box center [232, 124] width 64 height 64
click at [206, 122] on div at bounding box center [232, 124] width 64 height 64
click at [206, 124] on div at bounding box center [232, 124] width 64 height 64
click at [269, 62] on span "PM" at bounding box center [270, 63] width 8 height 8
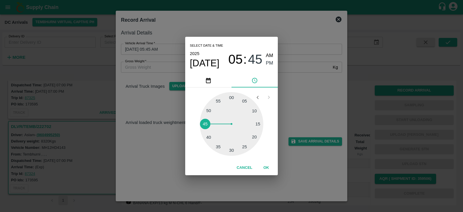
type input "02/09/2025 05:45 PM"
click at [266, 166] on button "OK" at bounding box center [266, 168] width 19 height 10
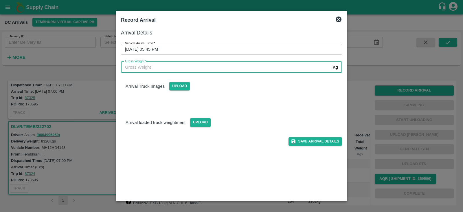
click at [195, 67] on input "Gross Weight   *" at bounding box center [226, 67] width 210 height 11
type input "8000"
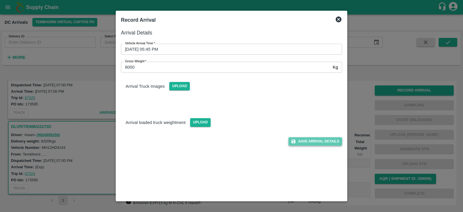
click at [308, 142] on button "Save Arrival Details" at bounding box center [316, 141] width 54 height 8
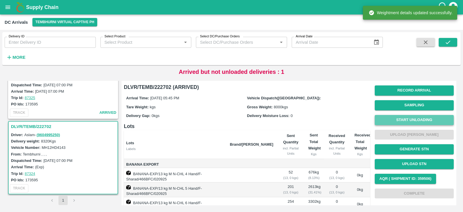
click at [402, 120] on button "Start Unloading" at bounding box center [414, 120] width 79 height 10
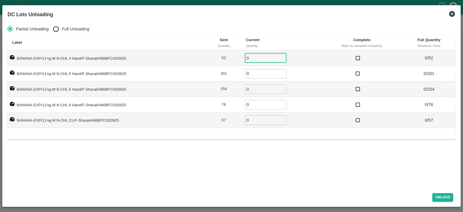
click at [256, 59] on input "0" at bounding box center [266, 58] width 42 height 10
type input "52"
click at [250, 74] on input "0" at bounding box center [266, 74] width 42 height 10
type input "201"
click at [254, 89] on input "0" at bounding box center [266, 89] width 42 height 10
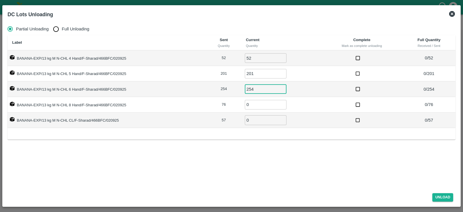
type input "254"
click at [251, 105] on input "0" at bounding box center [266, 105] width 42 height 10
type input "76"
click at [252, 119] on input "0" at bounding box center [266, 120] width 42 height 10
type input "57"
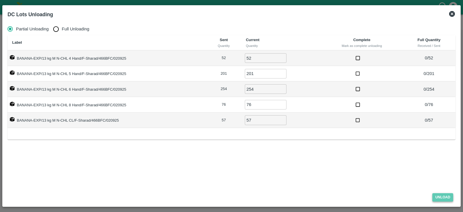
click at [438, 197] on button "Unload" at bounding box center [443, 197] width 21 height 8
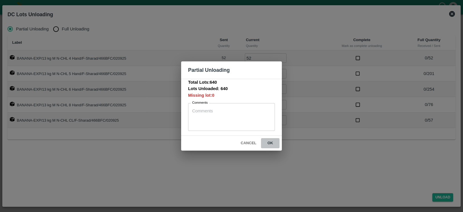
click at [271, 141] on button "ok" at bounding box center [270, 143] width 19 height 10
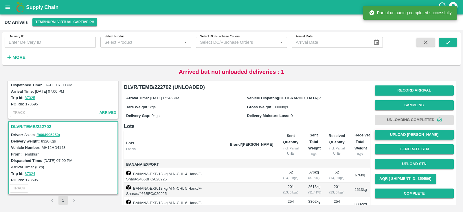
scroll to position [83, 0]
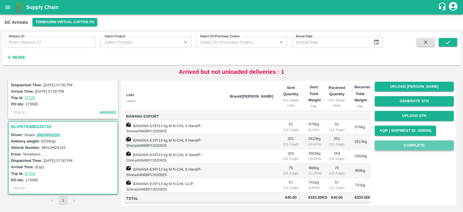
click at [409, 140] on button "Complete" at bounding box center [414, 145] width 79 height 10
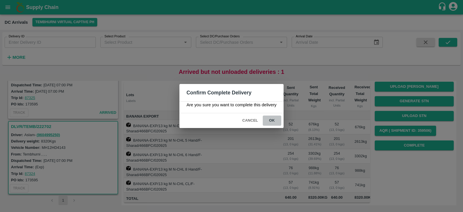
click at [268, 119] on button "ok" at bounding box center [272, 121] width 19 height 10
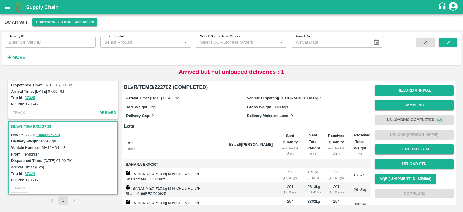
scroll to position [0, 0]
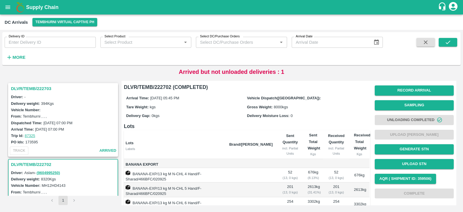
click at [25, 85] on h3 "DLVR/TEMB/222703" at bounding box center [64, 89] width 106 height 8
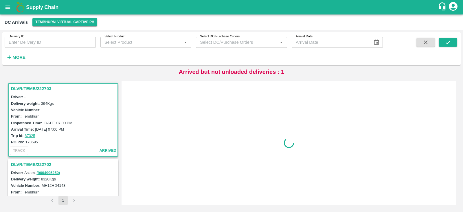
scroll to position [2, 0]
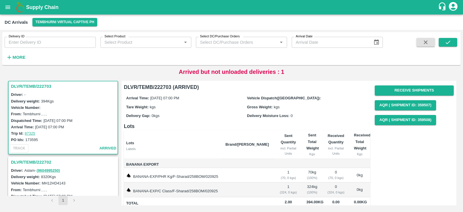
click at [419, 85] on div "Receive Shipments AQR ( Shipment Id: 359507) AQR ( Shipment Id: 359508)" at bounding box center [414, 105] width 79 height 44
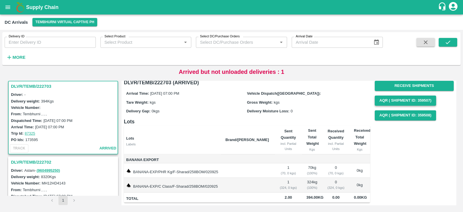
scroll to position [0, 0]
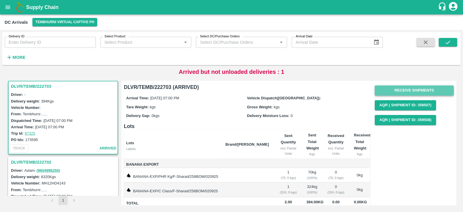
click at [402, 87] on button "Receive Shipments" at bounding box center [414, 90] width 79 height 10
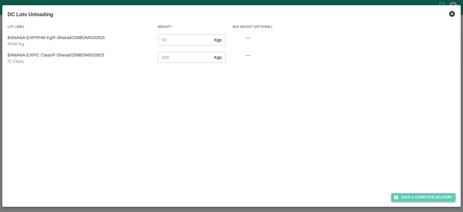
click at [424, 197] on button "Save & Complete Delivery" at bounding box center [424, 197] width 64 height 8
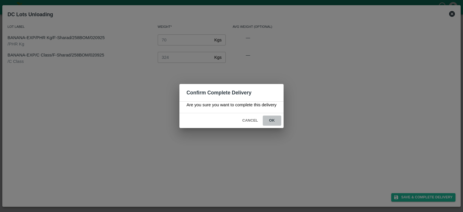
click at [269, 116] on button "ok" at bounding box center [272, 121] width 19 height 10
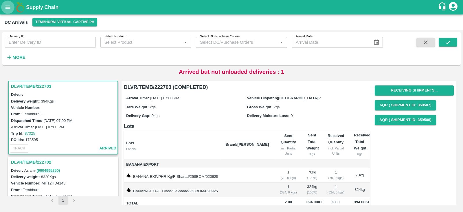
click at [2, 8] on button "open drawer" at bounding box center [7, 7] width 13 height 13
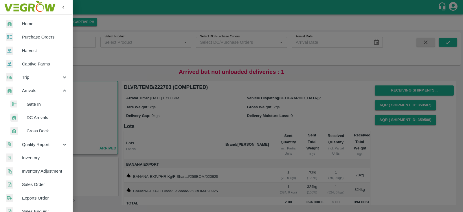
scroll to position [158, 0]
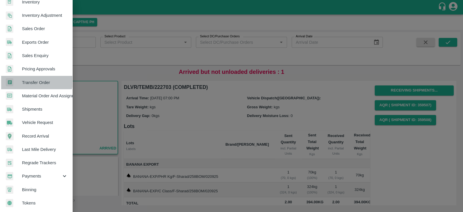
click at [35, 79] on span "Transfer Order" at bounding box center [45, 82] width 46 height 6
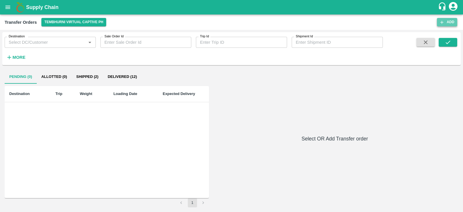
click at [443, 23] on icon "button" at bounding box center [442, 22] width 5 height 5
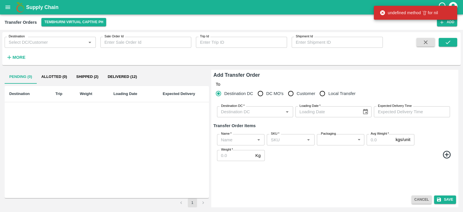
click at [241, 115] on input "Destination DC   *" at bounding box center [250, 112] width 63 height 8
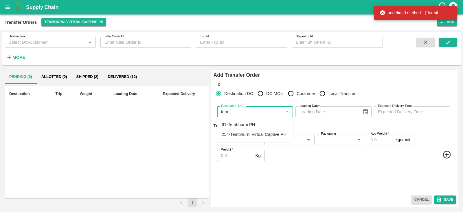
click at [239, 122] on div "61-Tembhurni PH" at bounding box center [239, 124] width 34 height 6
type input "61-Tembhurni PH"
type input "DD/MM/YYYY"
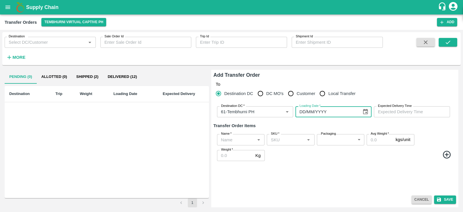
click at [336, 106] on input "DD/MM/YYYY" at bounding box center [327, 111] width 62 height 11
click at [363, 113] on icon "Choose date" at bounding box center [365, 112] width 5 height 6
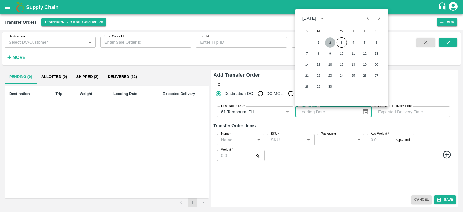
click at [327, 43] on button "2" at bounding box center [330, 42] width 10 height 10
type input "02/09/2025"
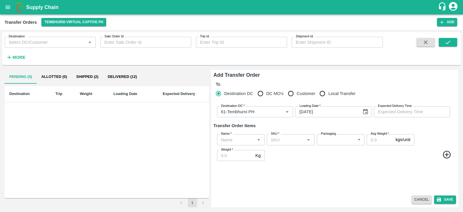
type input "DD/MM/YYYY hh:mm aa"
click at [389, 108] on input "DD/MM/YYYY hh:mm aa" at bounding box center [410, 111] width 72 height 11
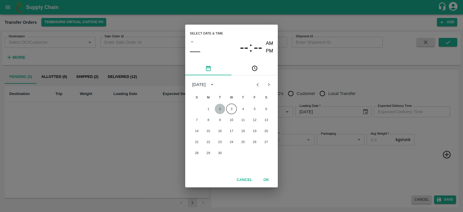
click at [219, 109] on button "2" at bounding box center [220, 109] width 10 height 10
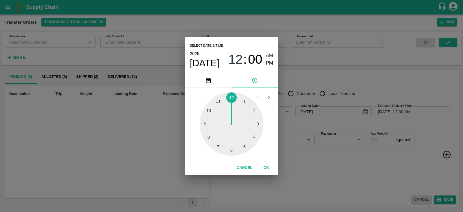
click at [231, 149] on div at bounding box center [232, 124] width 64 height 64
click at [269, 63] on span "PM" at bounding box center [270, 63] width 8 height 8
type input "02/09/2025 06:00 PM"
click at [263, 169] on button "OK" at bounding box center [266, 168] width 19 height 10
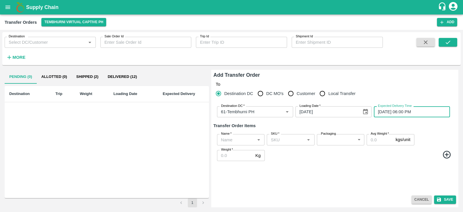
click at [233, 138] on input "Name   *" at bounding box center [236, 140] width 34 height 8
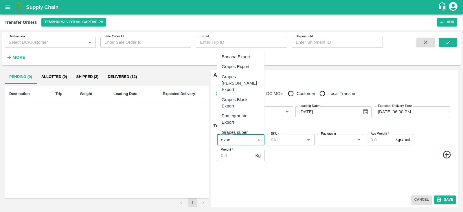
click at [242, 54] on div "Banana Export" at bounding box center [236, 57] width 28 height 6
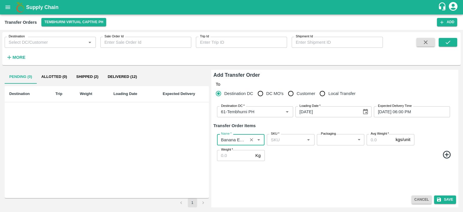
type input "Banana Export"
click at [443, 154] on icon at bounding box center [447, 155] width 8 height 8
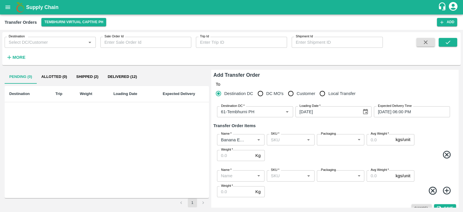
click at [228, 177] on input "Name   *" at bounding box center [236, 176] width 34 height 8
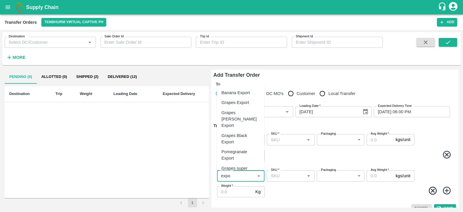
click at [242, 94] on div "Banana Export" at bounding box center [236, 92] width 28 height 6
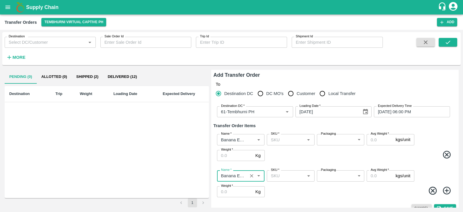
type input "Banana Export"
click at [444, 189] on icon at bounding box center [447, 191] width 10 height 10
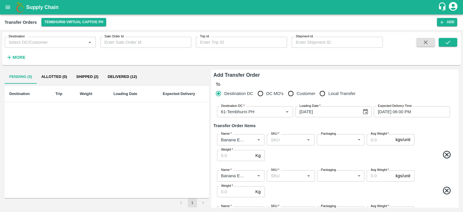
scroll to position [45, 0]
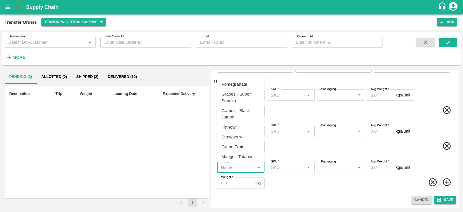
click at [238, 166] on input "Name   *" at bounding box center [236, 168] width 34 height 8
click at [246, 81] on div "Banana Export" at bounding box center [236, 84] width 28 height 6
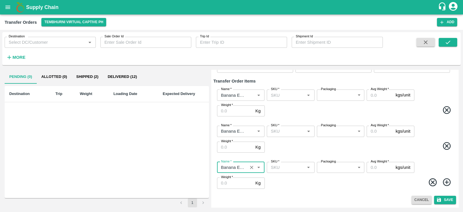
type input "Banana Export"
click at [442, 180] on icon at bounding box center [447, 183] width 10 height 10
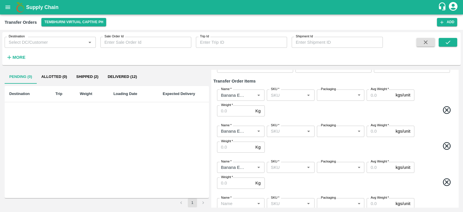
scroll to position [81, 0]
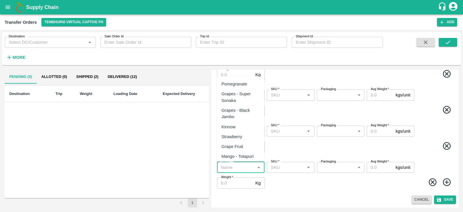
click at [230, 165] on input "Name   *" at bounding box center [236, 168] width 34 height 8
click at [242, 86] on div "Banana Export" at bounding box center [236, 84] width 28 height 6
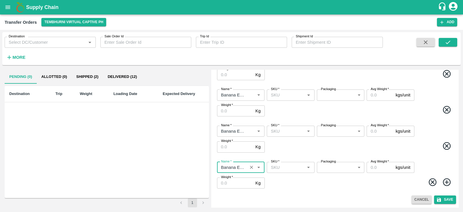
type input "Banana Export"
click at [447, 182] on icon at bounding box center [447, 183] width 10 height 10
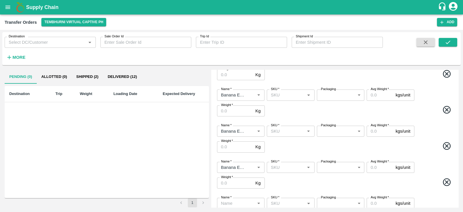
scroll to position [117, 0]
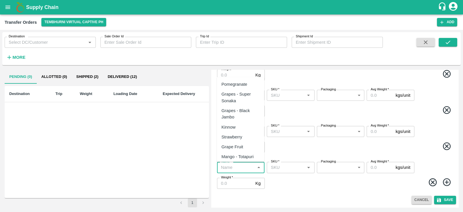
click at [229, 167] on input "Name   *" at bounding box center [236, 168] width 34 height 8
click at [248, 87] on div "Banana Export" at bounding box center [236, 84] width 28 height 6
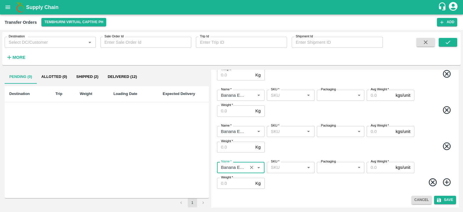
type input "Banana Export"
click at [447, 181] on icon at bounding box center [447, 183] width 10 height 10
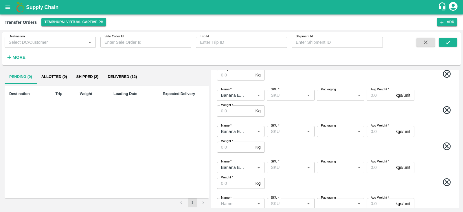
scroll to position [153, 0]
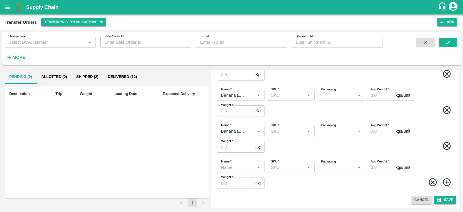
type input "w"
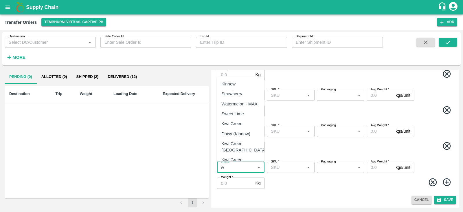
click at [242, 165] on input "Name   *" at bounding box center [236, 168] width 34 height 8
click at [239, 88] on div "Banana Export" at bounding box center [240, 84] width 47 height 10
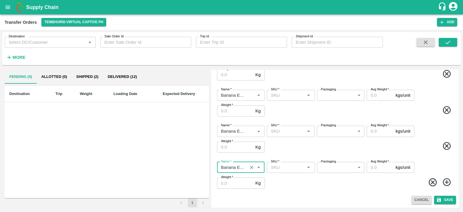
type input "Banana Export"
click at [445, 180] on icon at bounding box center [447, 183] width 10 height 10
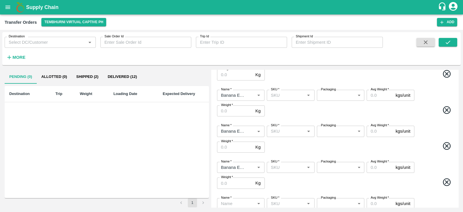
scroll to position [189, 0]
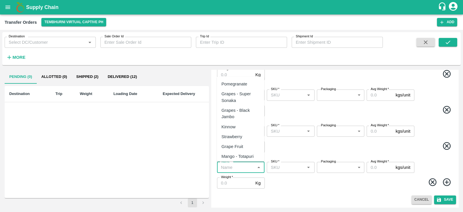
click at [240, 169] on input "Name   *" at bounding box center [236, 168] width 34 height 8
click at [241, 82] on div "Banana Export" at bounding box center [236, 84] width 28 height 6
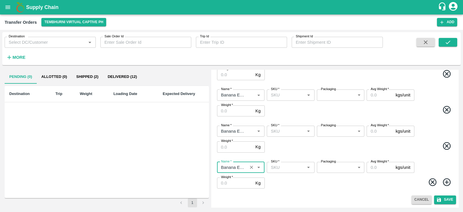
type input "Banana Export"
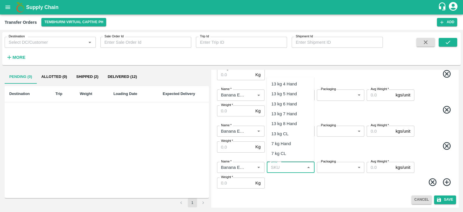
click at [293, 168] on input "SKU   *" at bounding box center [286, 168] width 34 height 8
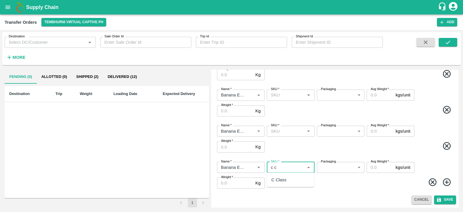
click at [284, 178] on div "C Class" at bounding box center [279, 180] width 15 height 6
type input "C Class"
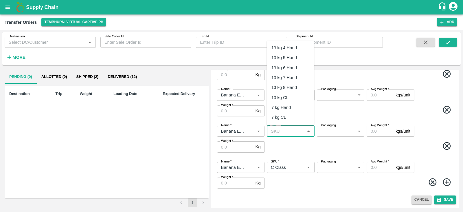
click at [286, 132] on input "SKU   *" at bounding box center [286, 131] width 34 height 8
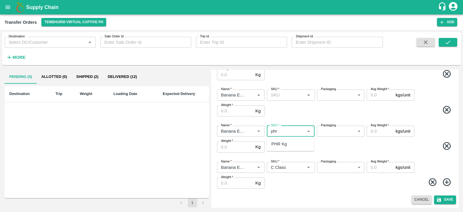
click at [284, 141] on div "PHR Kg" at bounding box center [280, 144] width 16 height 6
type input "PHR Kg"
click at [329, 127] on label "Packaging" at bounding box center [328, 125] width 15 height 5
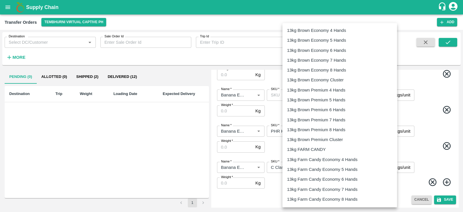
click at [331, 135] on body "Supply Chain Transfer Orders Tembhurni Virtual Captive PH Add Destination Desti…" at bounding box center [231, 106] width 463 height 212
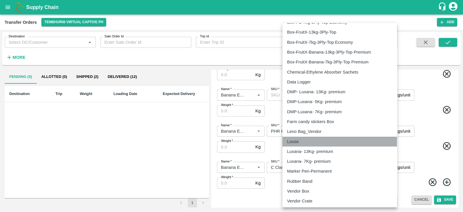
click at [325, 138] on div "Loose" at bounding box center [339, 141] width 105 height 6
type input "258"
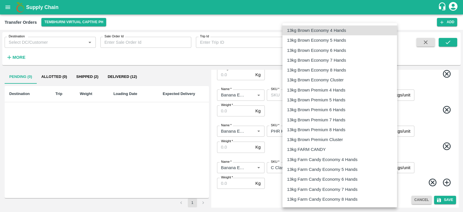
click at [340, 168] on body "Supply Chain Transfer Orders Tembhurni Virtual Captive PH Add Destination Desti…" at bounding box center [231, 106] width 463 height 212
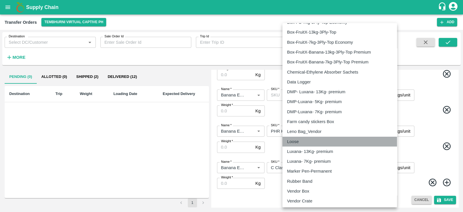
click at [310, 139] on div "Loose" at bounding box center [339, 141] width 105 height 6
type input "258"
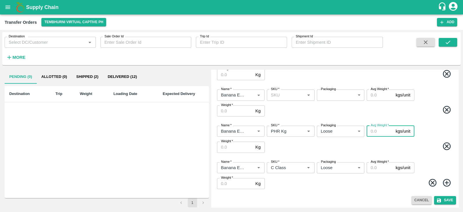
click at [377, 132] on input "Avg Weight   *" at bounding box center [380, 131] width 27 height 11
type input "70"
click at [378, 169] on input "Avg Weight   *" at bounding box center [380, 167] width 27 height 11
type input "324"
click at [226, 180] on input "Weight   *" at bounding box center [235, 183] width 36 height 11
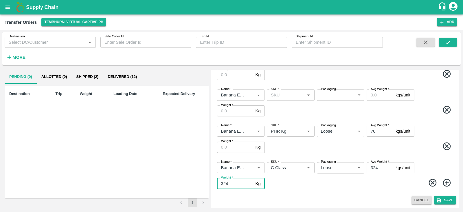
type input "324"
click at [238, 147] on input "Weight   *" at bounding box center [235, 147] width 36 height 11
type input "70"
click at [361, 107] on span at bounding box center [360, 110] width 188 height 11
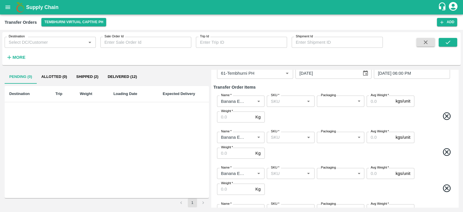
scroll to position [28, 0]
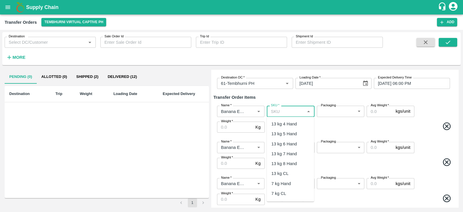
click at [283, 111] on input "SKU   *" at bounding box center [286, 111] width 34 height 8
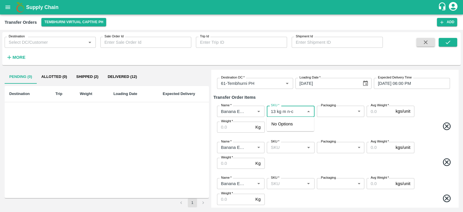
click at [275, 112] on input "SKU   *" at bounding box center [286, 111] width 34 height 8
click at [296, 125] on div "13 kg M N-CHL 4 Hand" at bounding box center [291, 127] width 38 height 13
type input "13 kg M N-CHL 4 Hand"
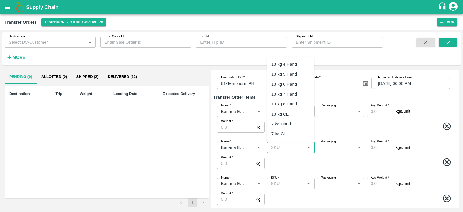
click at [286, 147] on input "SKU   *" at bounding box center [286, 148] width 34 height 8
click at [301, 76] on div "13 kg M N-CHL 5 Hand" at bounding box center [290, 84] width 47 height 17
type input "13 kg M N-CHL 5 Hand"
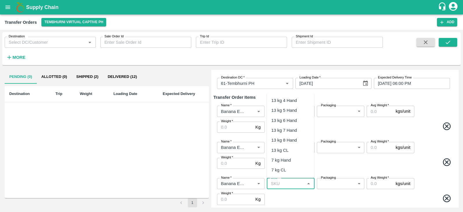
click at [284, 182] on input "SKU   *" at bounding box center [286, 184] width 34 height 8
click at [287, 137] on div "13 kg M N-CHL 6 Hand" at bounding box center [291, 136] width 38 height 13
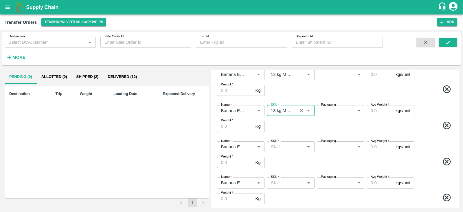
scroll to position [103, 0]
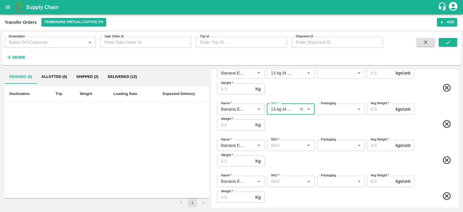
type input "13 kg M N-CHL 6 Hand"
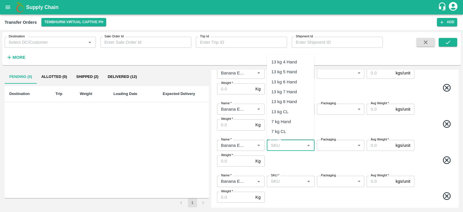
click at [279, 147] on input "SKU   *" at bounding box center [286, 146] width 34 height 8
click at [285, 129] on div "13 kg M N-CHL 8 Hand" at bounding box center [291, 130] width 38 height 13
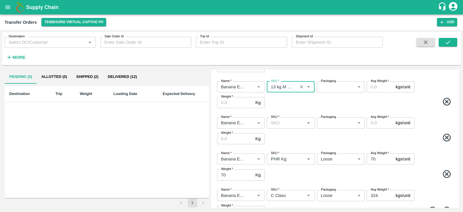
scroll to position [164, 0]
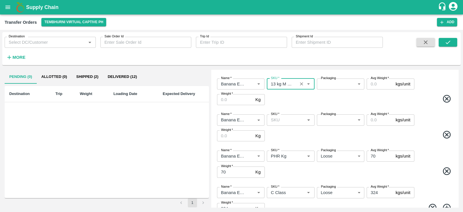
type input "13 kg M N-CHL 8 Hand"
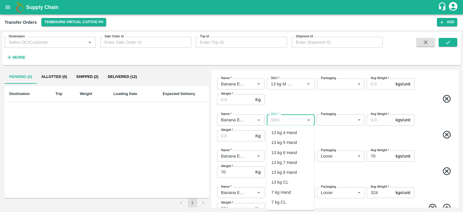
click at [279, 116] on input "SKU   *" at bounding box center [286, 120] width 34 height 8
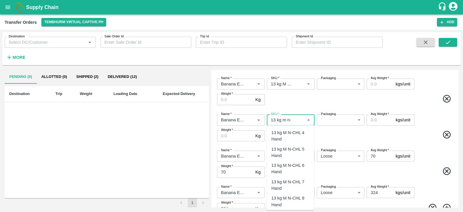
scroll to position [28, 0]
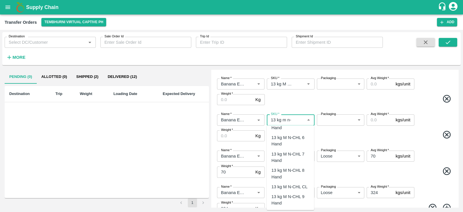
click at [289, 186] on div "13 kg M N-CHL CL" at bounding box center [290, 186] width 36 height 6
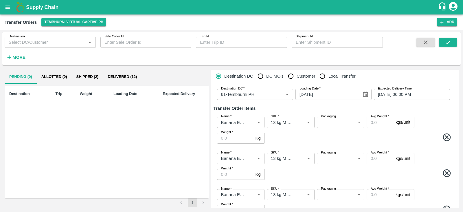
scroll to position [14, 0]
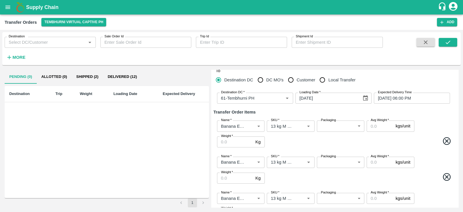
type input "13 kg M N-CHL CL"
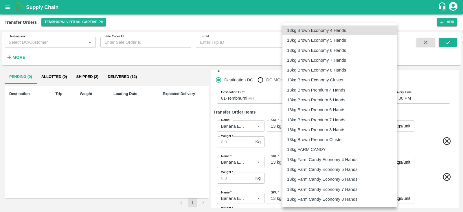
click at [343, 126] on body "Supply Chain Transfer Orders Tembhurni Virtual Captive PH Add Destination Desti…" at bounding box center [231, 106] width 463 height 212
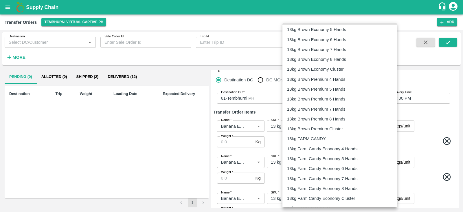
scroll to position [12, 0]
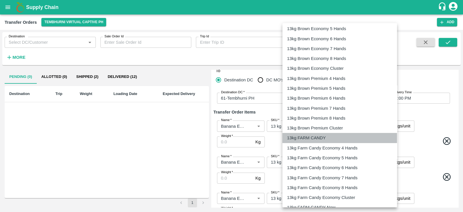
click at [317, 138] on p "13kg FARM CANDY" at bounding box center [306, 138] width 39 height 6
type input "466"
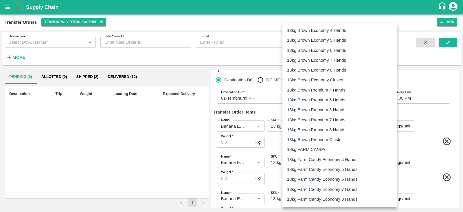
click at [333, 164] on body "Supply Chain Transfer Orders Tembhurni Virtual Captive PH Add Destination Desti…" at bounding box center [231, 106] width 463 height 212
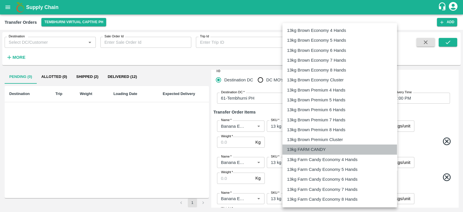
click at [317, 150] on p "13kg FARM CANDY" at bounding box center [306, 149] width 39 height 6
type input "466"
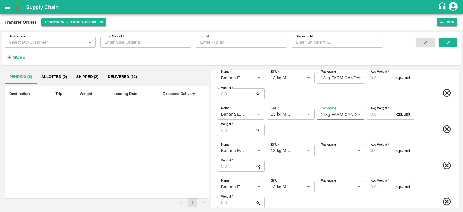
scroll to position [63, 0]
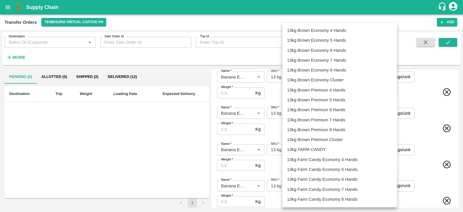
click at [334, 148] on body "Supply Chain Transfer Orders Tembhurni Virtual Captive PH Add Destination Desti…" at bounding box center [231, 106] width 463 height 212
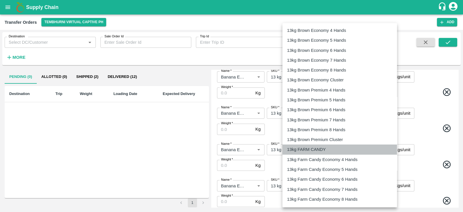
click at [301, 147] on p "13kg FARM CANDY" at bounding box center [306, 149] width 39 height 6
type input "466"
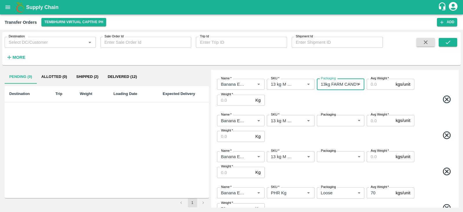
scroll to position [132, 0]
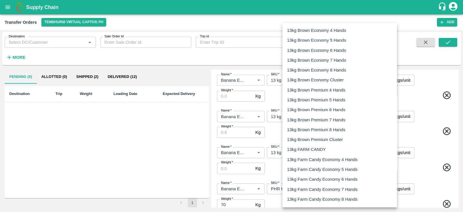
click at [334, 117] on body "Supply Chain Transfer Orders Tembhurni Virtual Captive PH Add Destination Desti…" at bounding box center [231, 106] width 463 height 212
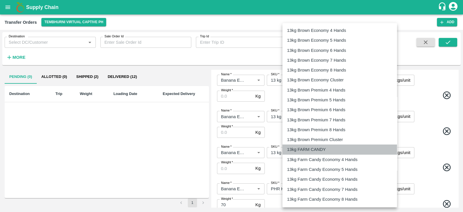
click at [308, 153] on li "13kg FARM CANDY" at bounding box center [340, 150] width 115 height 10
type input "466"
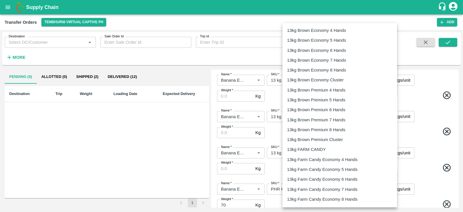
click at [343, 151] on body "Supply Chain Transfer Orders Tembhurni Virtual Captive PH Add Destination Desti…" at bounding box center [231, 106] width 463 height 212
click at [326, 148] on p "13kg FARM CANDY" at bounding box center [306, 149] width 39 height 6
type input "466"
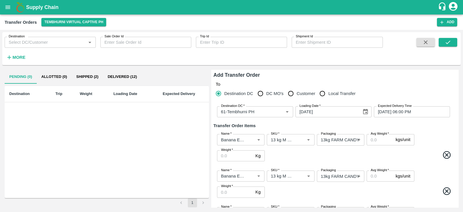
scroll to position [191, 0]
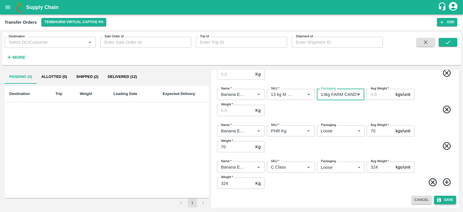
click at [444, 200] on button "Save" at bounding box center [445, 200] width 22 height 8
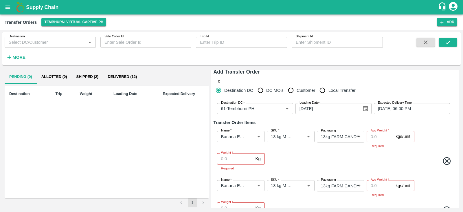
scroll to position [0, 0]
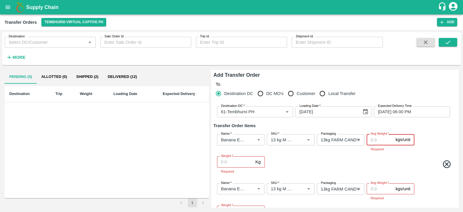
click at [382, 139] on input "Avg Weight   *" at bounding box center [380, 139] width 27 height 11
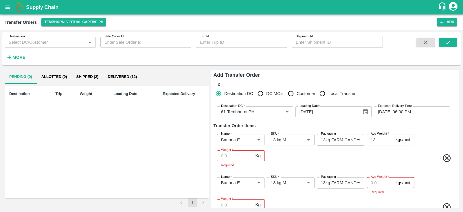
click at [374, 182] on input "Avg Weight   *" at bounding box center [380, 182] width 27 height 11
click at [355, 195] on div "Name   * Name   * SKU   * SKU   * Packaging 13kg FARM CANDY 466 Packaging Avg W…" at bounding box center [335, 194] width 243 height 43
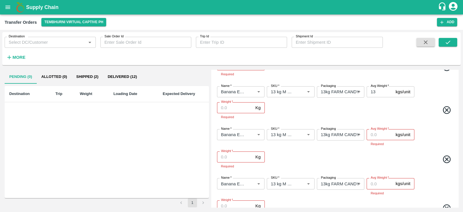
scroll to position [91, 0]
click at [378, 134] on input "Avg Weight   *" at bounding box center [380, 134] width 27 height 11
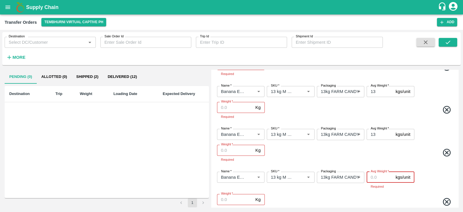
click at [376, 174] on input "Avg Weight   *" at bounding box center [380, 177] width 27 height 11
click at [356, 195] on span at bounding box center [360, 196] width 188 height 11
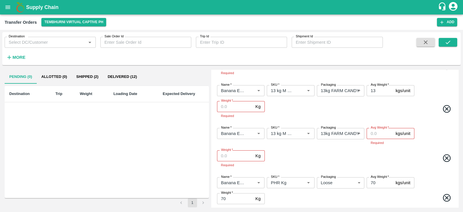
scroll to position [181, 0]
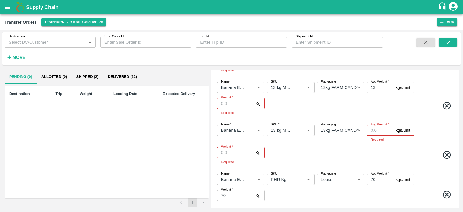
click at [375, 134] on input "Avg Weight   *" at bounding box center [380, 130] width 27 height 11
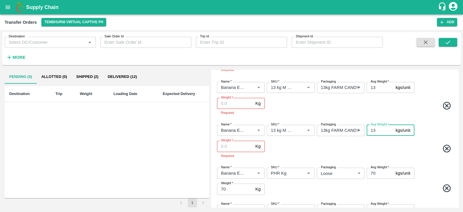
click at [372, 136] on input "13" at bounding box center [380, 130] width 27 height 11
click at [339, 157] on div "Name   * Name   * SKU   * SKU   * Packaging 13kg FARM CANDY 466 Packaging Avg W…" at bounding box center [335, 141] width 243 height 43
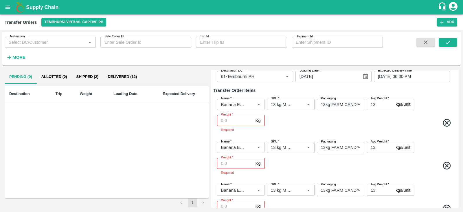
scroll to position [35, 0]
click at [238, 121] on input "Weight   *" at bounding box center [235, 120] width 36 height 11
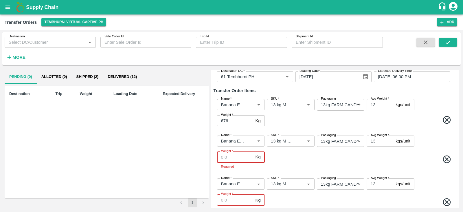
click at [225, 155] on input "Weight   *" at bounding box center [235, 156] width 36 height 11
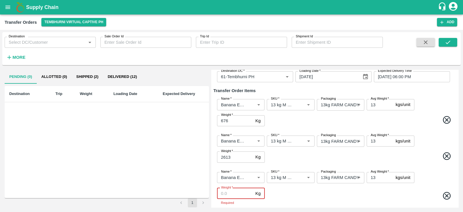
click at [235, 193] on input "Weight   *" at bounding box center [235, 193] width 36 height 11
click at [291, 189] on span at bounding box center [360, 193] width 188 height 11
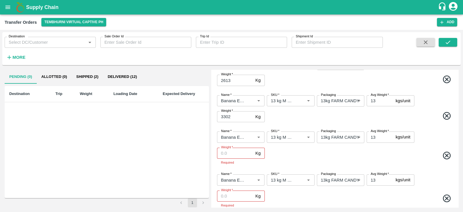
scroll to position [113, 0]
click at [233, 150] on input "Weight   *" at bounding box center [235, 152] width 36 height 11
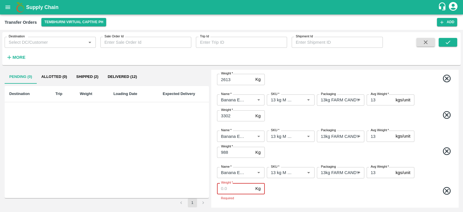
click at [235, 186] on input "Weight   *" at bounding box center [235, 188] width 36 height 11
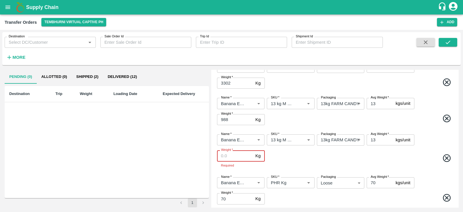
scroll to position [147, 0]
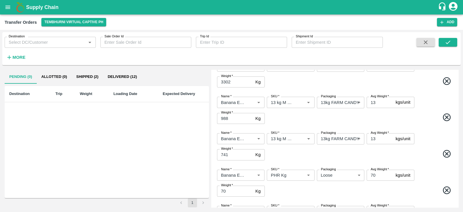
click at [307, 157] on span at bounding box center [360, 154] width 188 height 11
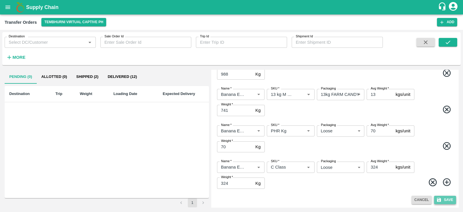
click at [451, 199] on button "Save" at bounding box center [445, 200] width 22 height 8
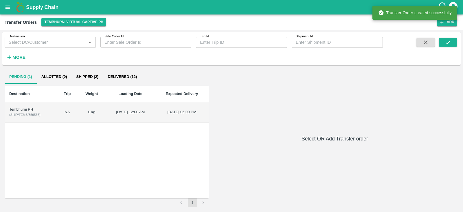
click at [20, 109] on div "Tembhurni PH" at bounding box center [30, 110] width 43 height 6
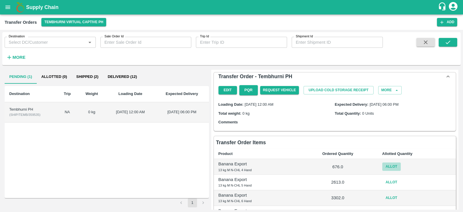
click at [395, 165] on button "Allot" at bounding box center [392, 166] width 19 height 8
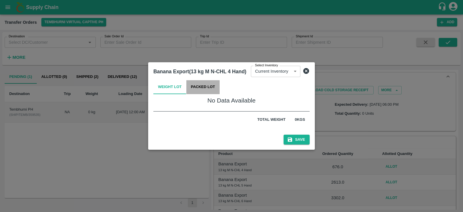
click at [207, 87] on button "Packed Lot" at bounding box center [203, 87] width 34 height 14
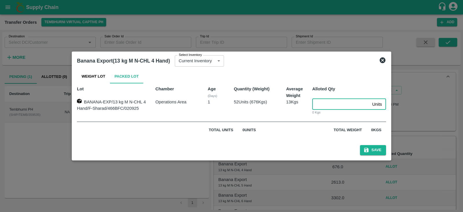
click at [328, 105] on input "number" at bounding box center [341, 104] width 58 height 11
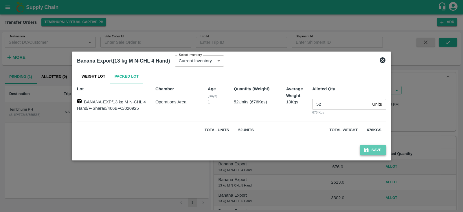
click at [370, 149] on button "Save" at bounding box center [373, 150] width 26 height 10
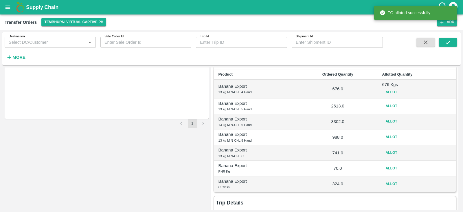
scroll to position [80, 0]
click at [389, 103] on button "Allot" at bounding box center [392, 106] width 19 height 8
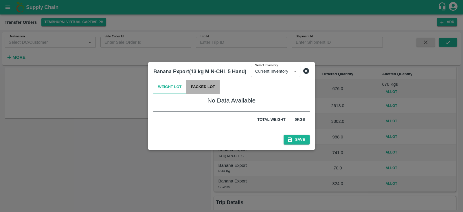
click at [205, 86] on button "Packed Lot" at bounding box center [203, 87] width 34 height 14
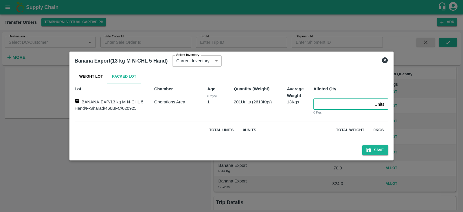
click at [332, 107] on input "number" at bounding box center [343, 104] width 59 height 11
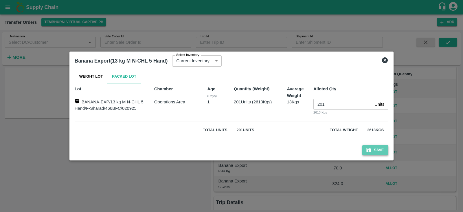
click at [374, 147] on button "Save" at bounding box center [376, 150] width 26 height 10
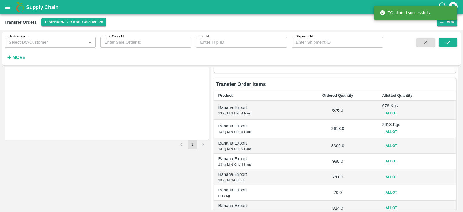
scroll to position [58, 0]
click at [388, 145] on button "Allot" at bounding box center [392, 145] width 19 height 8
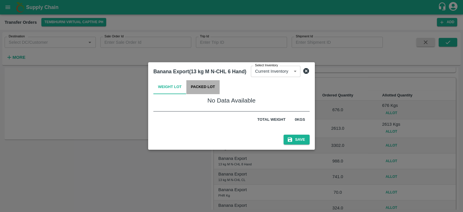
click at [211, 85] on button "Packed Lot" at bounding box center [203, 87] width 34 height 14
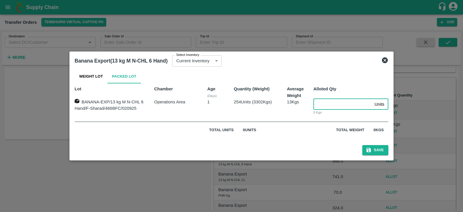
click at [318, 104] on input "number" at bounding box center [343, 104] width 59 height 11
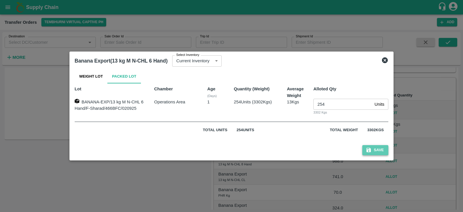
click at [384, 147] on button "Save" at bounding box center [376, 150] width 26 height 10
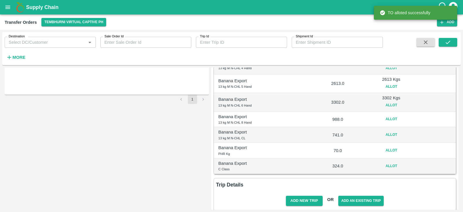
scroll to position [104, 0]
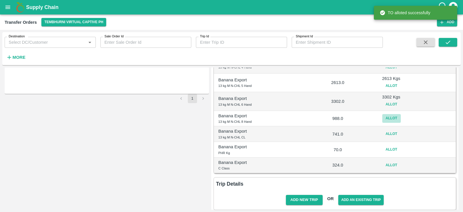
click at [391, 117] on button "Allot" at bounding box center [392, 118] width 19 height 8
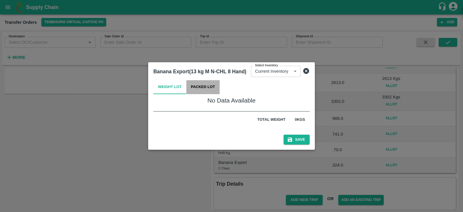
click at [207, 88] on button "Packed Lot" at bounding box center [203, 87] width 34 height 14
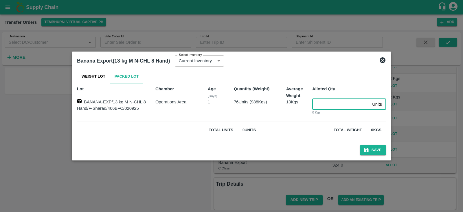
click at [323, 106] on input "number" at bounding box center [341, 104] width 58 height 11
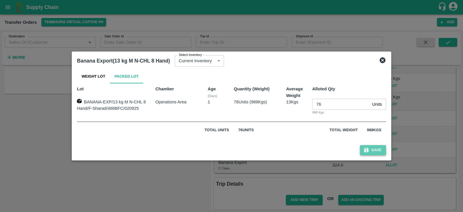
click at [374, 149] on button "Save" at bounding box center [373, 150] width 26 height 10
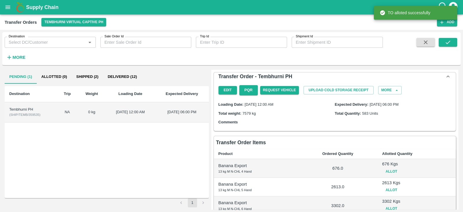
scroll to position [113, 0]
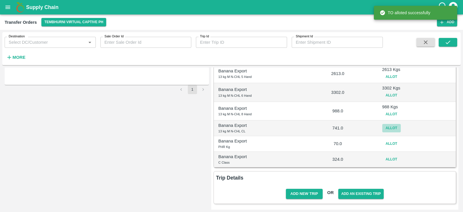
click at [389, 127] on button "Allot" at bounding box center [392, 128] width 19 height 8
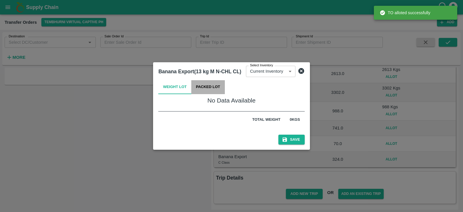
click at [195, 82] on button "Packed Lot" at bounding box center [208, 87] width 34 height 14
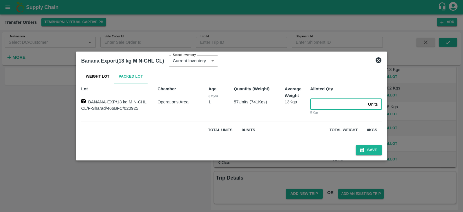
click at [323, 101] on input "number" at bounding box center [338, 104] width 56 height 11
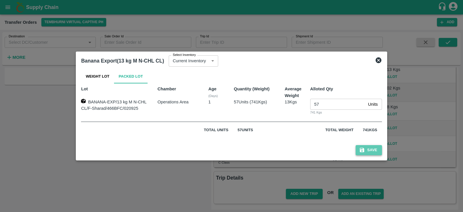
click at [375, 148] on button "Save" at bounding box center [369, 150] width 26 height 10
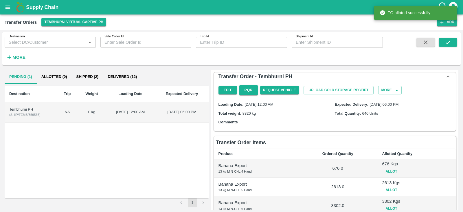
scroll to position [116, 0]
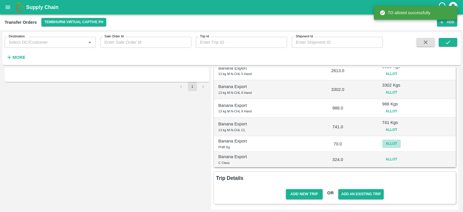
click at [387, 143] on button "Allot" at bounding box center [392, 144] width 19 height 8
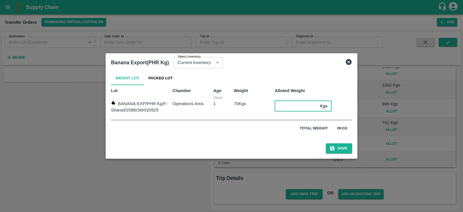
click at [286, 104] on input "number" at bounding box center [296, 105] width 43 height 11
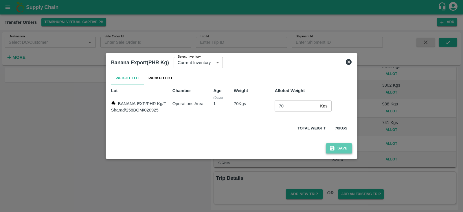
click at [337, 151] on button "Save" at bounding box center [339, 148] width 26 height 10
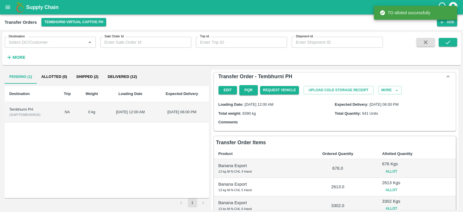
scroll to position [119, 0]
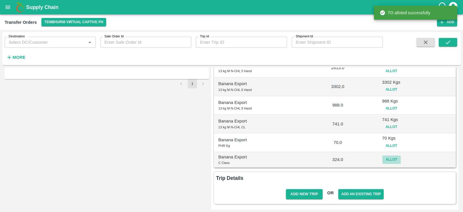
click at [388, 158] on button "Allot" at bounding box center [392, 160] width 19 height 8
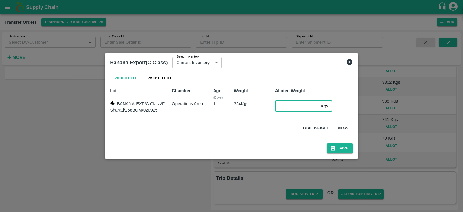
click at [281, 105] on input "number" at bounding box center [296, 105] width 43 height 11
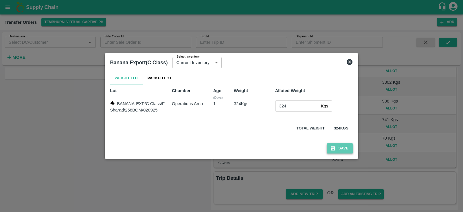
click at [343, 145] on button "Save" at bounding box center [340, 148] width 26 height 10
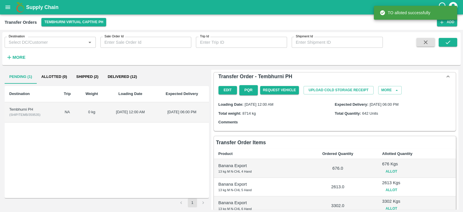
scroll to position [122, 0]
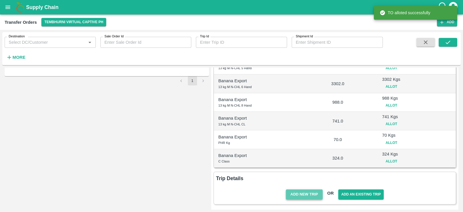
click at [299, 193] on button "Add New Trip" at bounding box center [304, 194] width 37 height 10
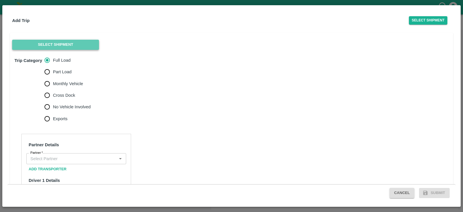
click at [64, 47] on button "Select Shipment" at bounding box center [55, 45] width 87 height 10
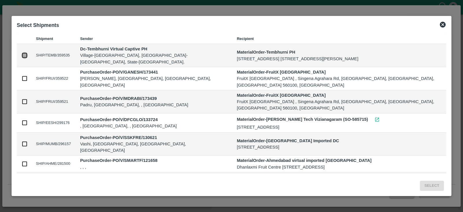
click at [26, 54] on input "checkbox" at bounding box center [24, 55] width 6 height 6
click at [430, 186] on button "Select" at bounding box center [432, 186] width 24 height 10
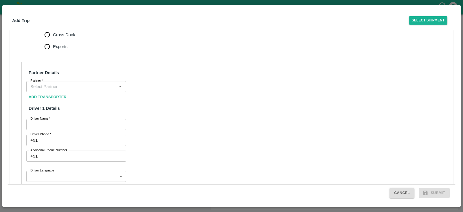
scroll to position [188, 0]
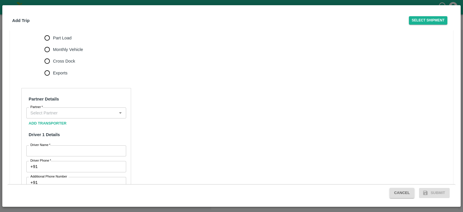
click at [56, 51] on label "Monthly Vehicle" at bounding box center [62, 50] width 42 height 12
click at [53, 51] on input "Monthly Vehicle" at bounding box center [47, 50] width 12 height 12
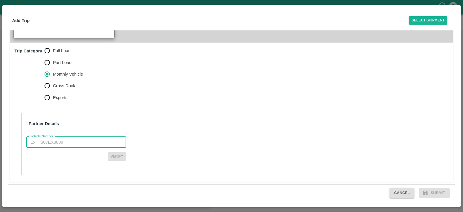
click at [66, 143] on input "Vehicle Number" at bounding box center [76, 142] width 100 height 11
paste input "MH12HD4143"
click at [32, 141] on input "MH12HD4143" at bounding box center [76, 142] width 100 height 11
click at [436, 193] on button "Submit" at bounding box center [434, 193] width 31 height 10
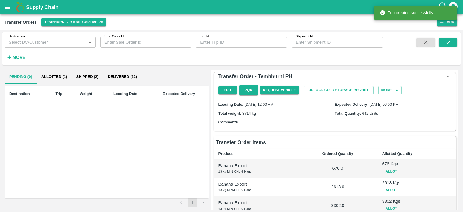
scroll to position [152, 0]
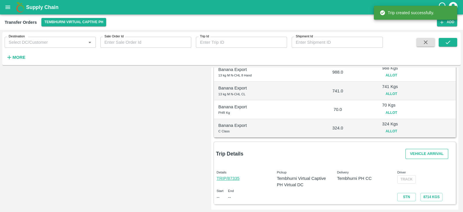
click at [435, 150] on button "Vehicle Arrival" at bounding box center [427, 154] width 43 height 10
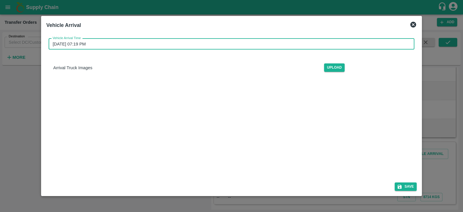
click at [129, 43] on input "03/09/2025 07:19 PM" at bounding box center [230, 44] width 362 height 11
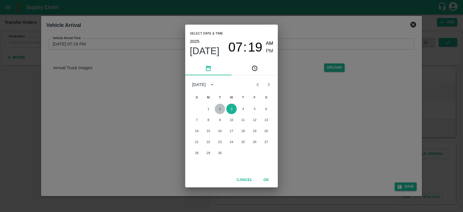
click at [219, 110] on button "2" at bounding box center [220, 109] width 10 height 10
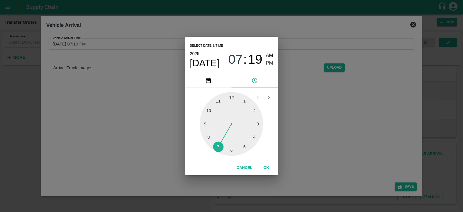
click at [245, 145] on div at bounding box center [232, 124] width 64 height 64
click at [205, 123] on div at bounding box center [232, 124] width 64 height 64
click at [268, 61] on span "PM" at bounding box center [270, 63] width 8 height 8
click at [271, 165] on button "OK" at bounding box center [266, 168] width 19 height 10
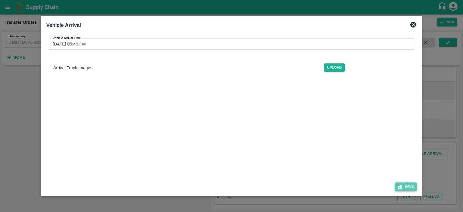
click at [408, 189] on button "Save" at bounding box center [406, 186] width 22 height 8
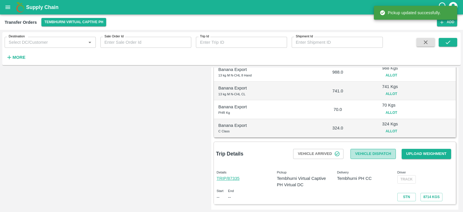
click at [370, 152] on button "Vehicle Dispatch" at bounding box center [373, 154] width 45 height 10
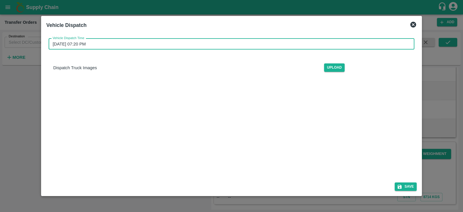
click at [114, 41] on input "03/09/2025 07:20 PM" at bounding box center [230, 44] width 362 height 11
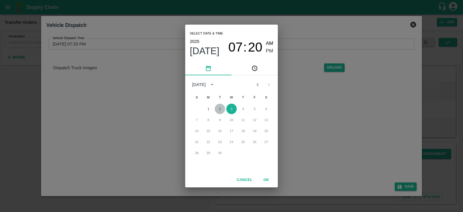
click at [218, 109] on button "2" at bounding box center [220, 109] width 10 height 10
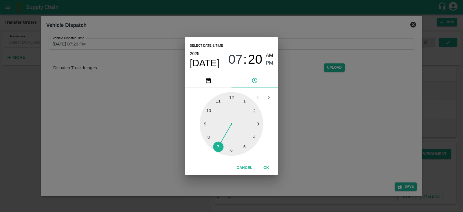
click at [246, 146] on div at bounding box center [232, 124] width 64 height 64
click at [204, 123] on div at bounding box center [232, 124] width 64 height 64
click at [269, 61] on span "PM" at bounding box center [270, 63] width 8 height 8
click at [266, 165] on button "OK" at bounding box center [266, 168] width 19 height 10
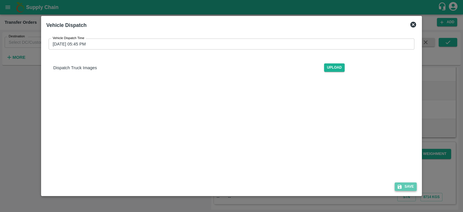
click at [404, 189] on button "Save" at bounding box center [406, 186] width 22 height 8
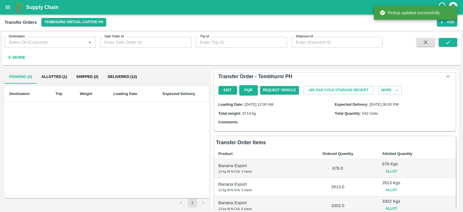
scroll to position [158, 0]
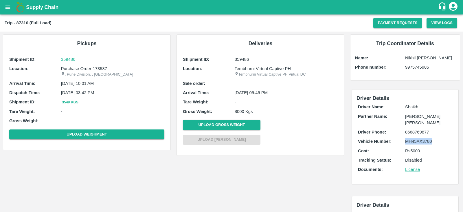
drag, startPoint x: 432, startPoint y: 140, endPoint x: 403, endPoint y: 141, distance: 29.0
click at [403, 141] on div "Vehicle Number: MH45AX3780" at bounding box center [405, 141] width 94 height 6
copy div "MH45AX3780"
drag, startPoint x: 429, startPoint y: 141, endPoint x: 403, endPoint y: 142, distance: 25.8
click at [403, 142] on div "Vehicle Number: MH10Z3780" at bounding box center [405, 141] width 94 height 6
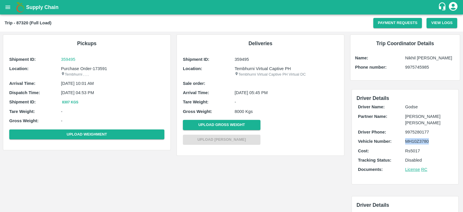
copy div "MH10Z3780"
drag, startPoint x: 432, startPoint y: 137, endPoint x: 402, endPoint y: 144, distance: 30.9
click at [402, 144] on div "Driver Name: Aslam Partner Name: [PERSON_NAME] [PERSON_NAME] Driver Phone: 9604…" at bounding box center [405, 139] width 97 height 75
copy div "MH12HD4143"
